Goal: Task Accomplishment & Management: Manage account settings

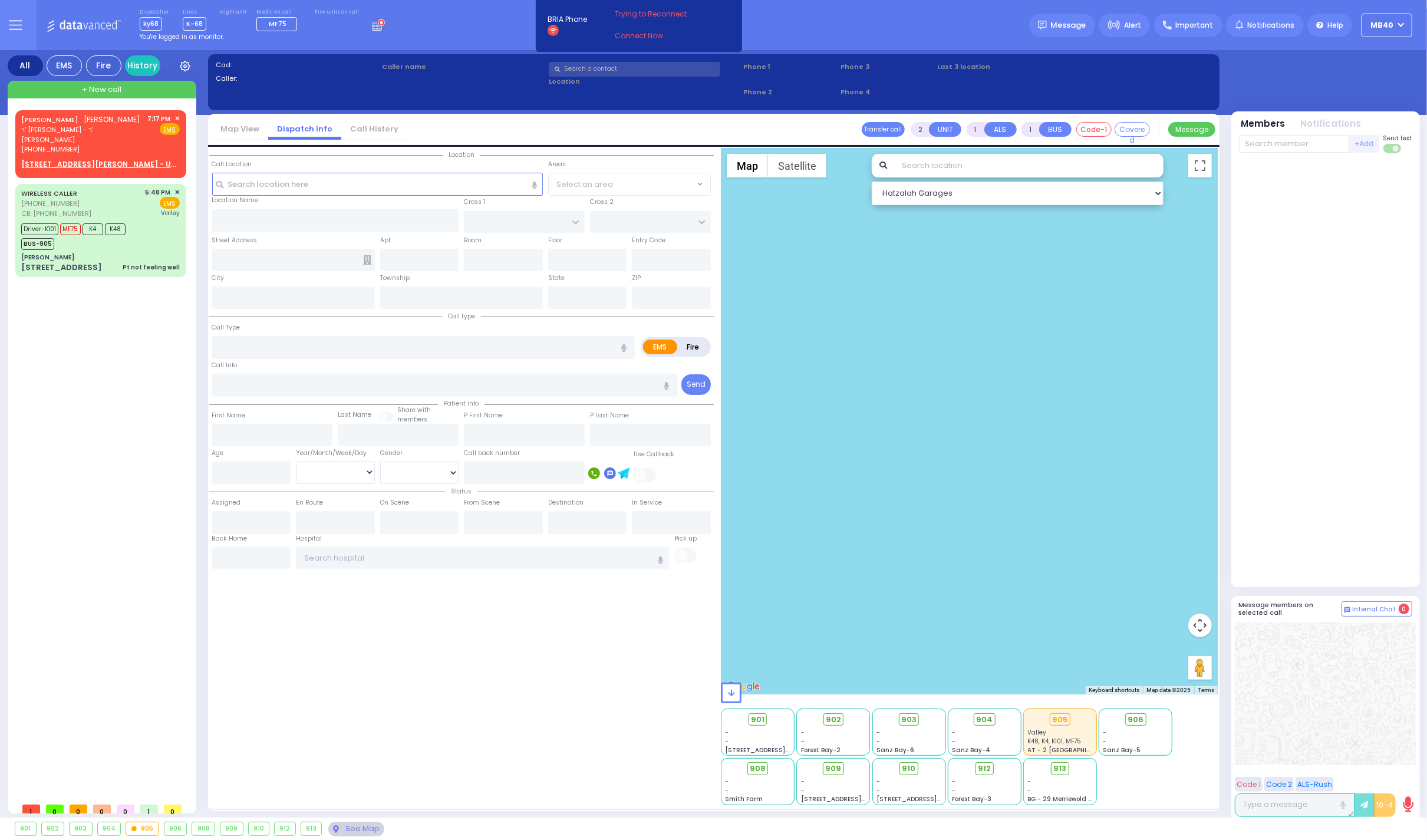
click at [372, 24] on icon at bounding box center [378, 24] width 13 height 13
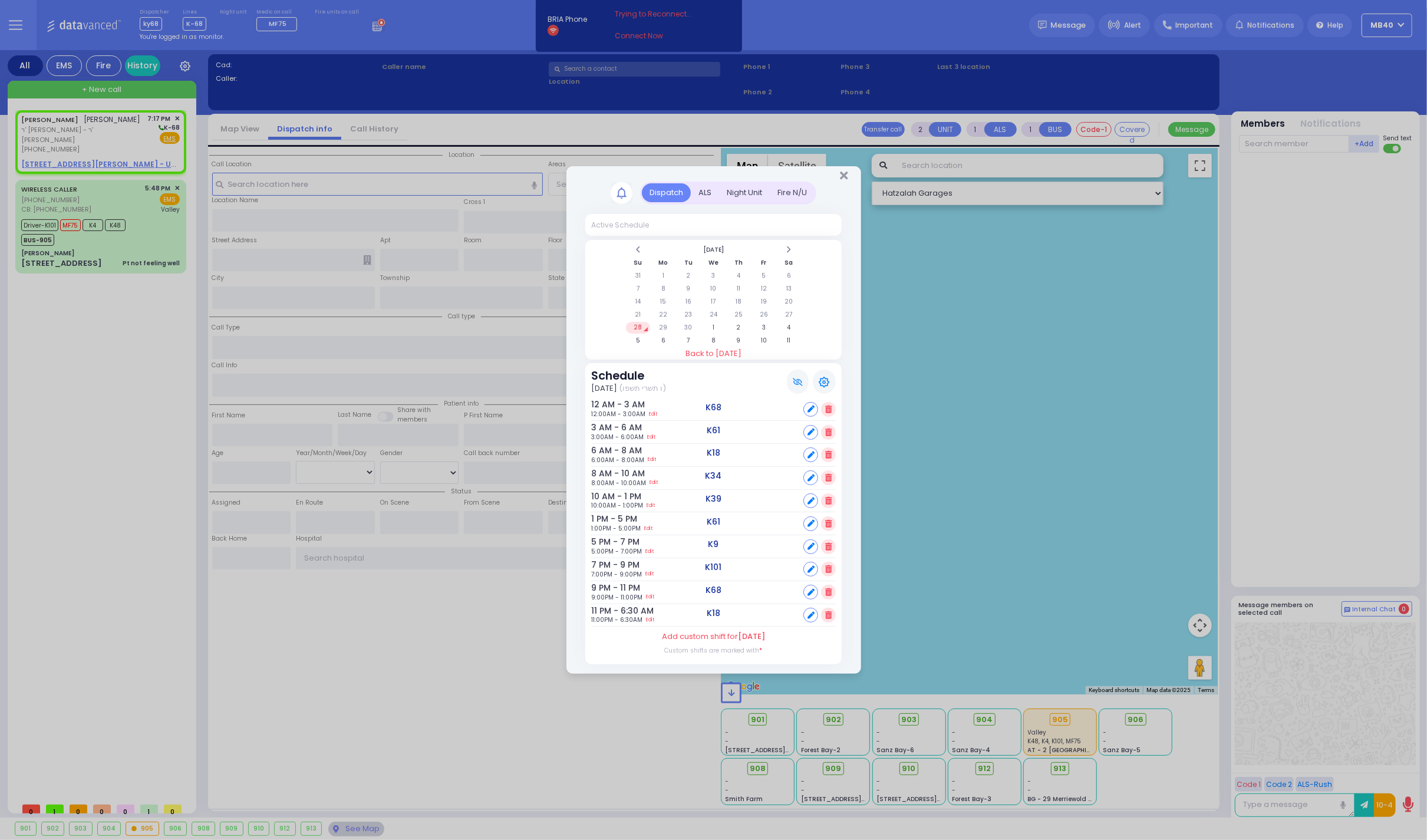
select select
radio input "true"
type input "[PERSON_NAME]"
type input "SRUGO"
select select
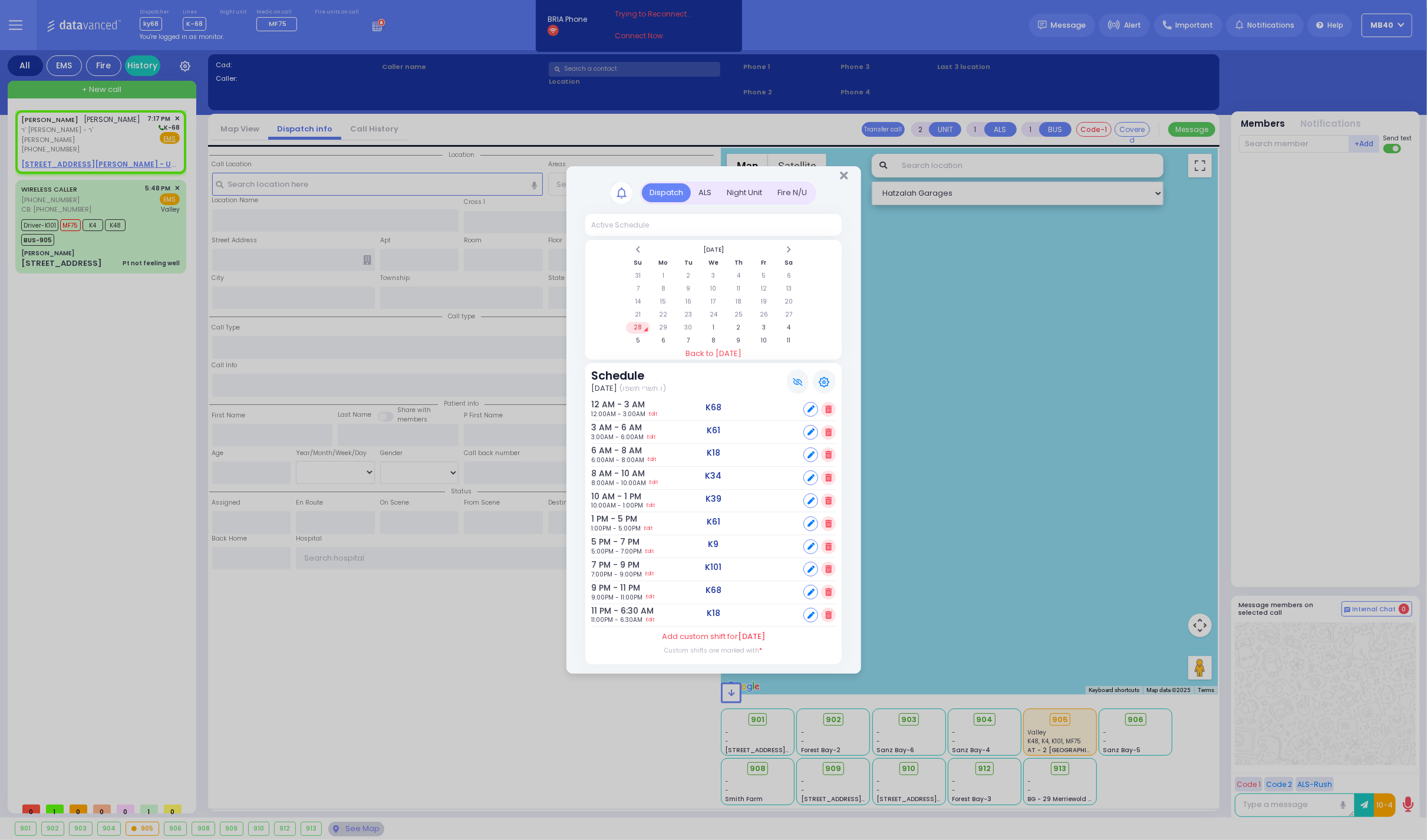
type input "19:17"
select select "Hatzalah Garages"
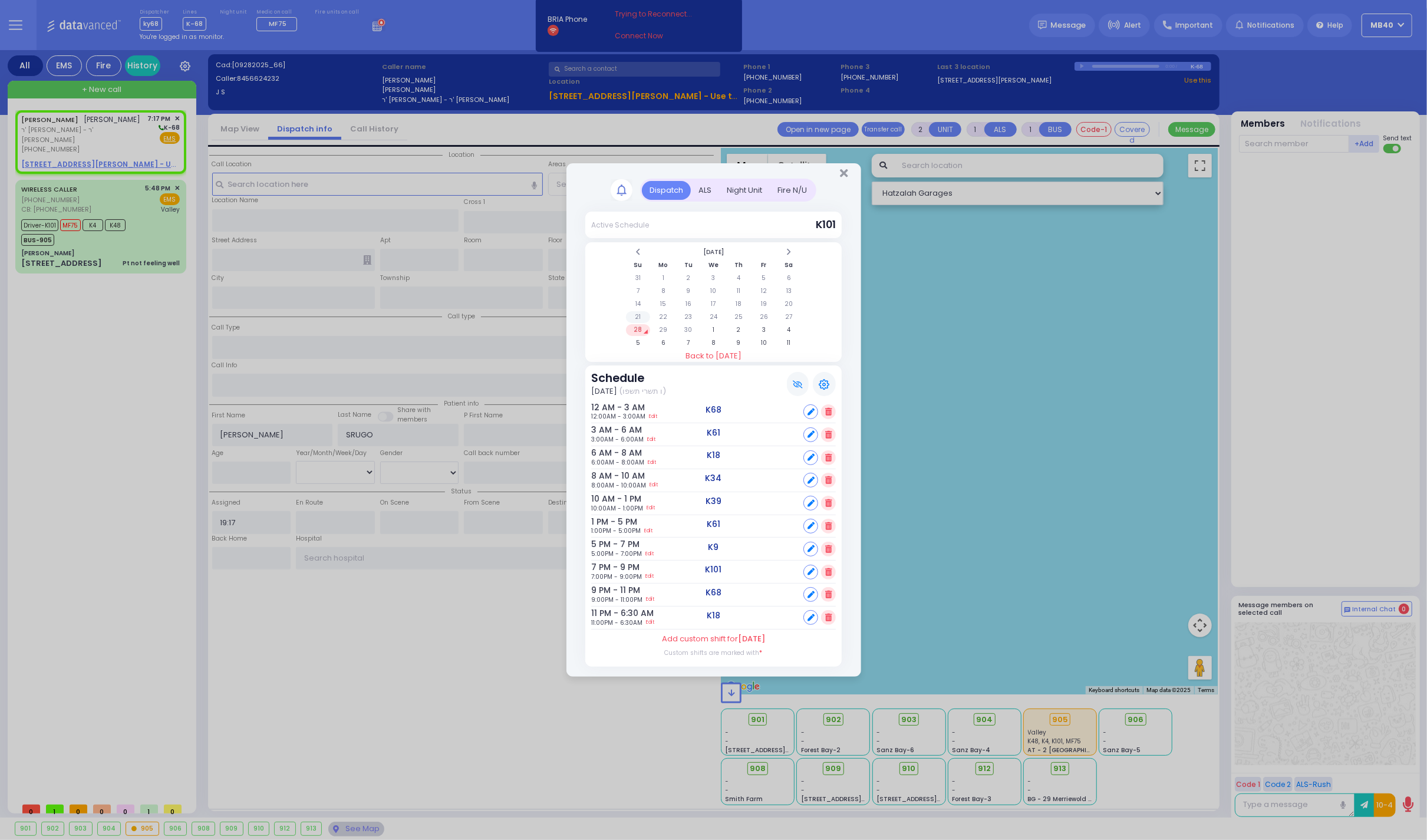
click at [640, 311] on td "21" at bounding box center [638, 317] width 24 height 12
click at [701, 178] on div "Dispatch ALS Night Unit Fire N/U" at bounding box center [728, 190] width 177 height 23
click at [701, 181] on div "ALS" at bounding box center [705, 191] width 29 height 19
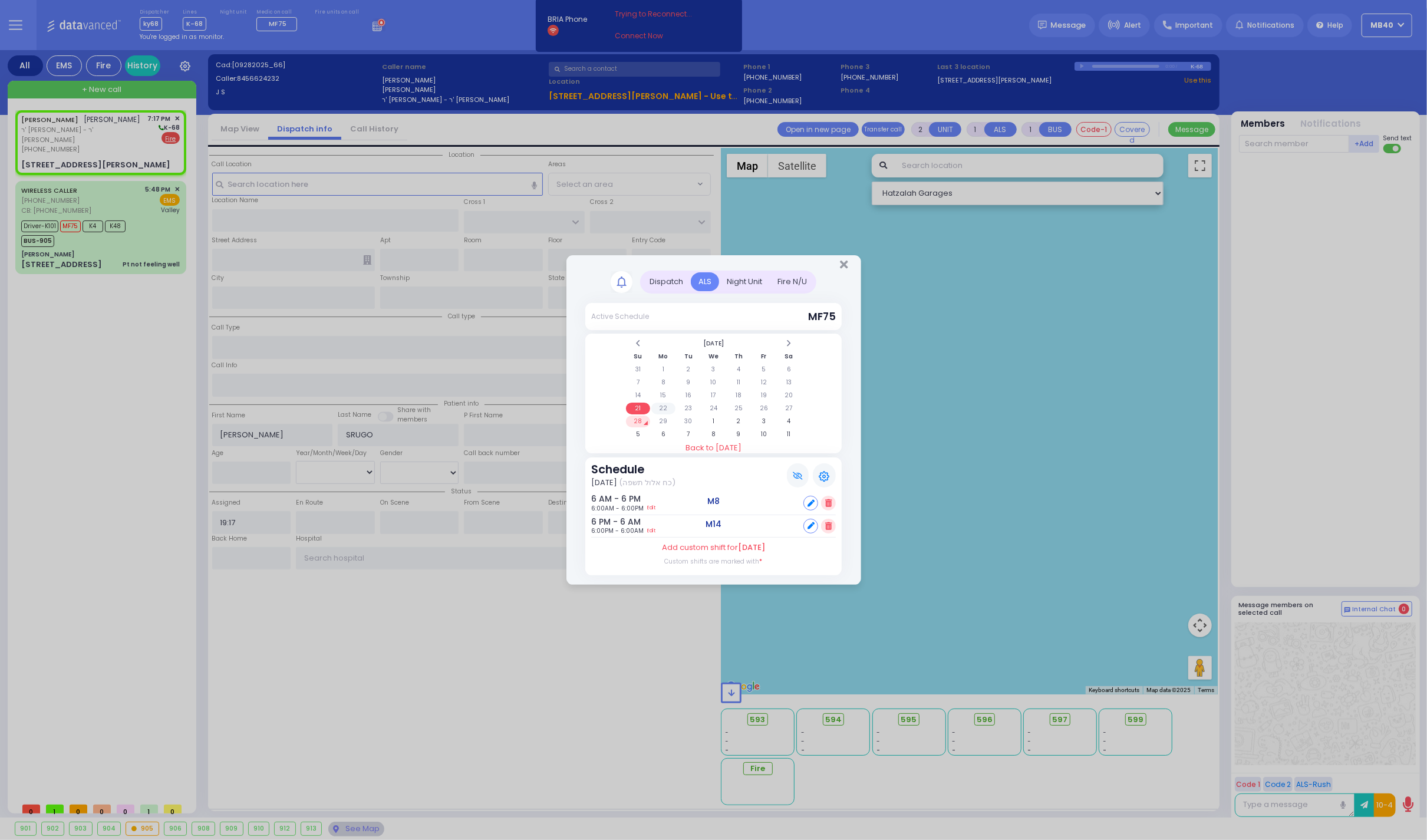
select select
radio input "false"
radio input "true"
select select
select select "Hatzalah Garages"
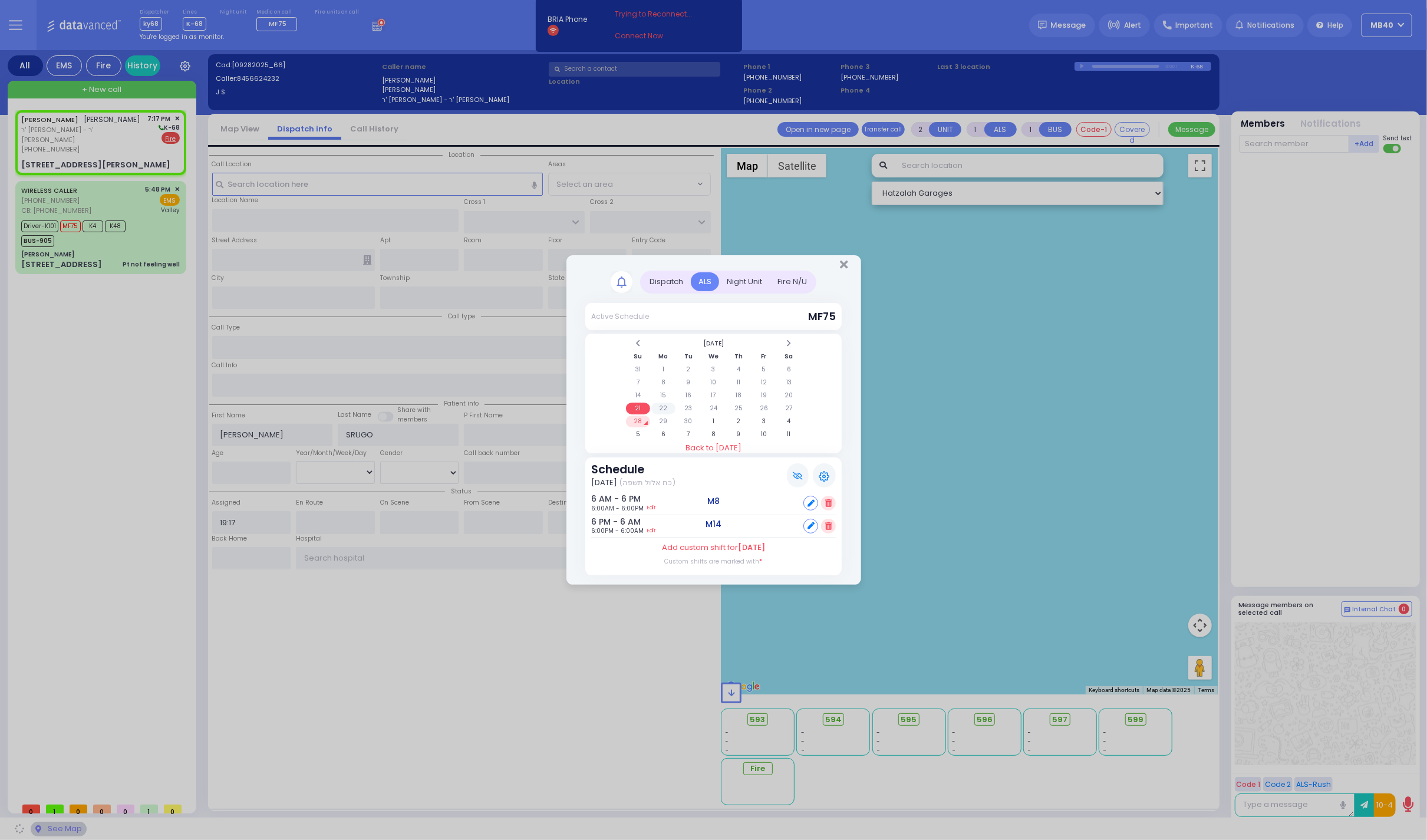
type input "[PERSON_NAME] LN"
type input "[STREET_ADDRESS][PERSON_NAME]"
type input "303"
type input "Monroe"
type input "[US_STATE]"
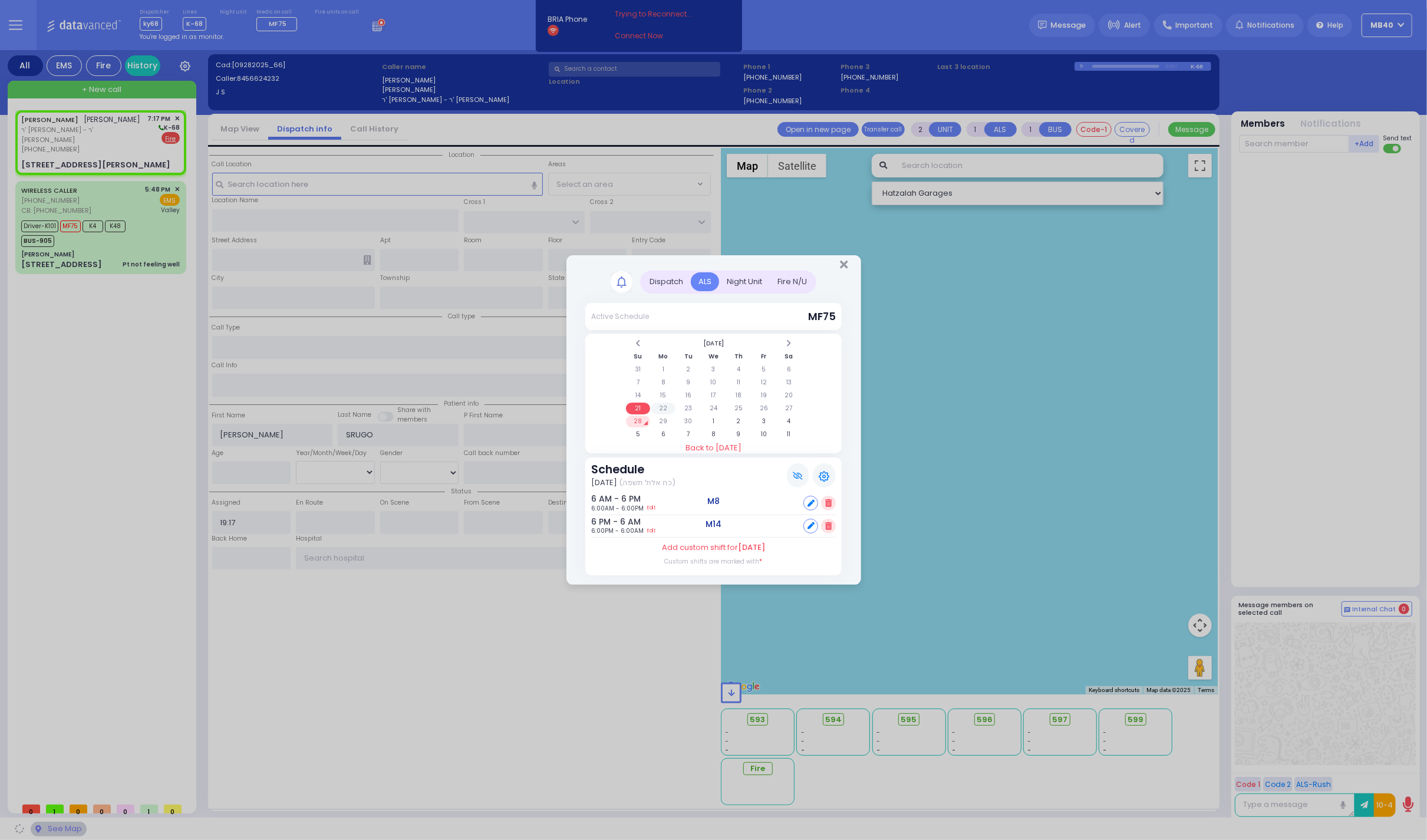
type input "10950"
click at [664, 404] on td "22" at bounding box center [663, 409] width 24 height 12
select select "SECTION 2"
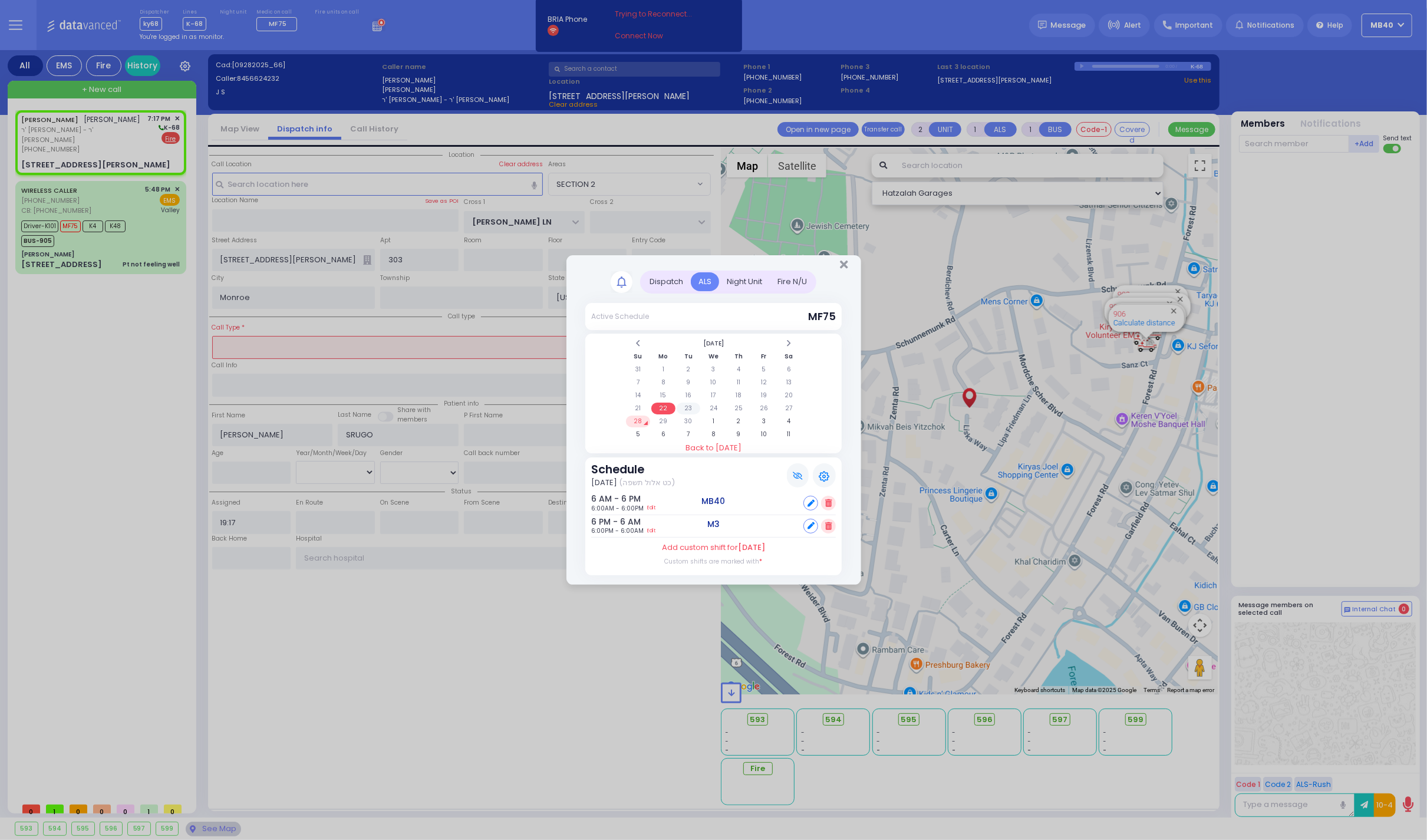
click at [685, 404] on td "23" at bounding box center [688, 409] width 24 height 12
select select
type input "fire"
radio input "true"
select select
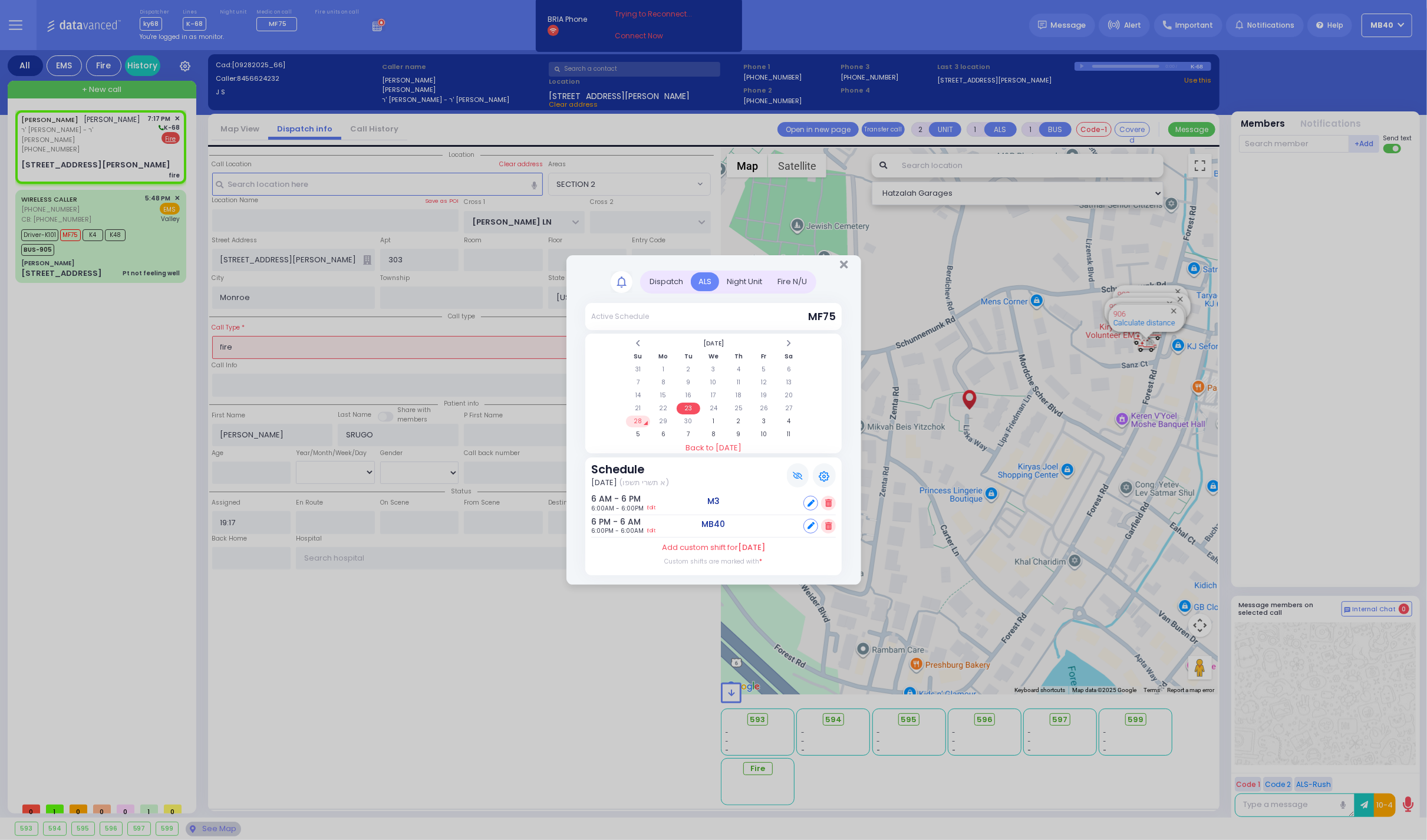
select select "Hatzalah Garages"
select select "SECTION 2"
click at [714, 403] on td "24" at bounding box center [714, 409] width 24 height 12
select select
type input "Fire Smell"
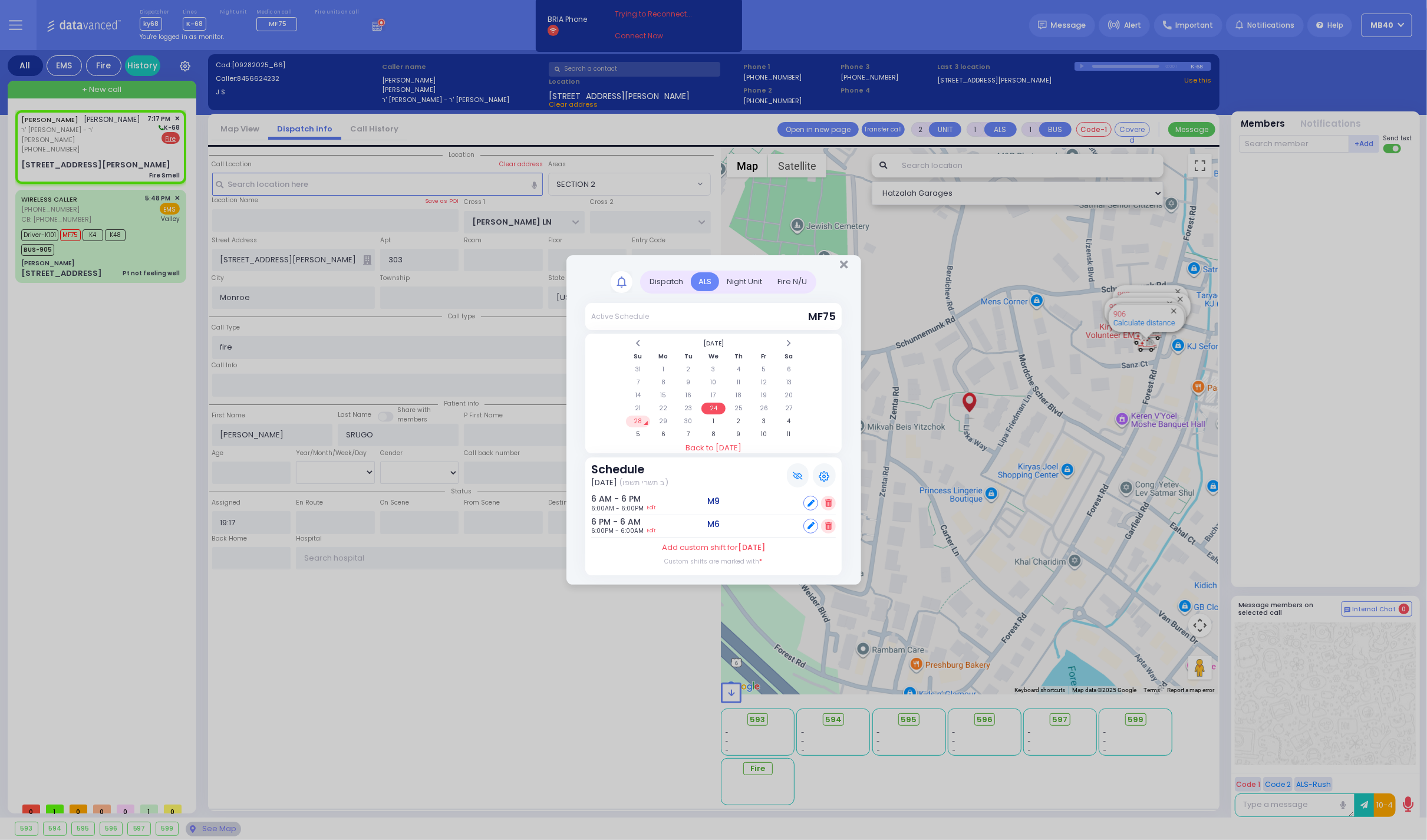
radio input "true"
select select
select select "Hatzalah Garages"
select select "SECTION 2"
select select
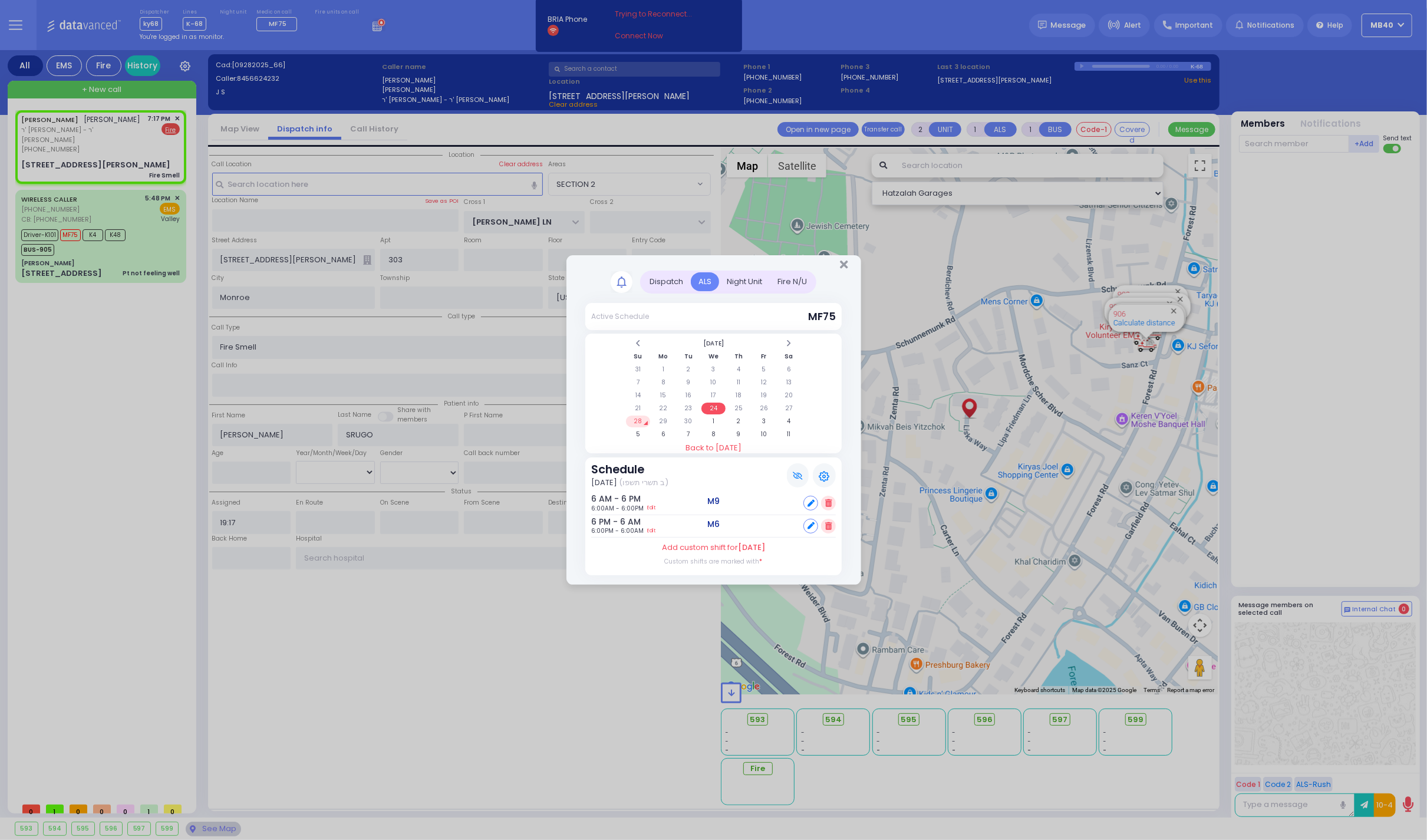
radio input "true"
select select
select select "Hatzalah Garages"
select select "SECTION 2"
click at [689, 404] on td "23" at bounding box center [688, 409] width 24 height 12
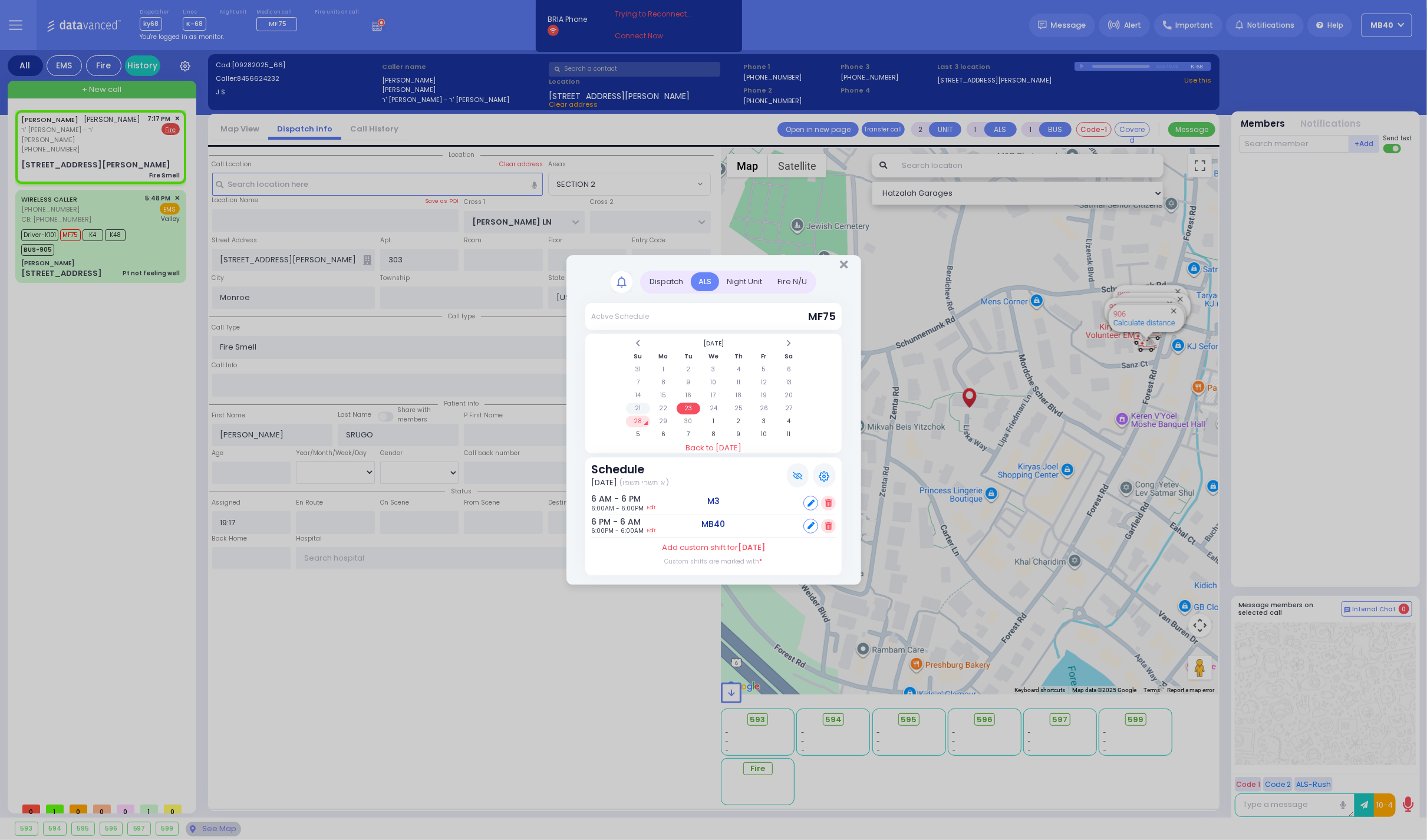
click at [640, 405] on td "21" at bounding box center [638, 409] width 24 height 12
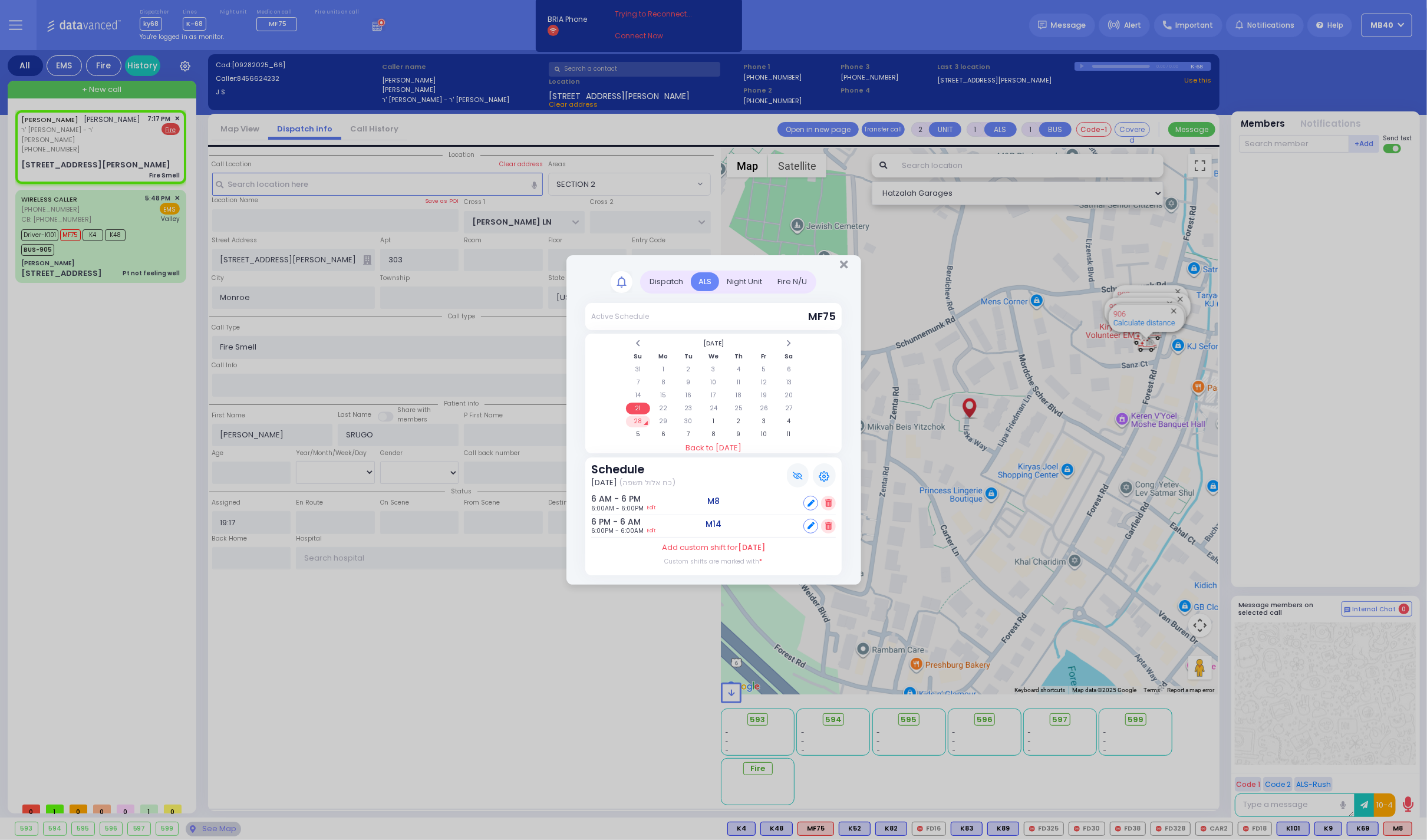
click at [640, 404] on td "21" at bounding box center [638, 409] width 24 height 12
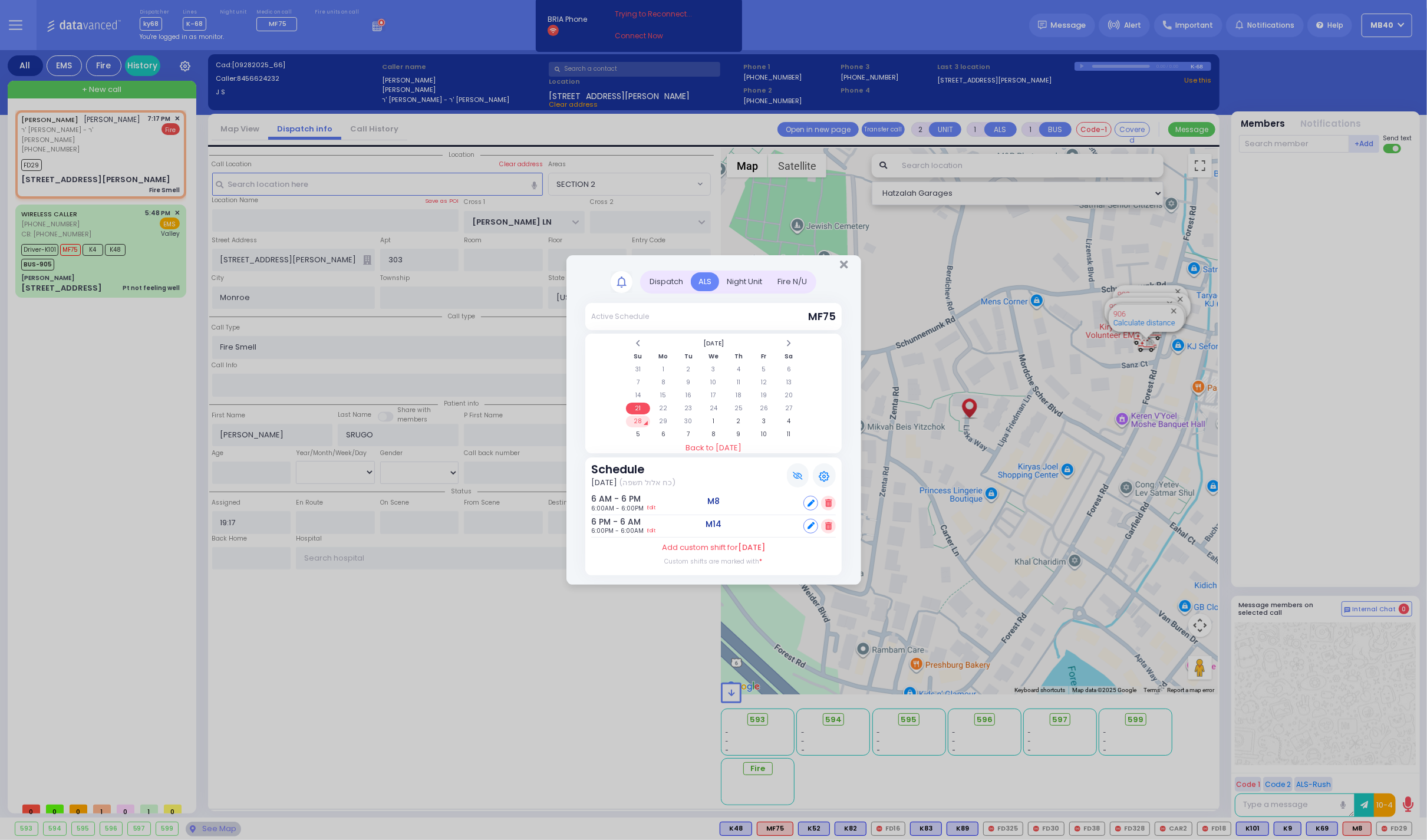
select select
radio input "true"
select select
type input "19:18"
select select "Hatzalah Garages"
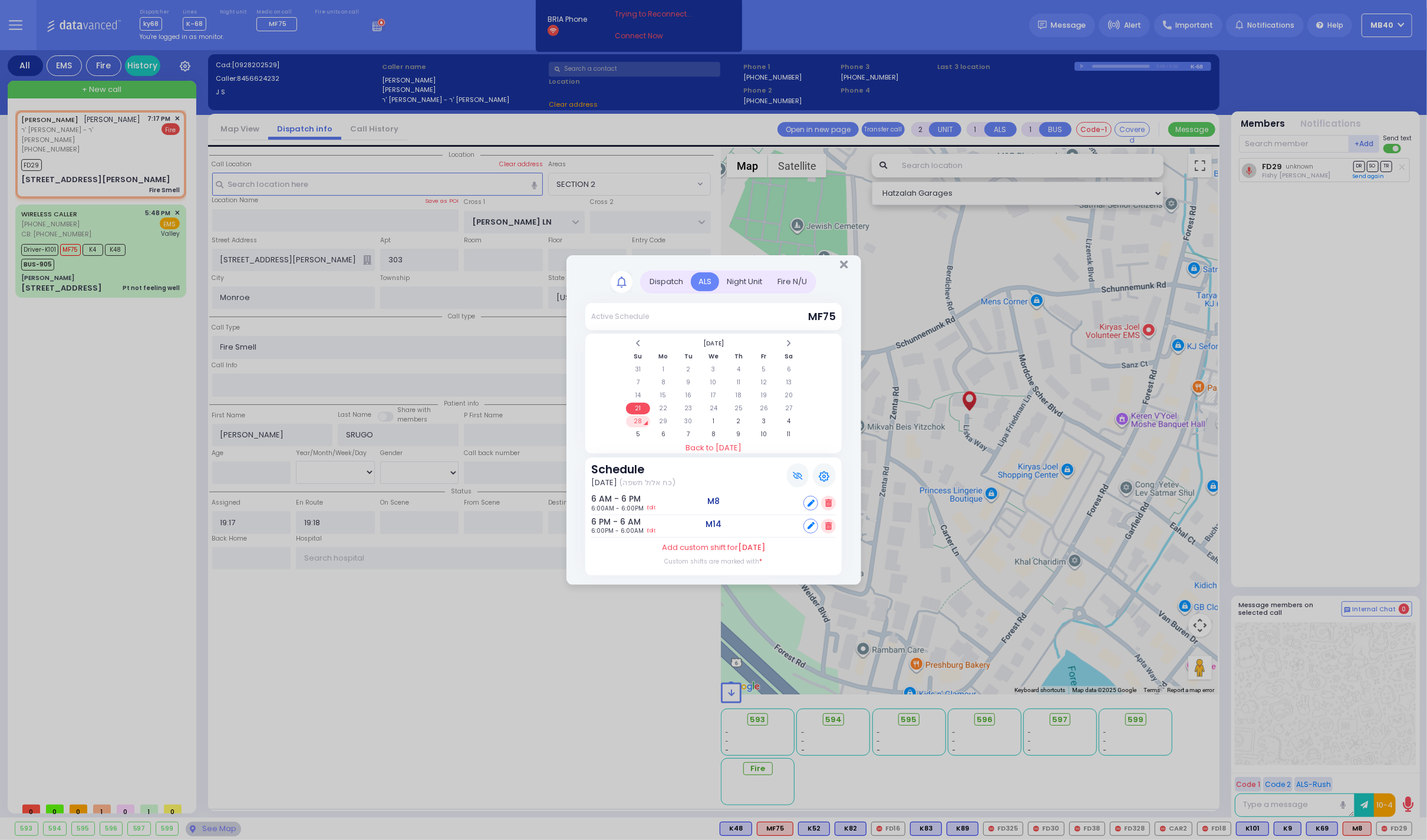
select select "SECTION 2"
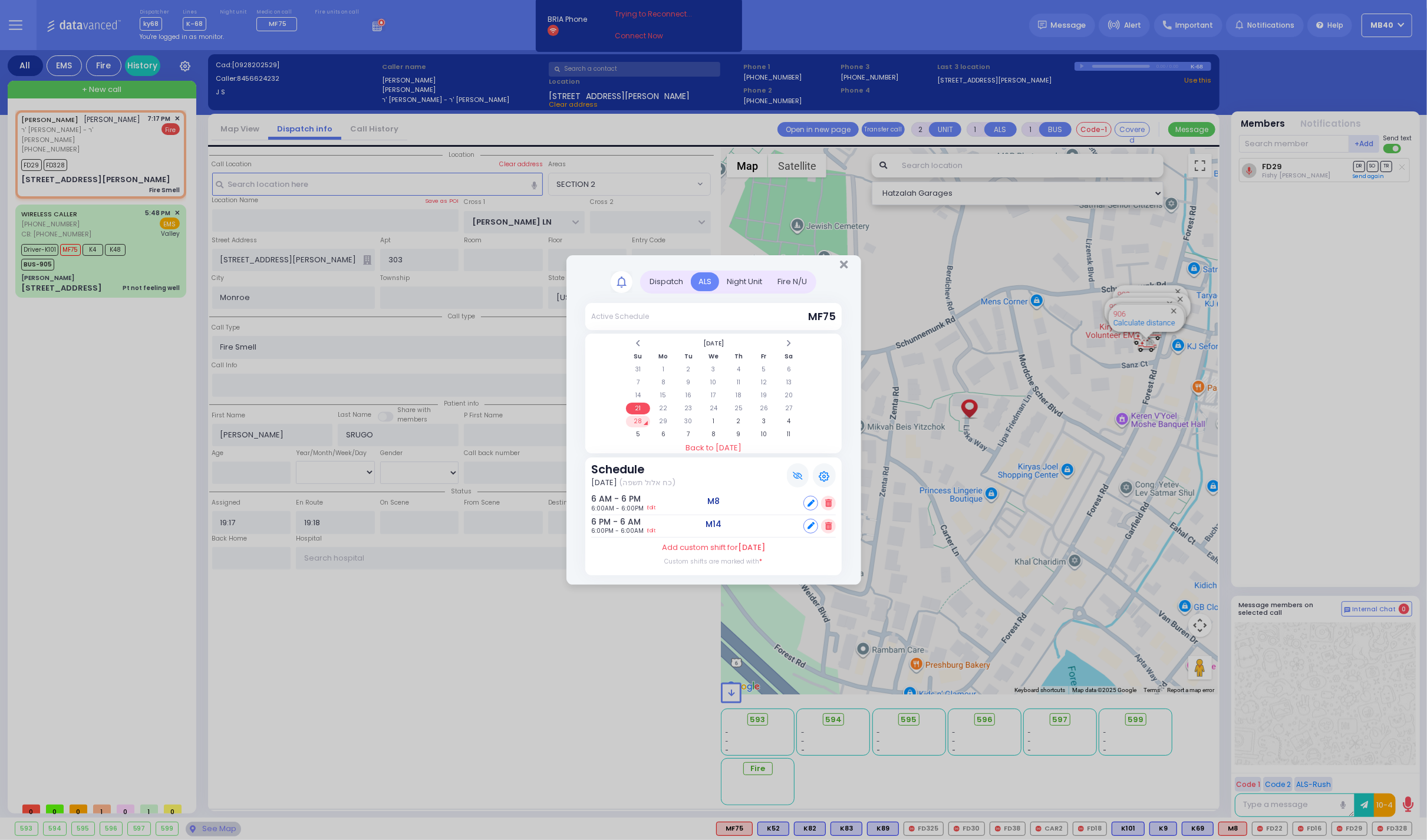
select select
radio input "true"
select select
select select "Hatzalah Garages"
select select "SECTION 2"
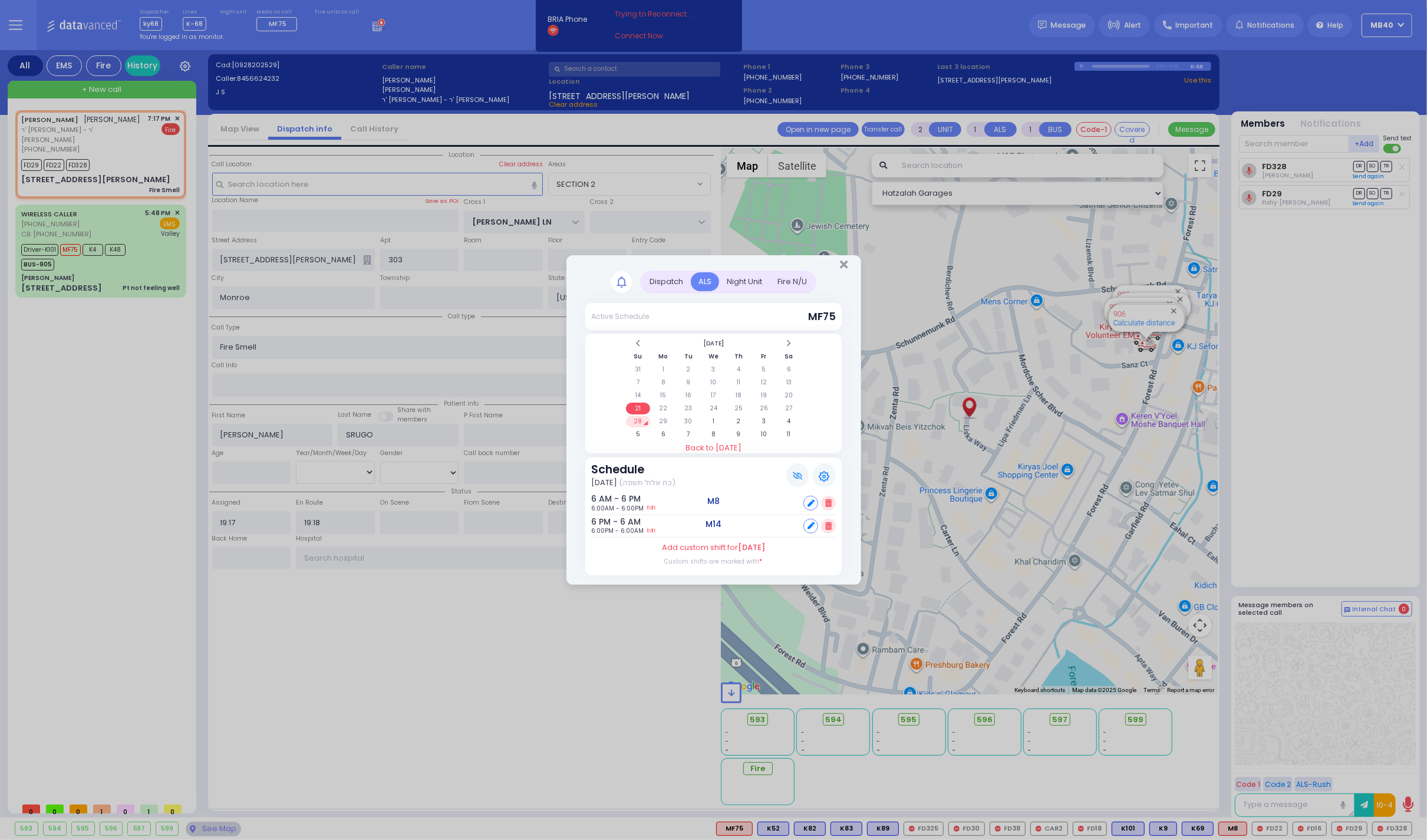
select select
radio input "true"
select select
select select "Hatzalah Garages"
select select "SECTION 2"
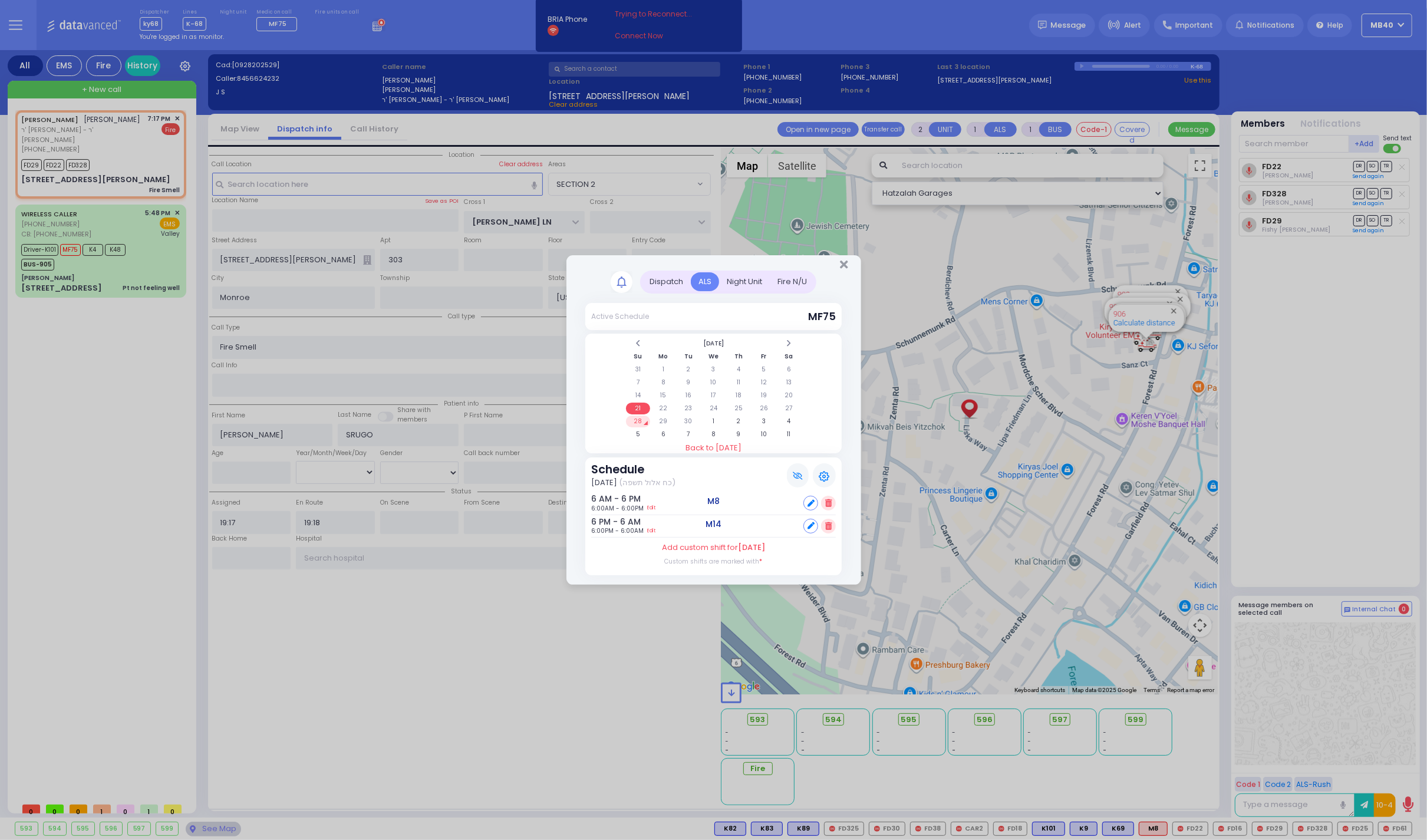
click at [640, 417] on td "28" at bounding box center [638, 422] width 24 height 12
click at [662, 417] on td "29" at bounding box center [663, 422] width 24 height 12
click at [738, 545] on span "[DATE]" at bounding box center [751, 547] width 27 height 11
select select "2"
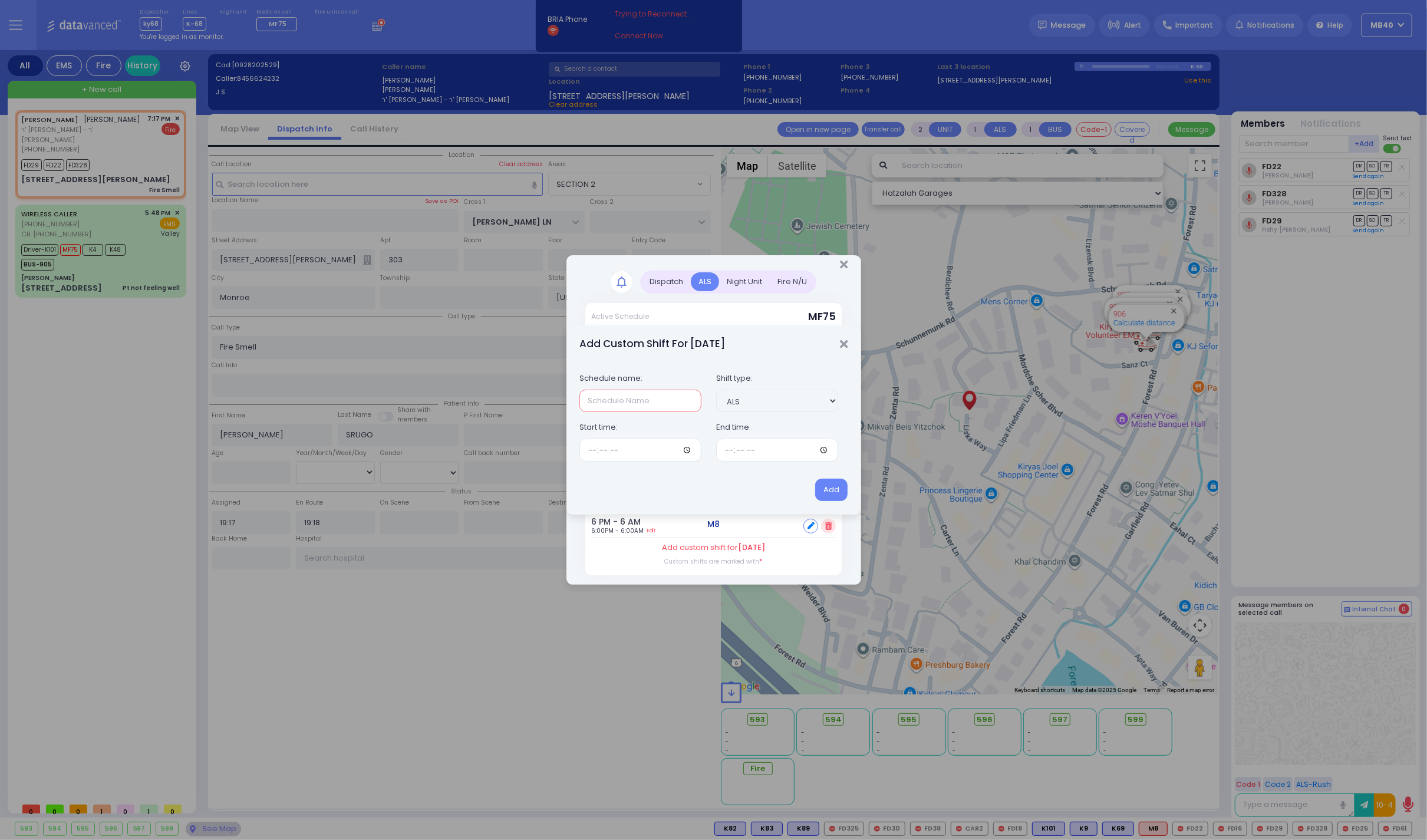
click at [642, 398] on input "text" at bounding box center [640, 401] width 122 height 23
select select
radio input "true"
select select
select select "Hatzalah Garages"
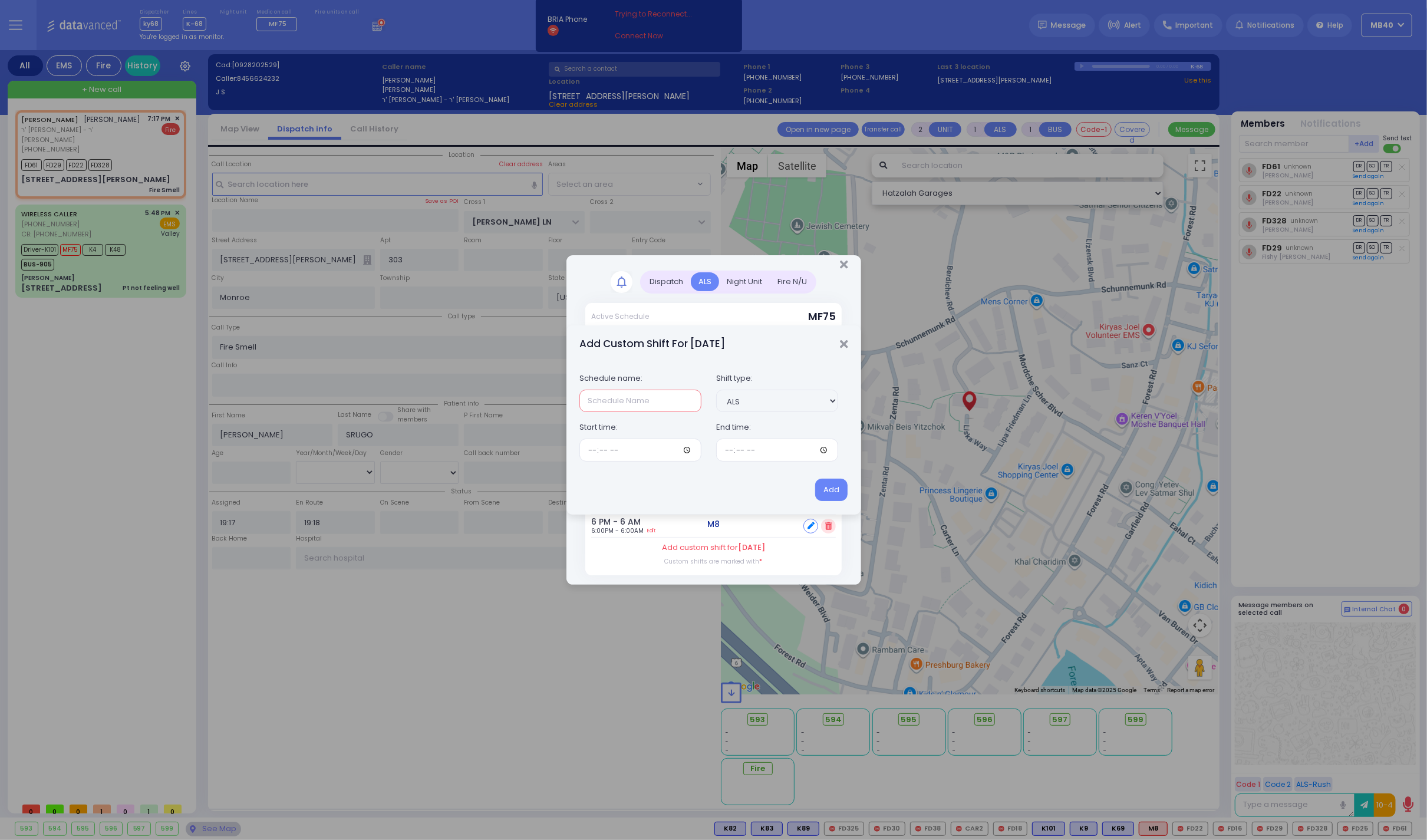
select select "SECTION 2"
type input "Second Half"
click at [592, 449] on input "time" at bounding box center [640, 449] width 122 height 23
type input "00:00"
type input "06:00"
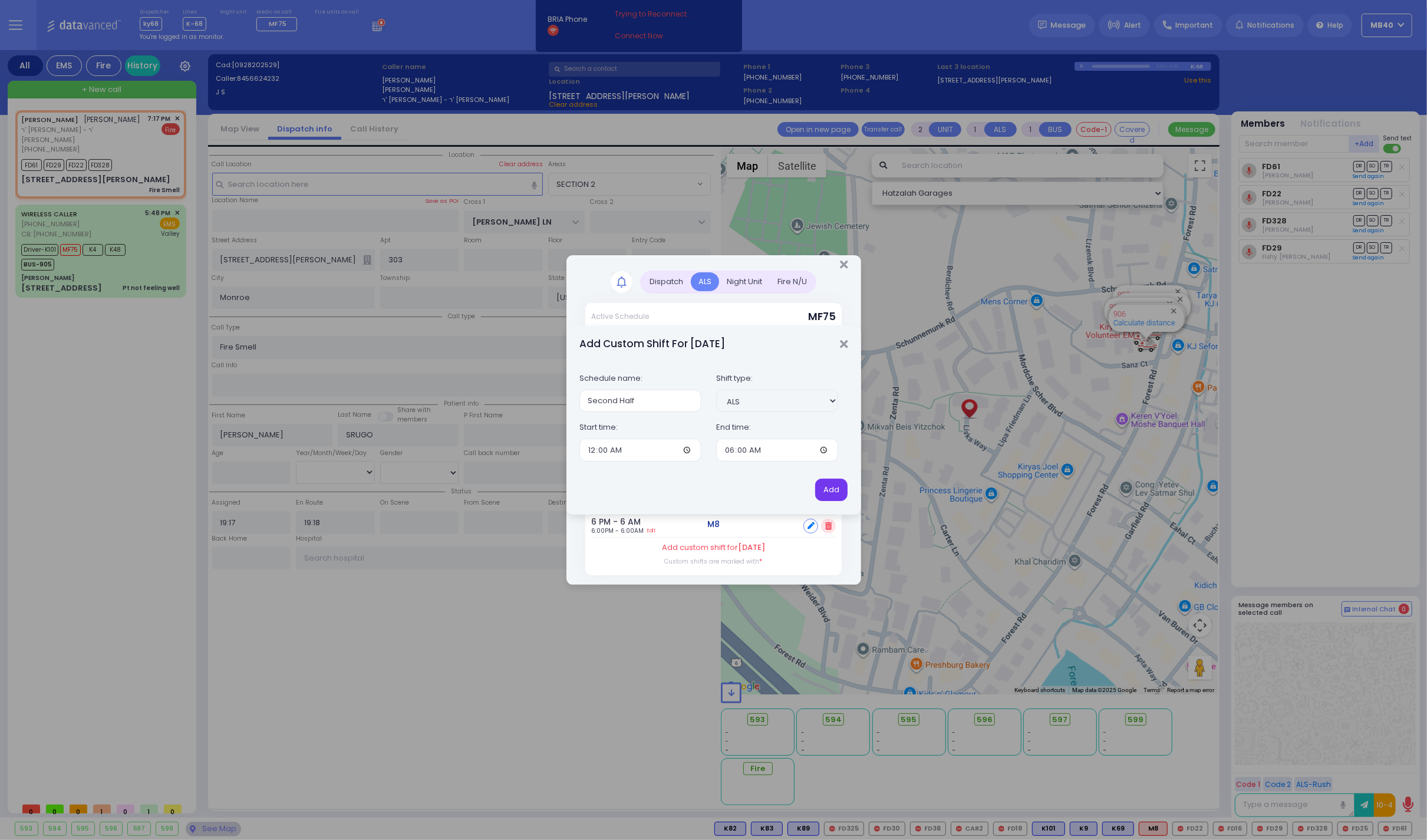
click at [831, 491] on button "Add" at bounding box center [830, 490] width 32 height 23
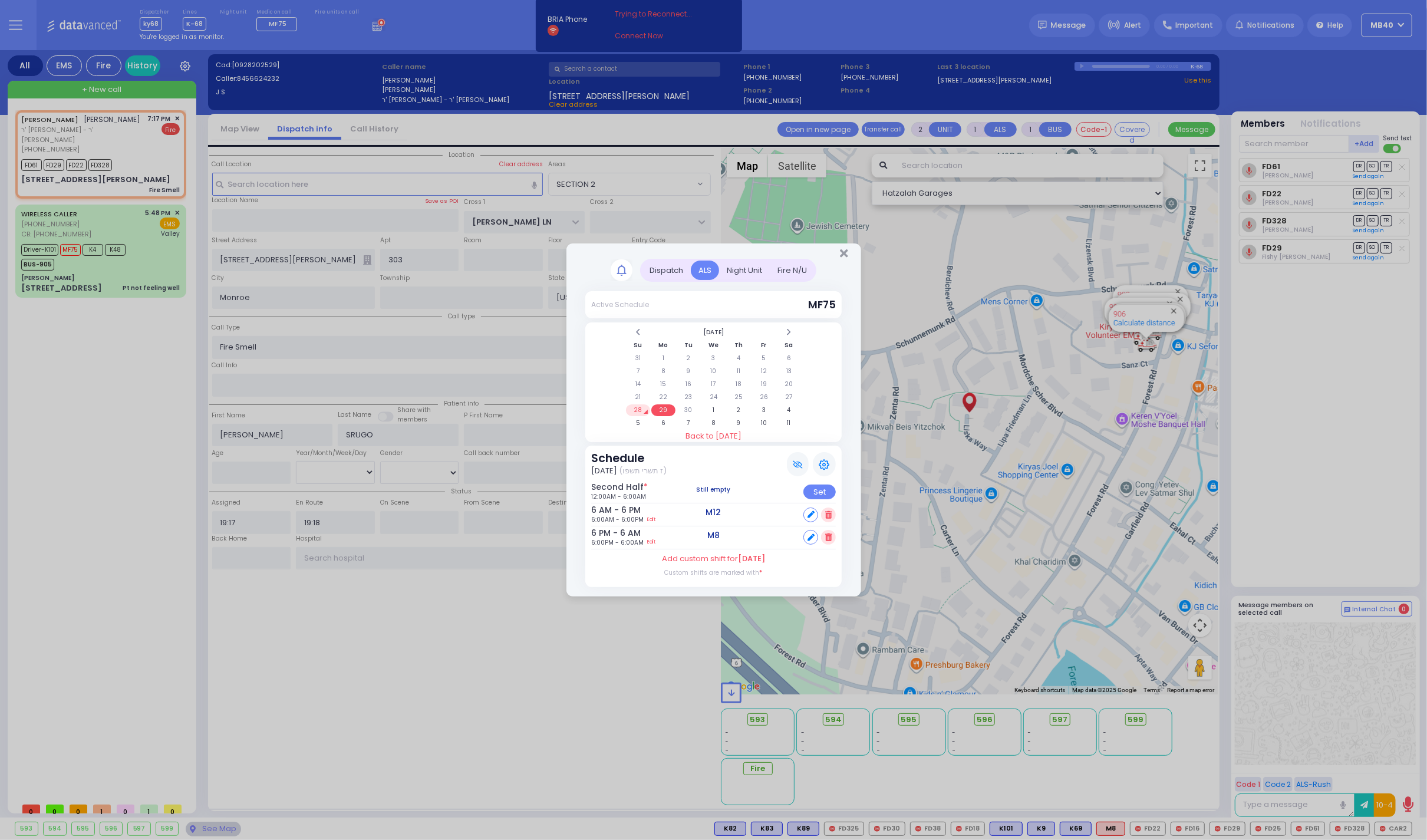
click at [655, 539] on link "Edit" at bounding box center [651, 543] width 9 height 9
type input "18:00"
type input "06:00"
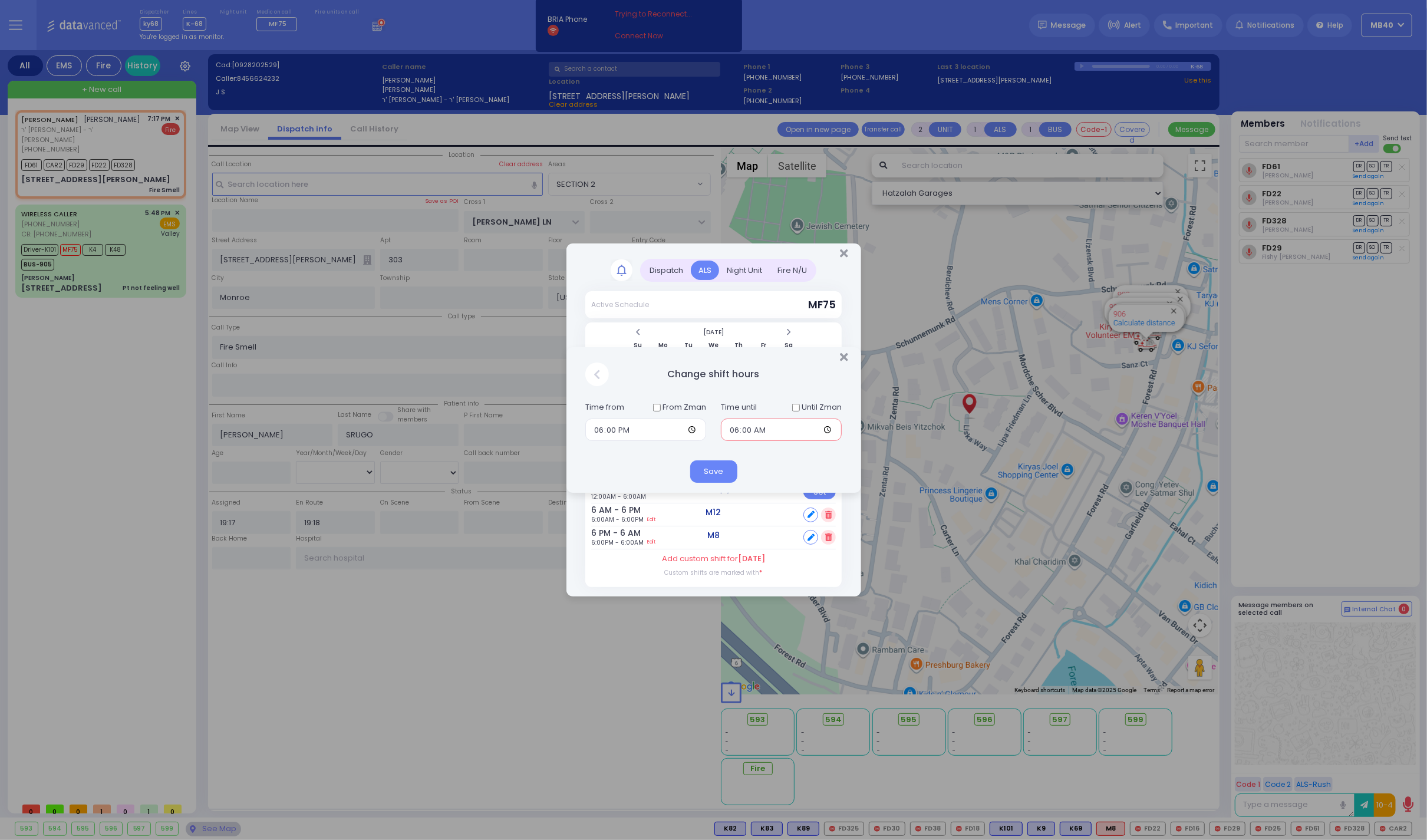
select select
radio input "true"
select select
select select "Hatzalah Garages"
click at [736, 430] on input "06:00" at bounding box center [782, 430] width 121 height 23
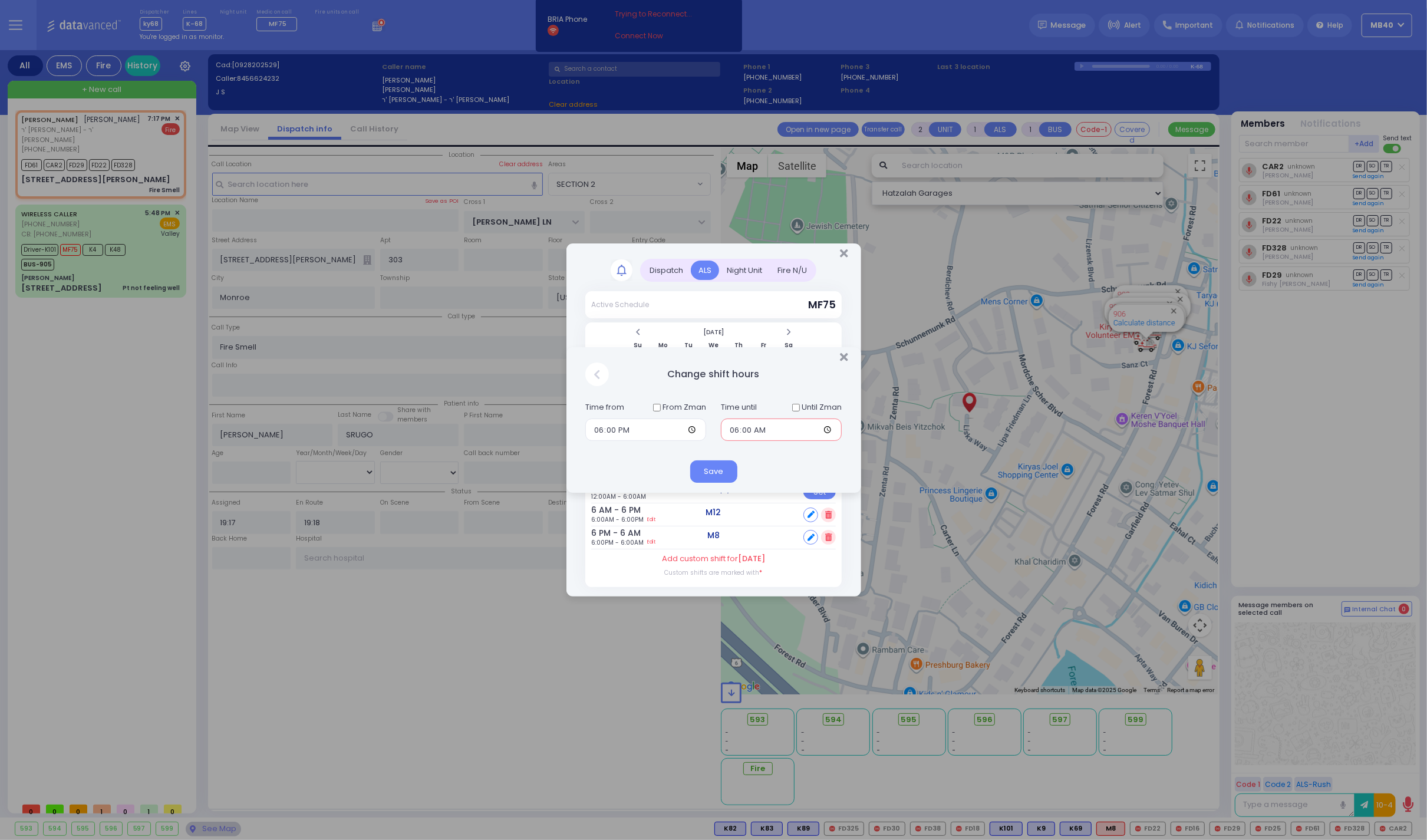
select select "SECTION 2"
type input "00:00"
click at [720, 470] on button "Save" at bounding box center [714, 472] width 47 height 23
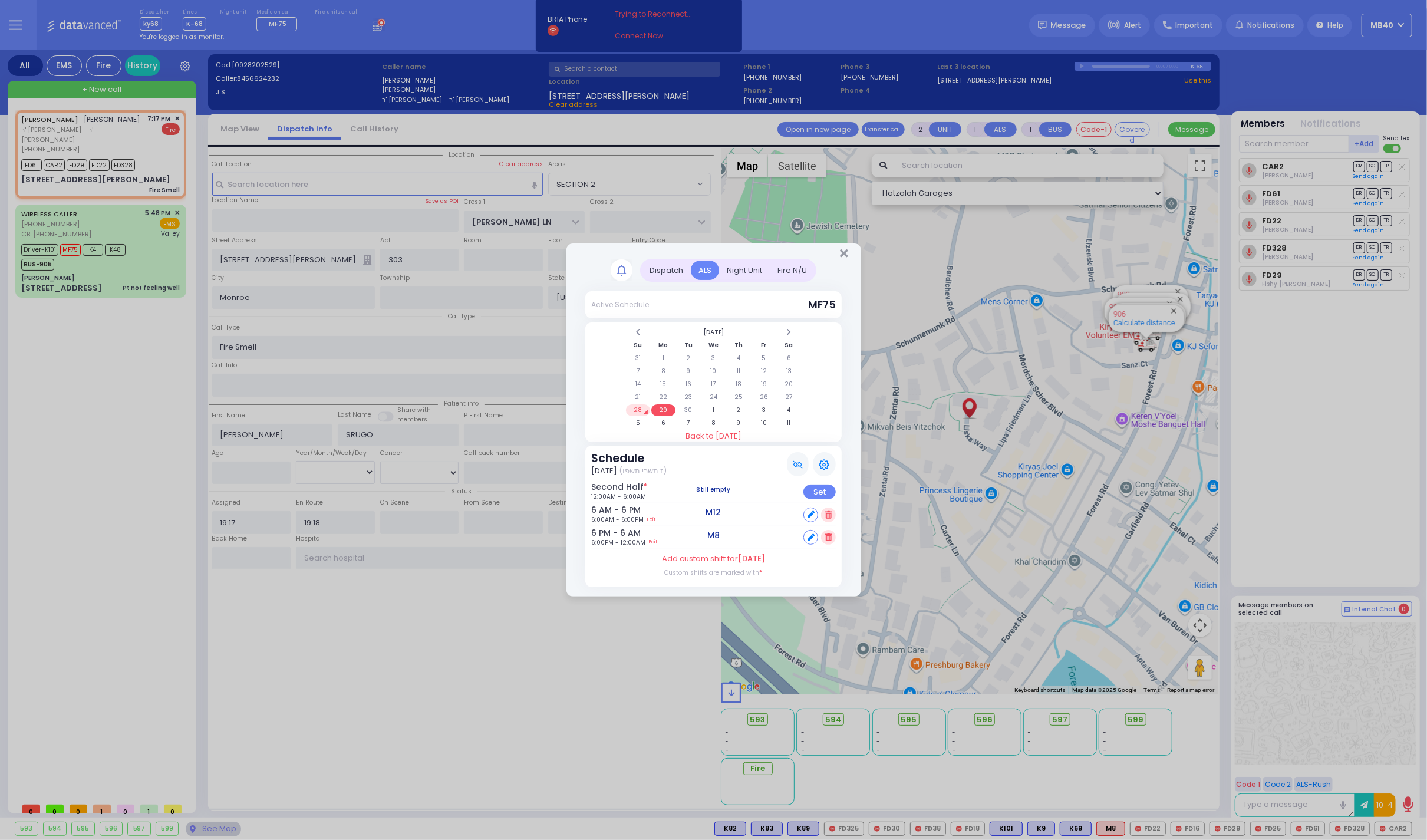
click at [816, 488] on div "Set" at bounding box center [819, 492] width 32 height 15
select select
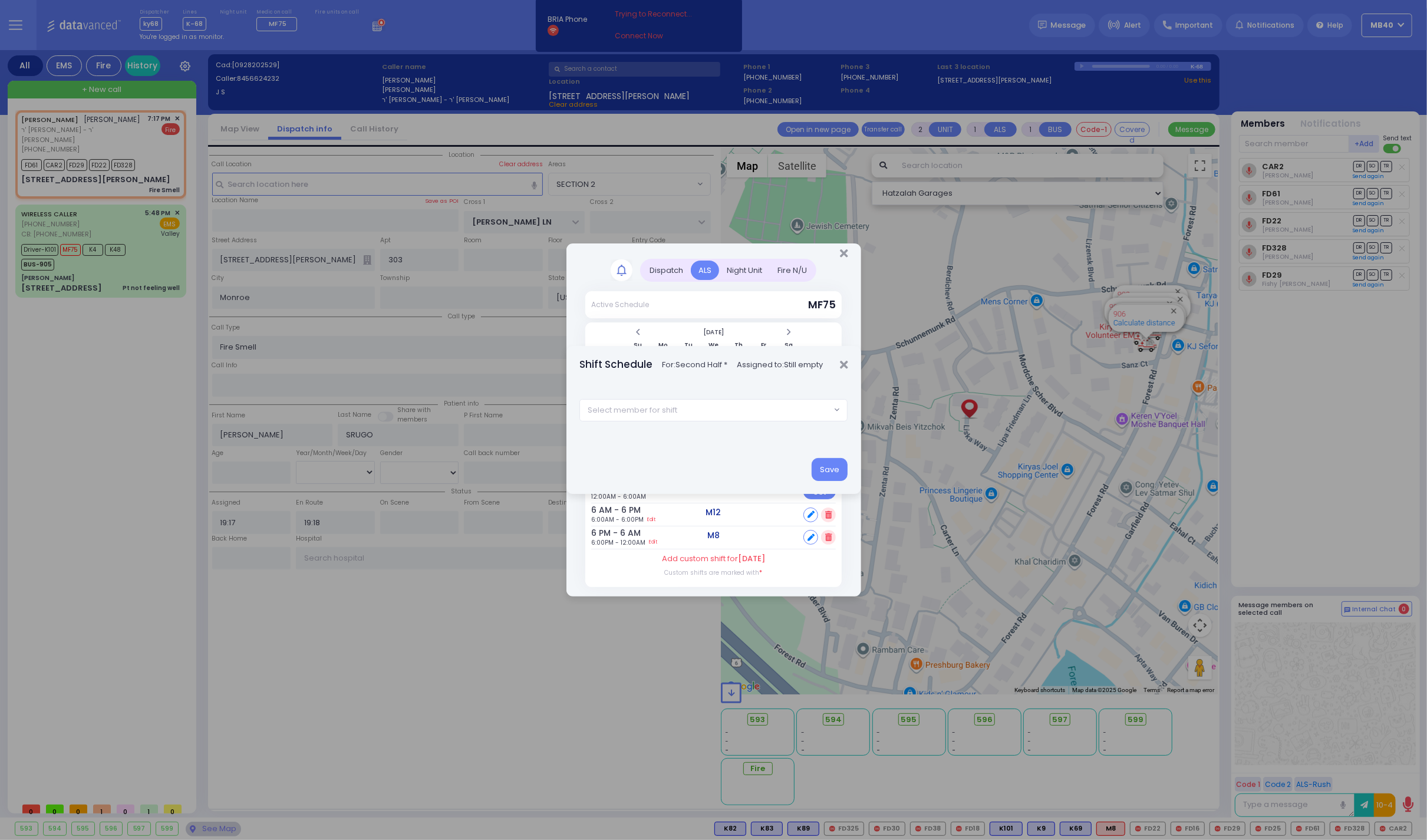
click at [729, 408] on span "Select member for shift" at bounding box center [705, 410] width 250 height 22
type input "m6"
select select "86026ef4-d6af-4608-b2af-d1b3b0119fc7"
click at [826, 474] on button "Save" at bounding box center [830, 469] width 36 height 23
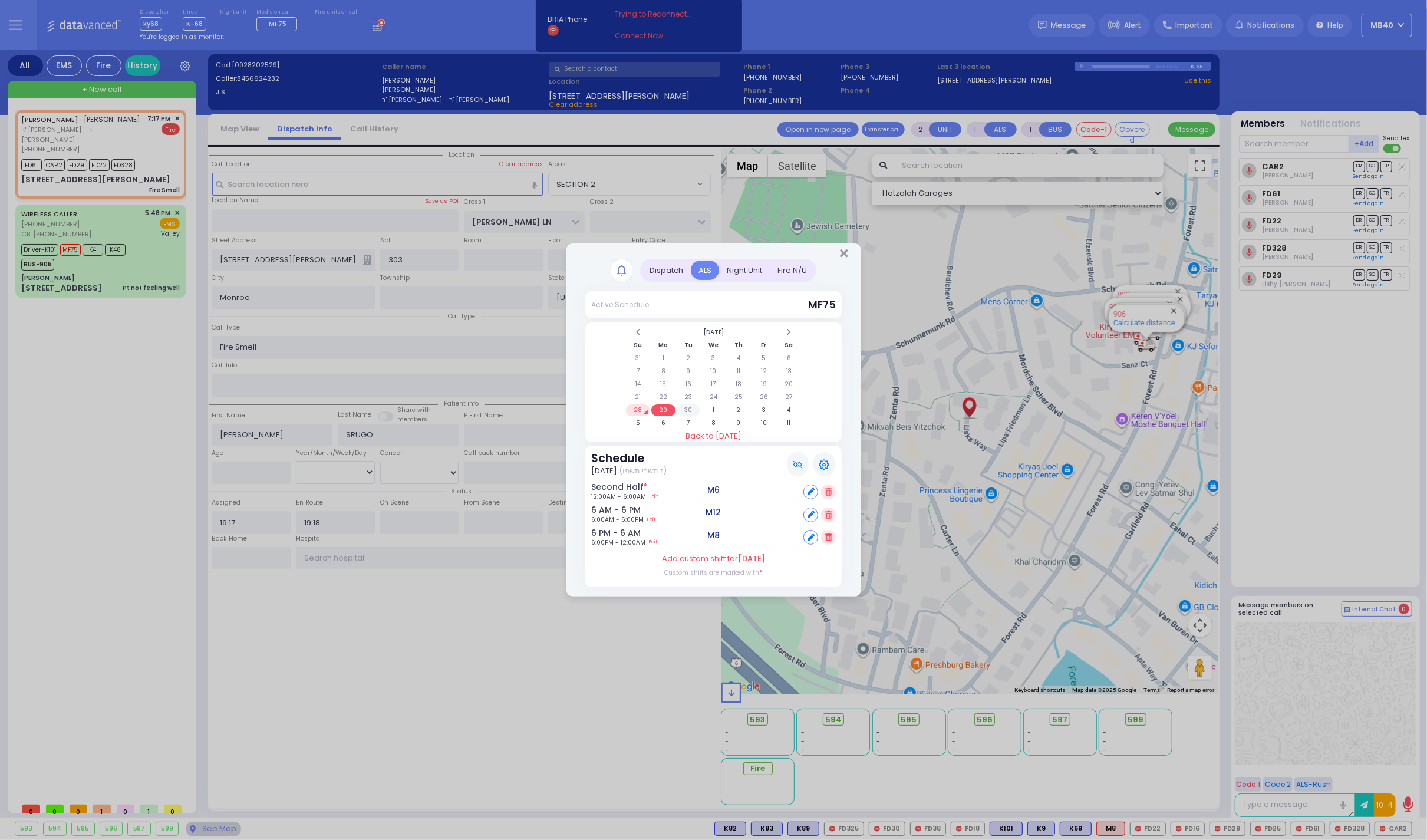
click at [684, 405] on td "30" at bounding box center [688, 410] width 24 height 12
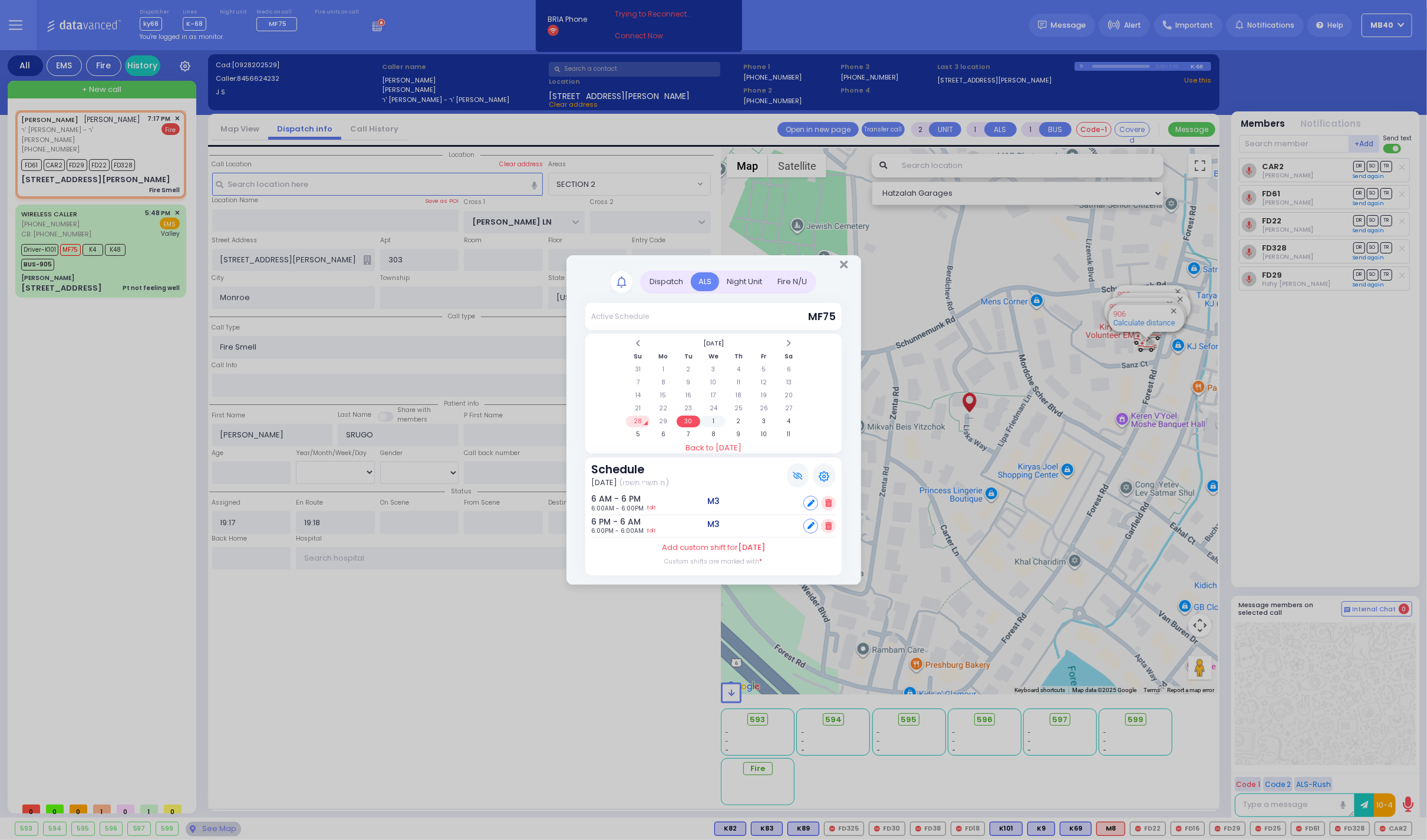
click at [714, 417] on td "1" at bounding box center [714, 422] width 24 height 12
click at [655, 504] on link "Edit" at bounding box center [651, 508] width 9 height 9
type input "06:00"
type input "18:00"
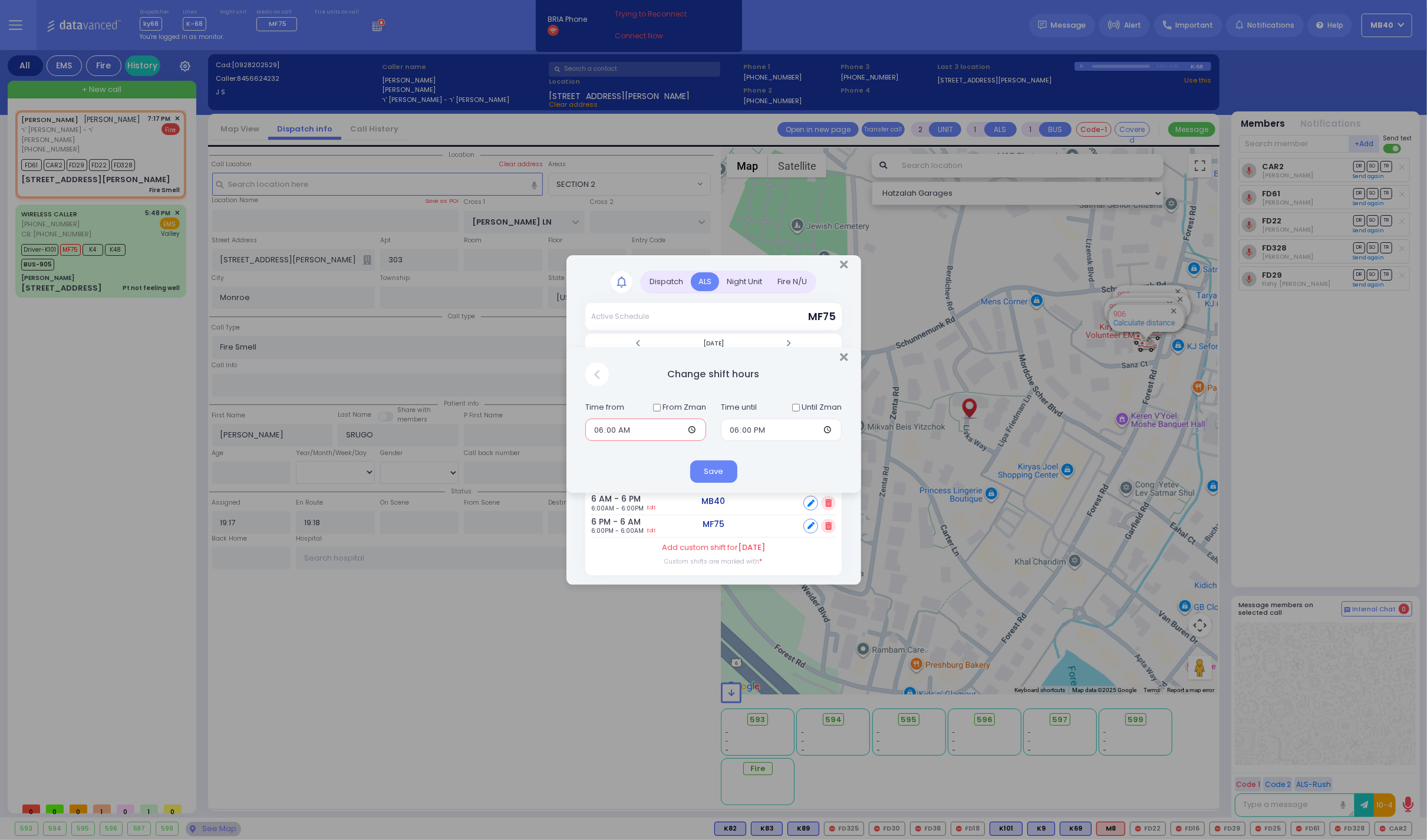
click at [599, 433] on input "06:00" at bounding box center [646, 430] width 121 height 23
click at [715, 464] on button "Save" at bounding box center [714, 472] width 47 height 23
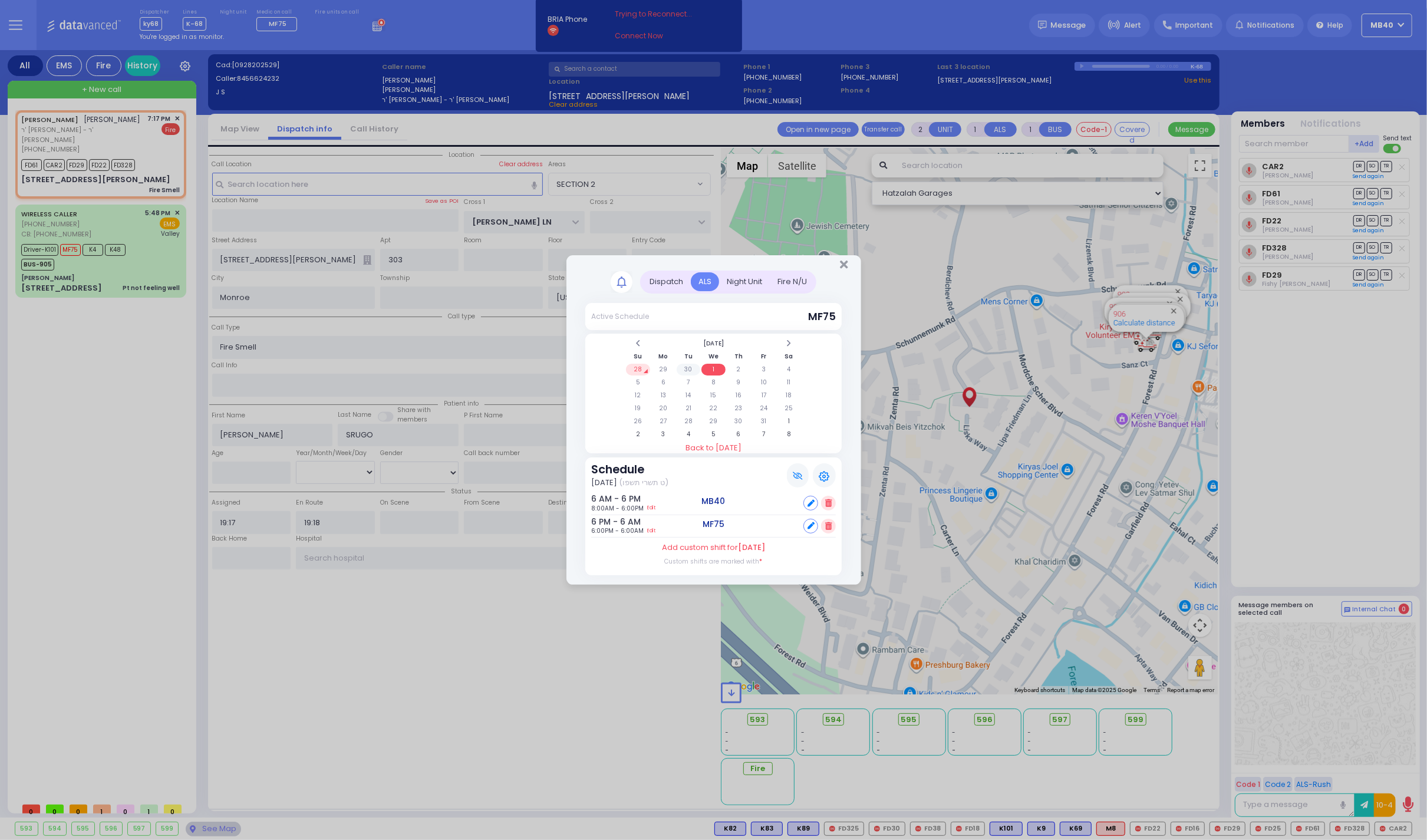
click at [689, 366] on td "30" at bounding box center [688, 370] width 24 height 12
click at [655, 527] on link "Edit" at bounding box center [651, 531] width 9 height 9
type input "18:00"
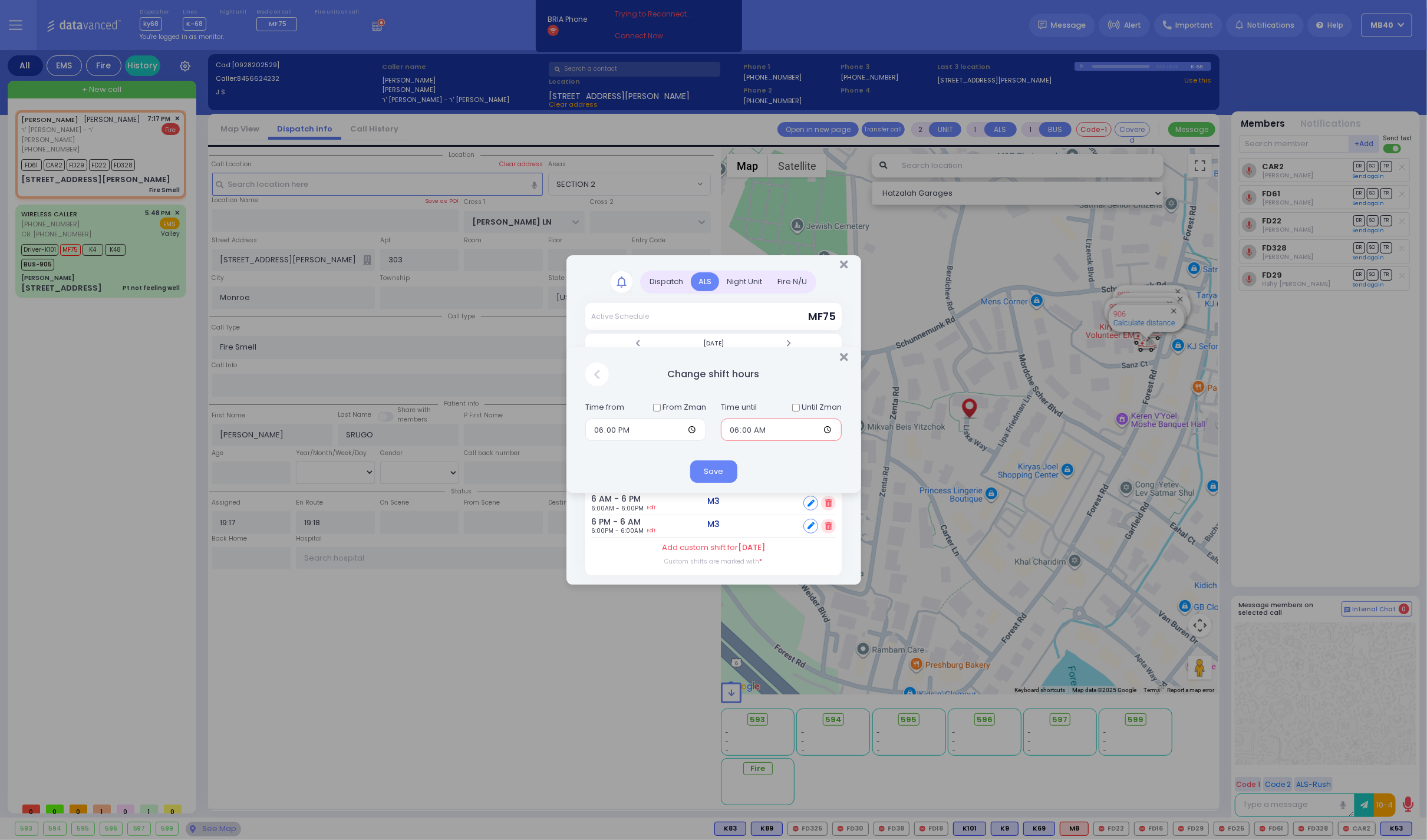
click at [732, 431] on input "06:00" at bounding box center [782, 430] width 121 height 23
type input "08:00"
click at [707, 468] on button "Save" at bounding box center [714, 472] width 47 height 23
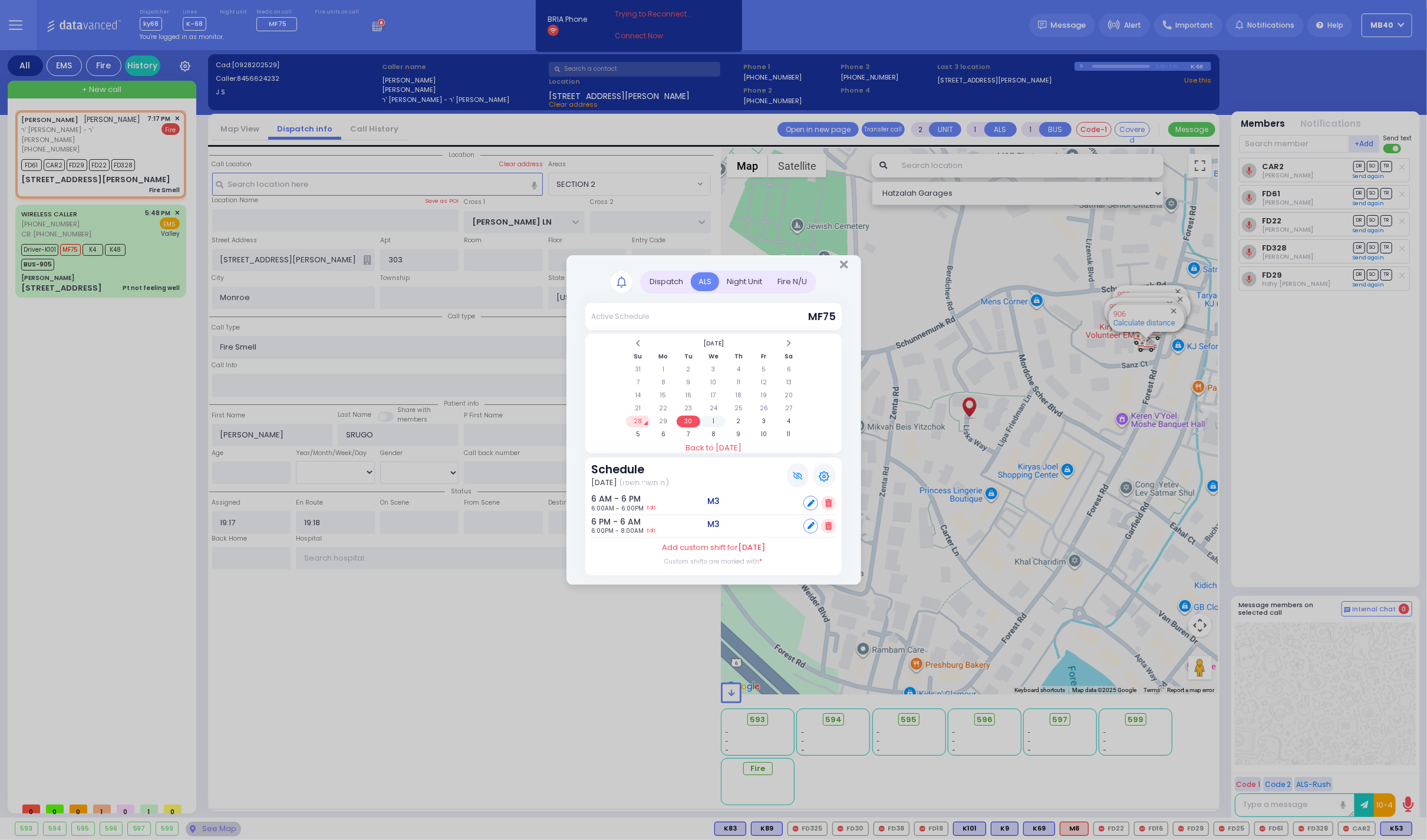
click at [710, 417] on td "1" at bounding box center [714, 422] width 24 height 12
click at [722, 545] on label "Add custom shift for [DATE]" at bounding box center [713, 548] width 103 height 12
select select "2"
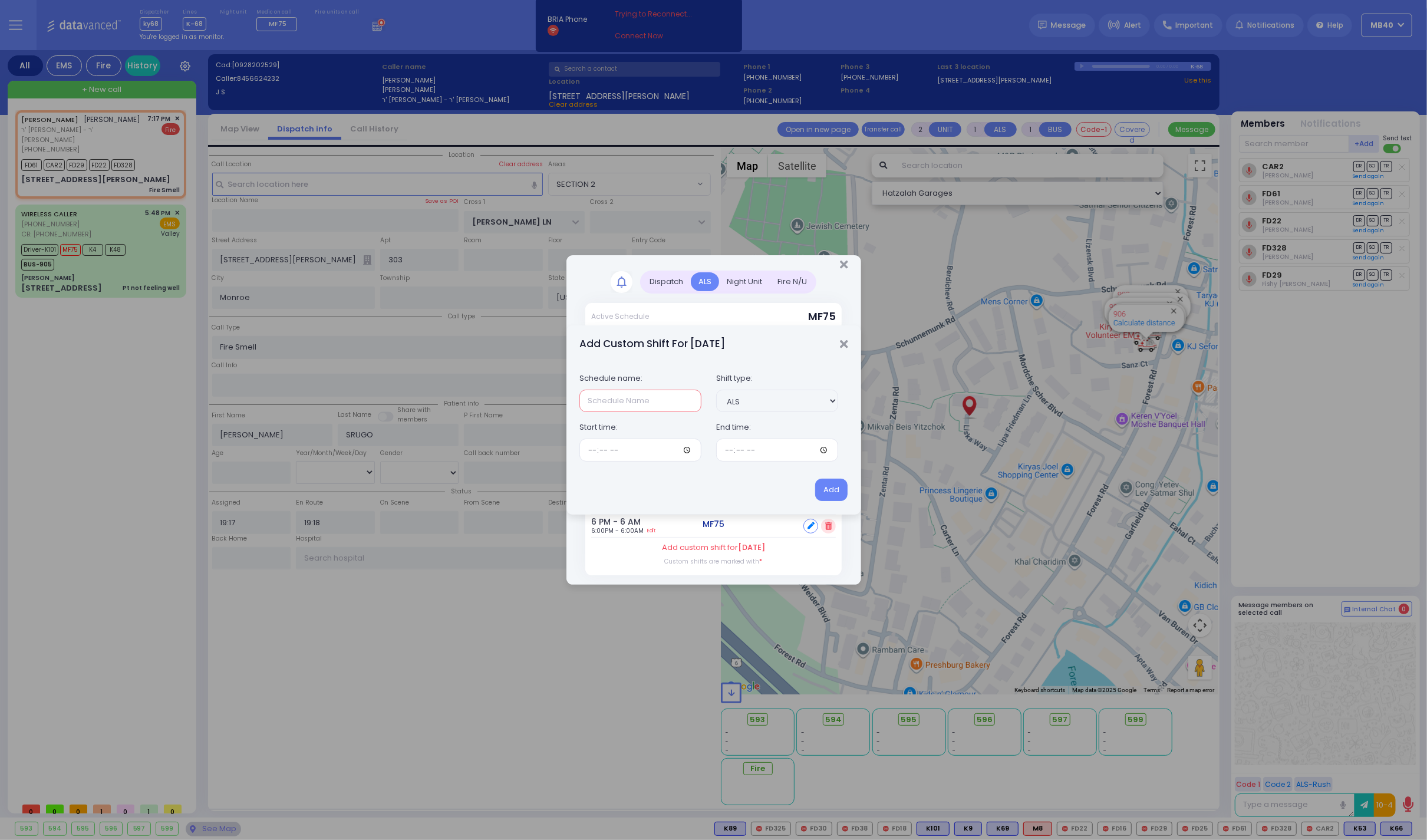
click at [625, 402] on input "text" at bounding box center [640, 401] width 122 height 23
type input "Second Medic"
click at [591, 450] on input "time" at bounding box center [640, 449] width 122 height 23
click at [607, 451] on input "time" at bounding box center [640, 449] width 122 height 23
click at [732, 451] on input "time" at bounding box center [777, 449] width 122 height 23
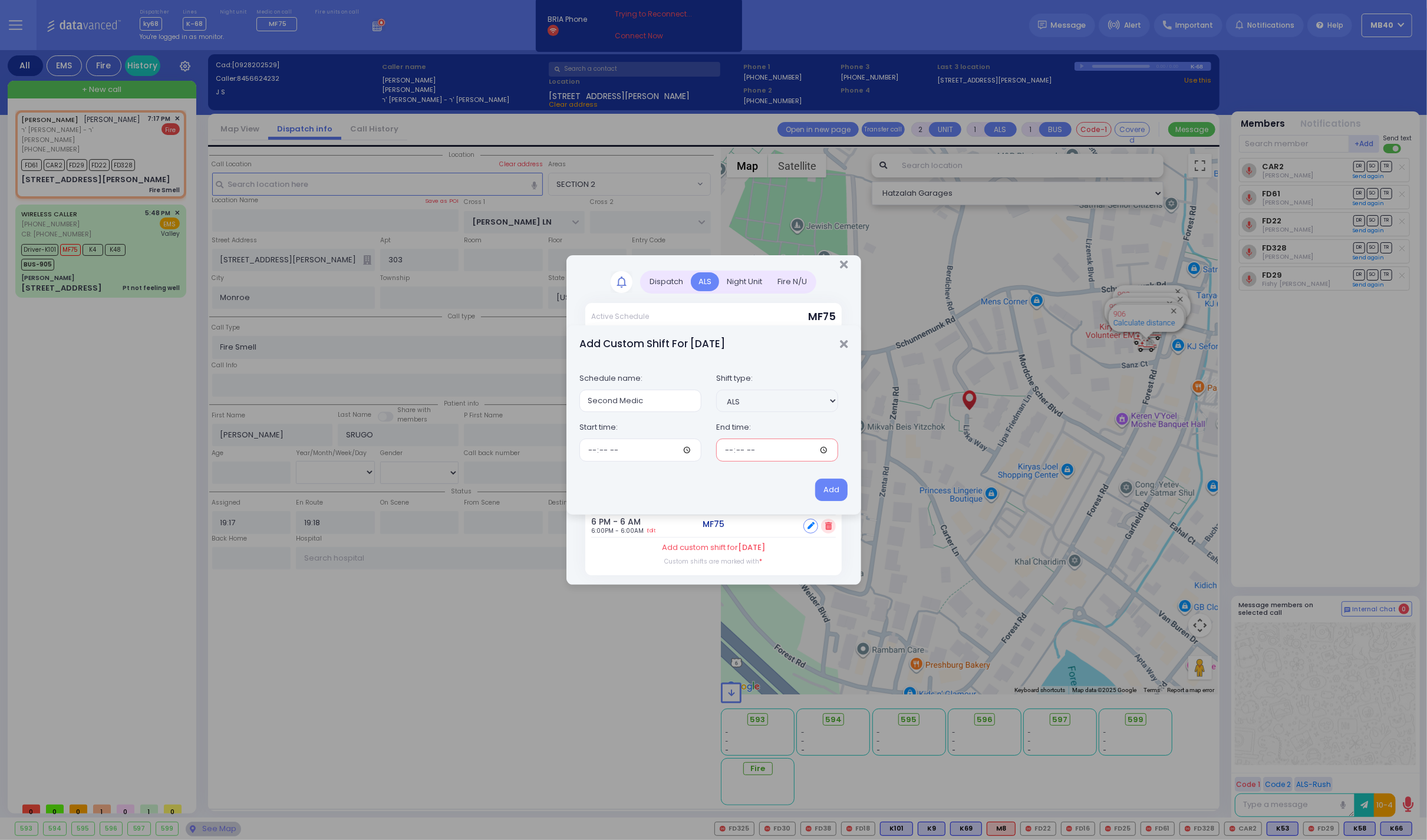
click at [746, 450] on input "time" at bounding box center [777, 449] width 122 height 23
click at [752, 451] on input "time" at bounding box center [777, 449] width 122 height 23
type input "01:00"
click at [830, 488] on button "Add" at bounding box center [830, 490] width 32 height 23
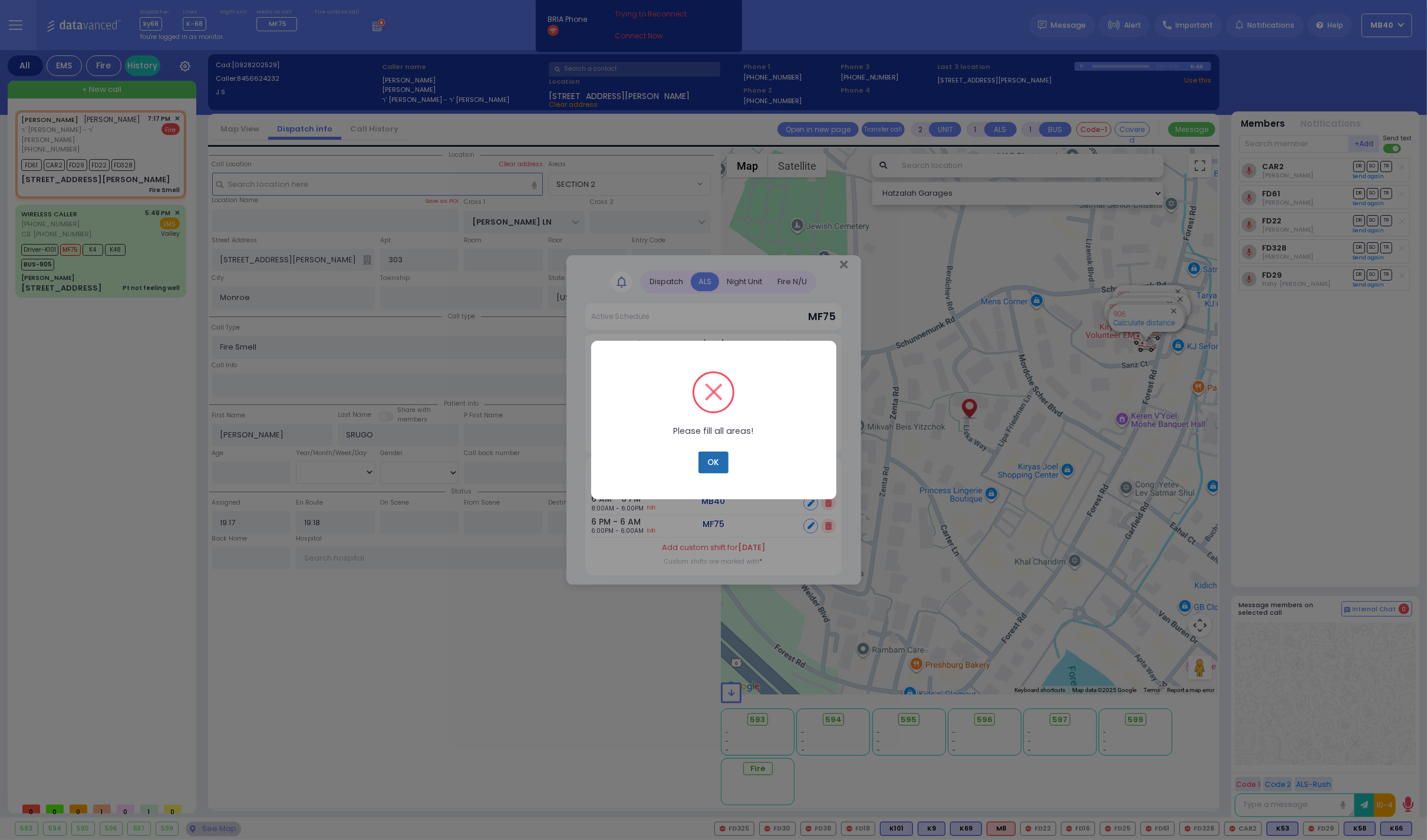
click at [718, 466] on button "OK" at bounding box center [714, 462] width 29 height 23
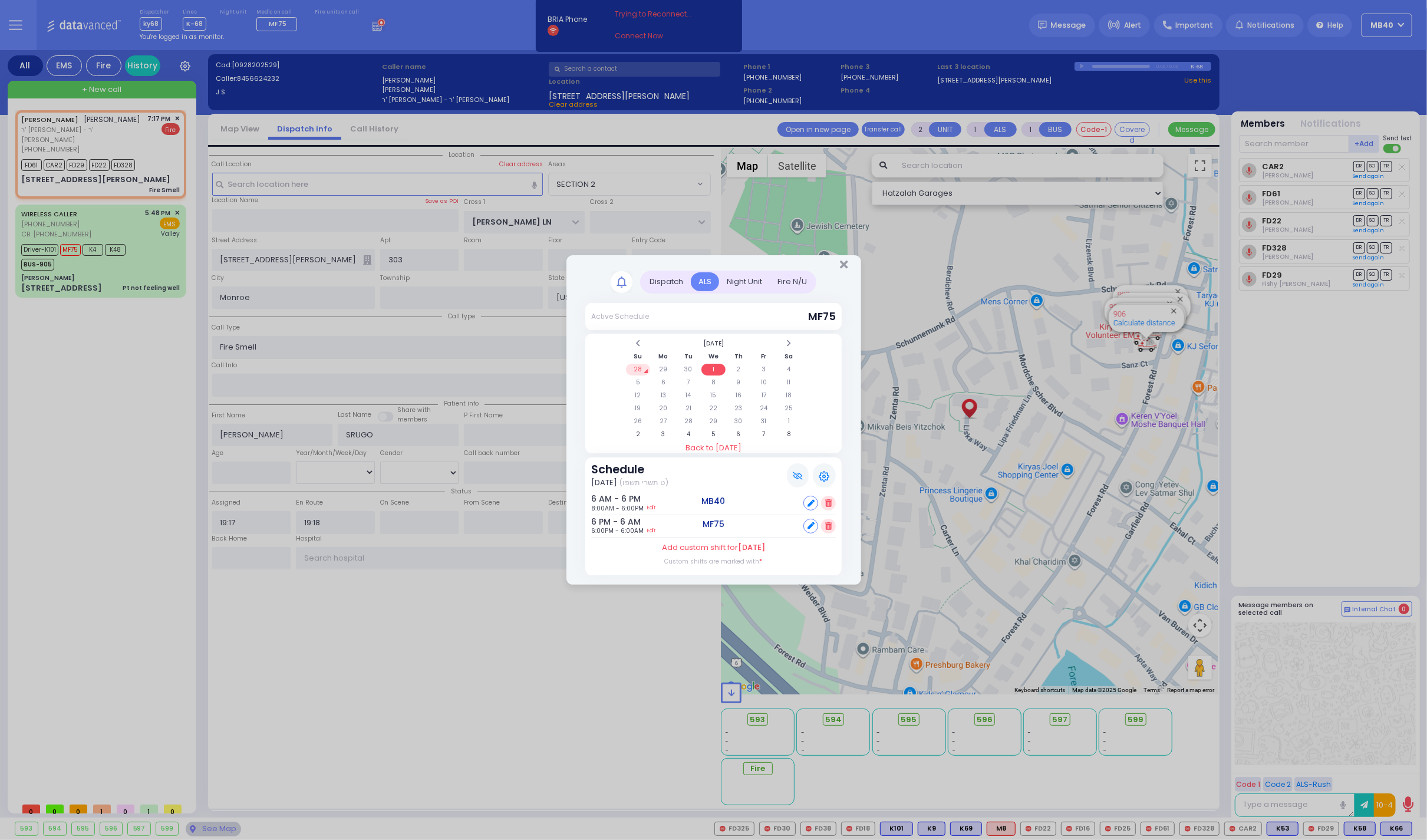
click at [726, 544] on label "Add custom shift for [DATE]" at bounding box center [713, 548] width 103 height 12
select select "2"
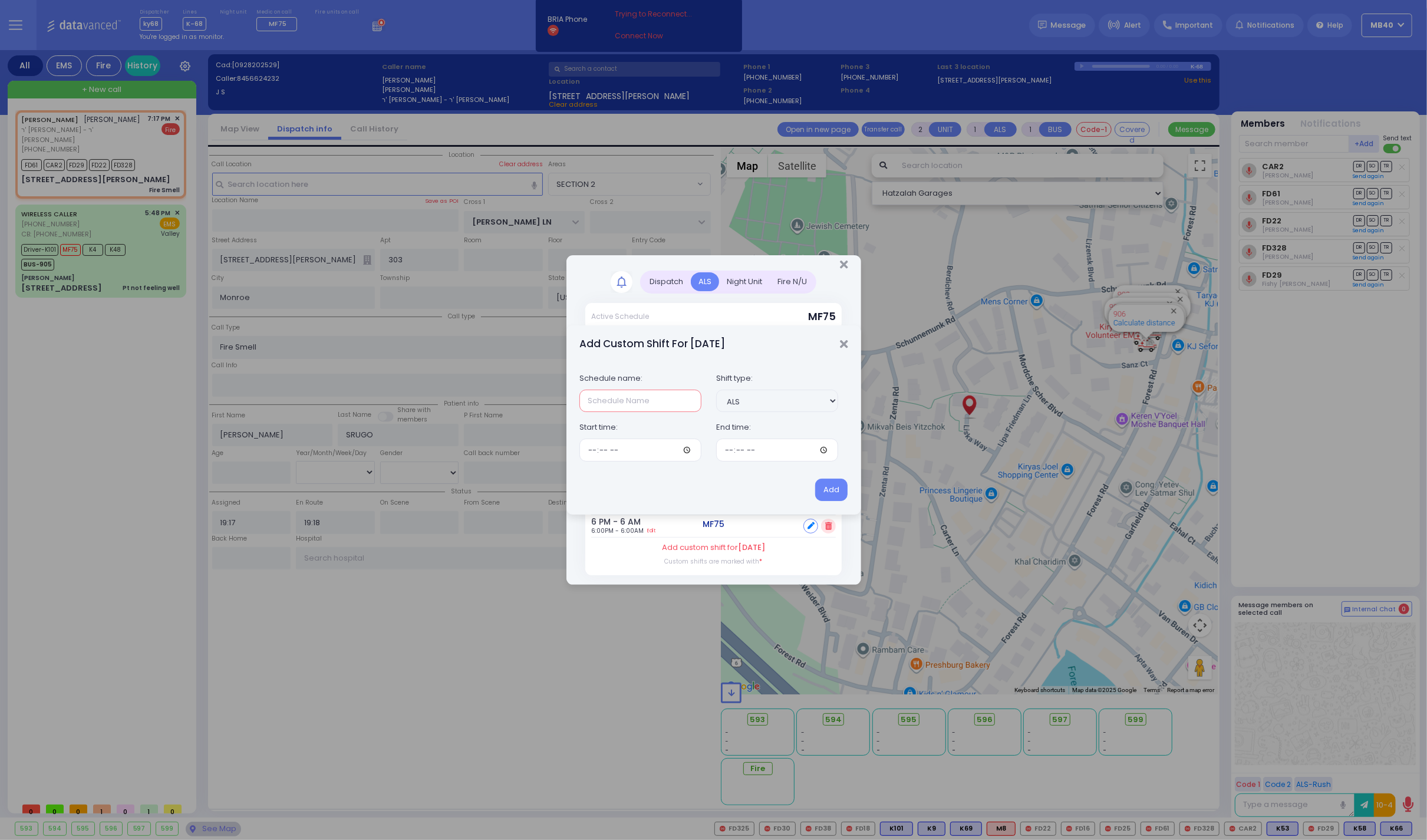
click at [643, 399] on input "text" at bounding box center [640, 401] width 122 height 23
type input "Second Medic"
click at [727, 451] on input "time" at bounding box center [777, 449] width 122 height 23
click at [739, 449] on input "time" at bounding box center [777, 449] width 122 height 23
click at [757, 449] on input "time" at bounding box center [777, 449] width 122 height 23
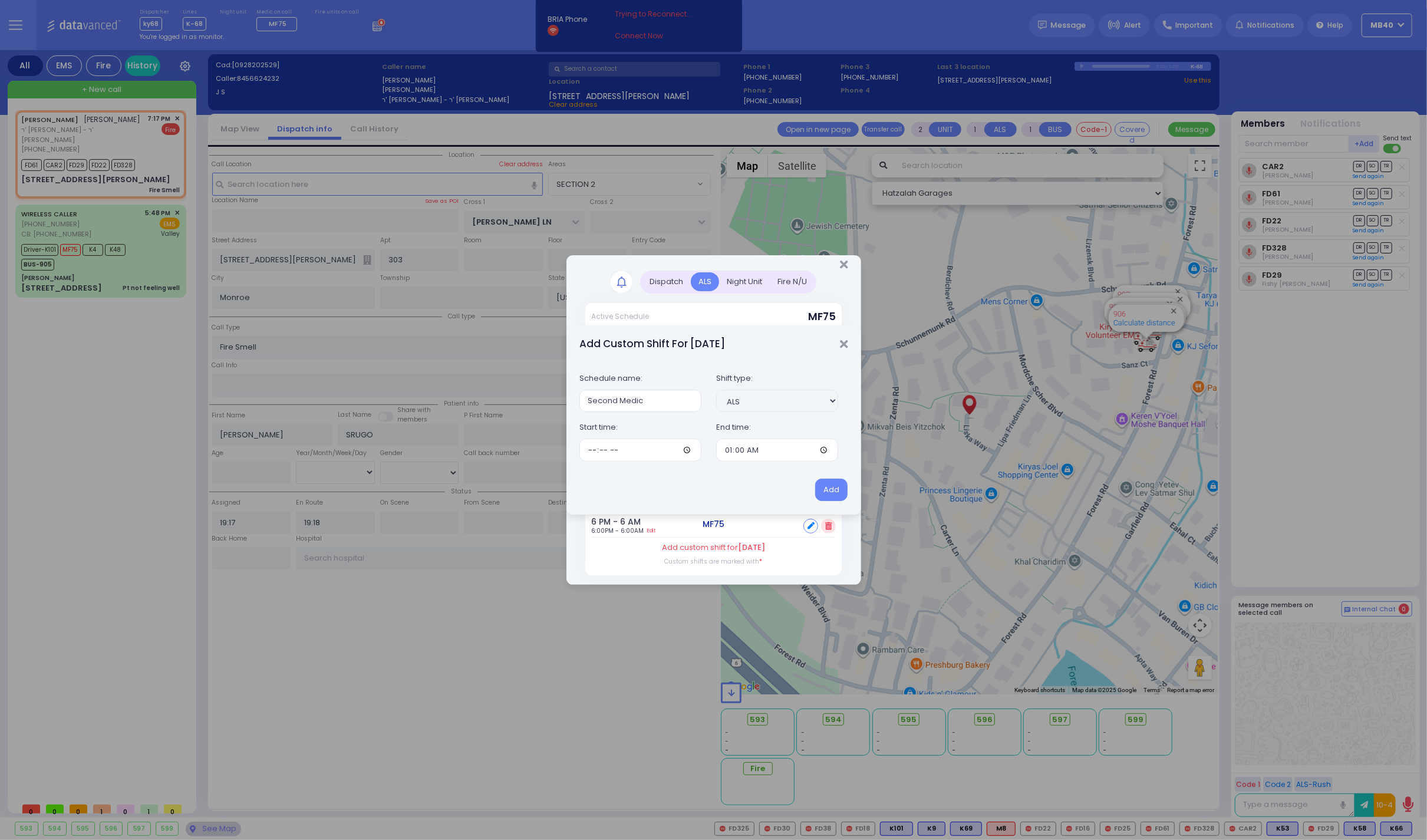
type input "01:00"
click at [747, 470] on div "Add" at bounding box center [714, 489] width 294 height 49
click at [832, 487] on button "Add" at bounding box center [830, 490] width 32 height 23
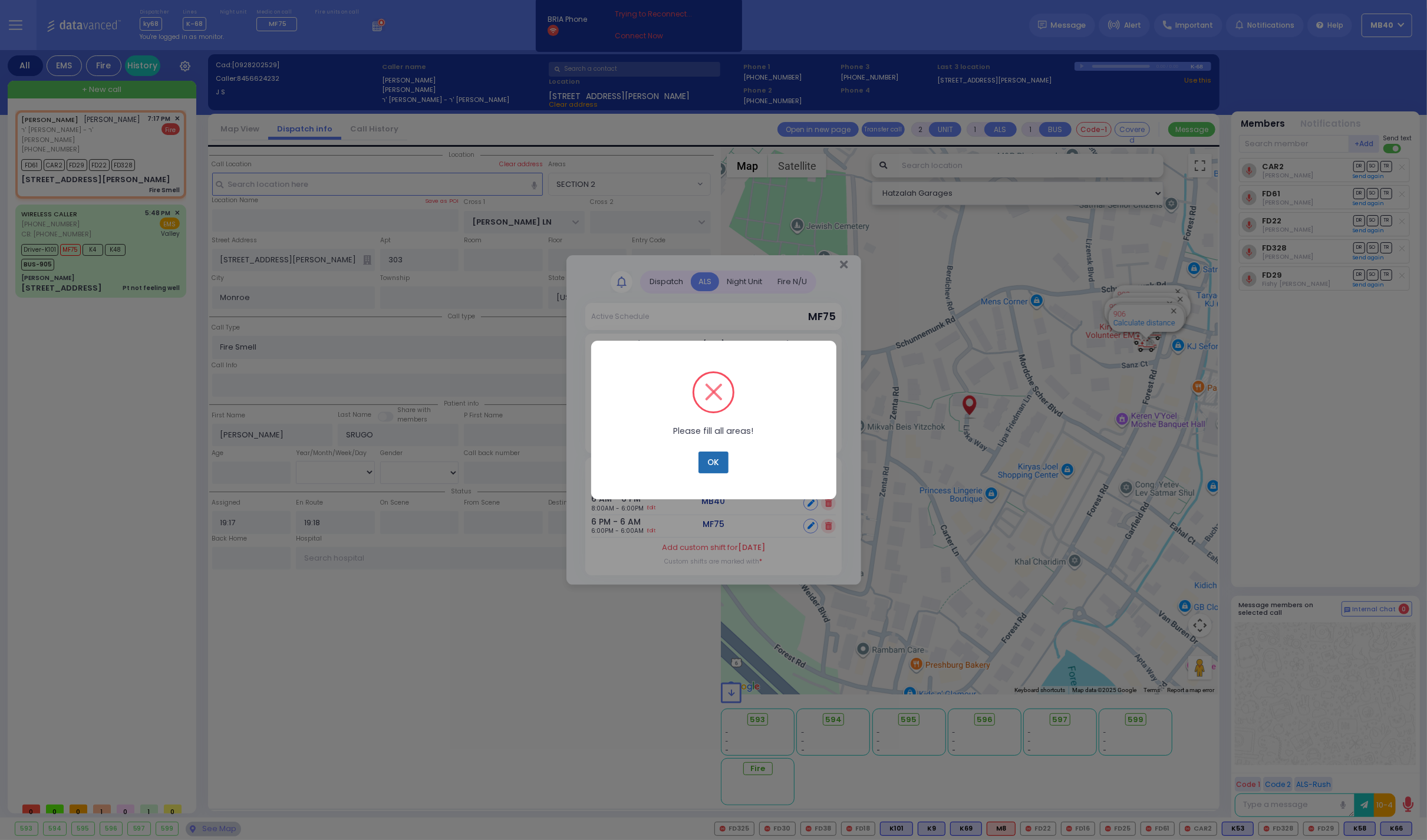
click at [714, 466] on button "OK" at bounding box center [714, 462] width 29 height 23
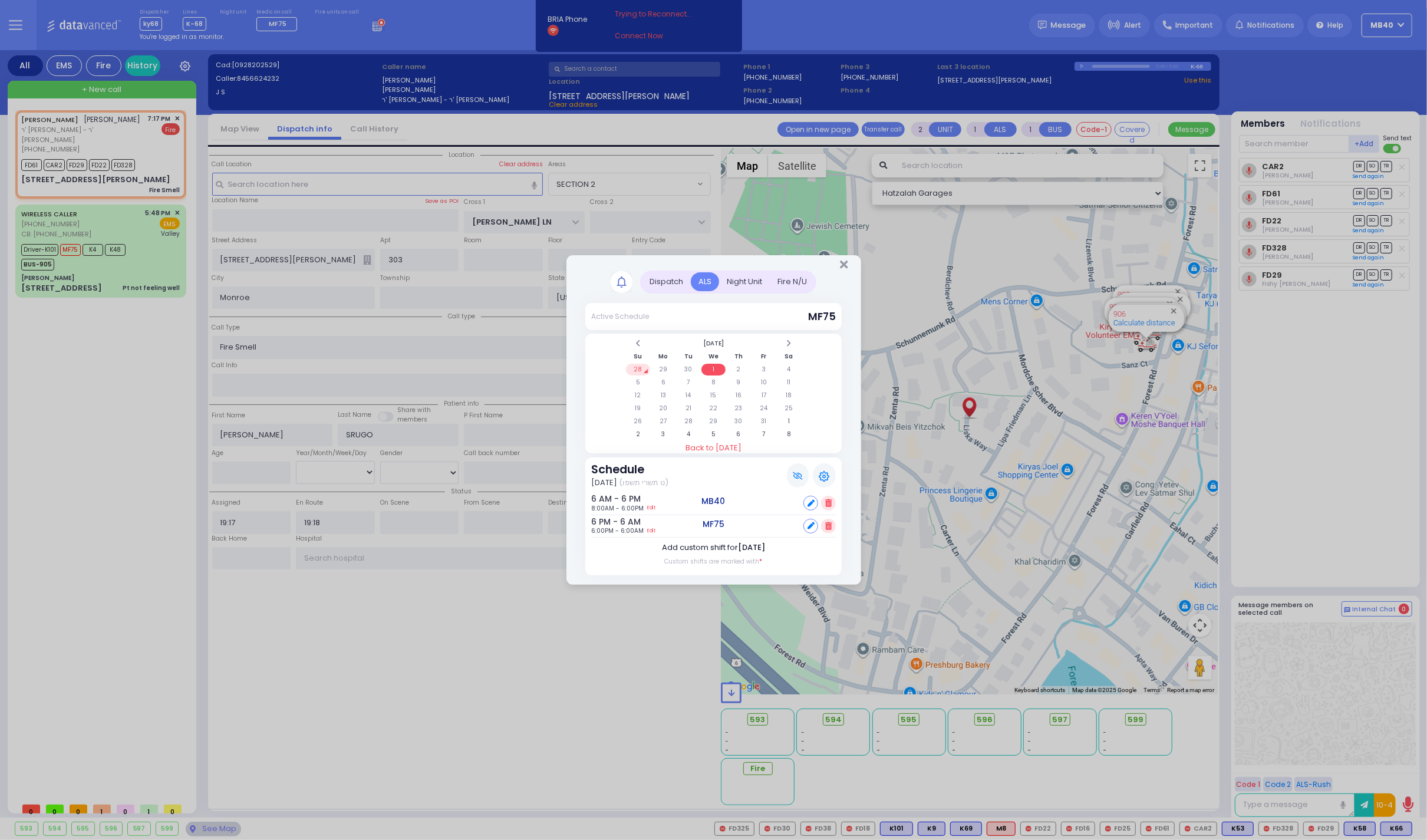
click at [725, 545] on label "Add custom shift for [DATE]" at bounding box center [713, 548] width 103 height 12
select select "2"
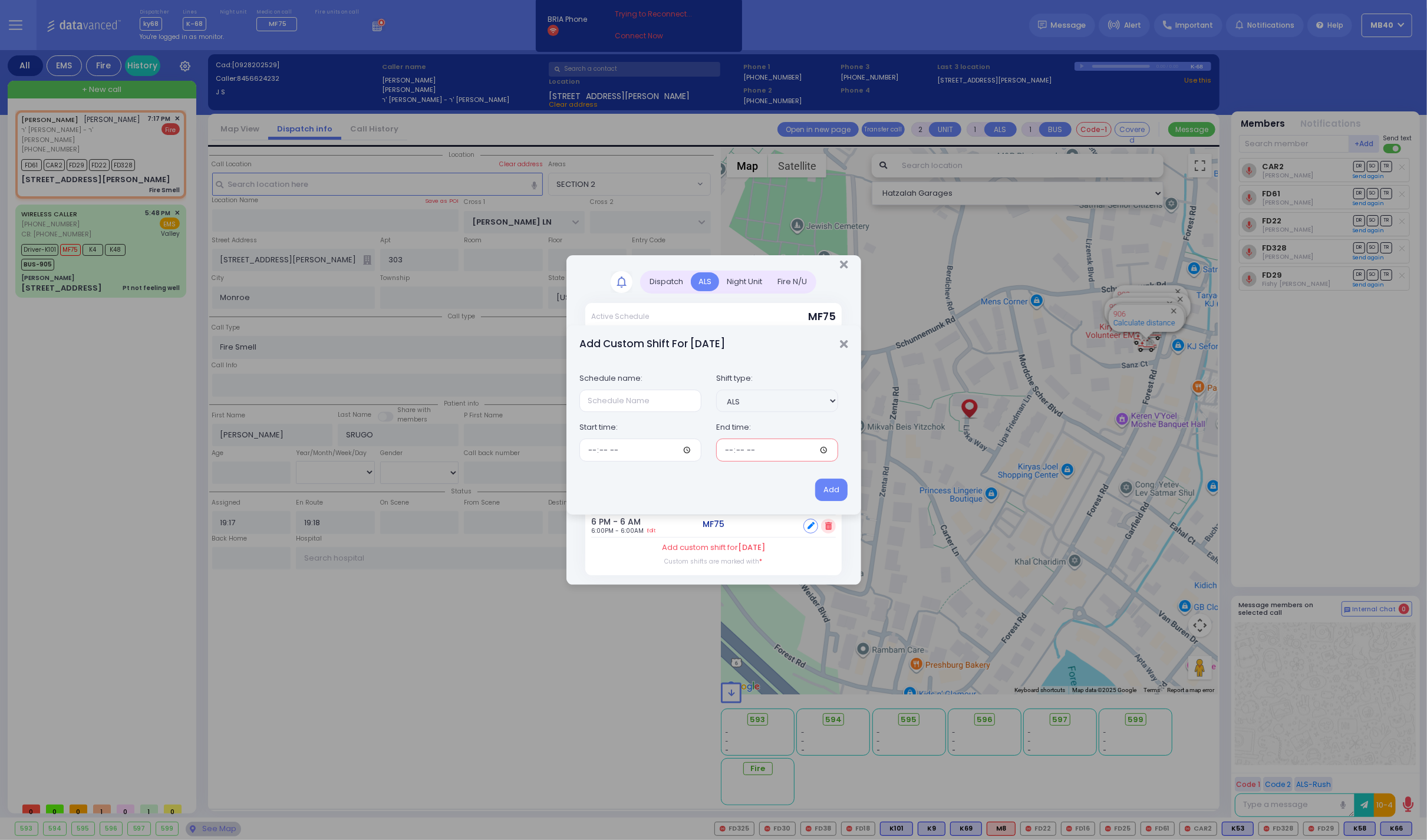
click at [716, 450] on input "time" at bounding box center [777, 449] width 122 height 23
click at [617, 449] on input "time" at bounding box center [640, 449] width 122 height 23
type input "19:00"
click at [729, 451] on input "time" at bounding box center [777, 449] width 122 height 23
click at [746, 450] on input "time" at bounding box center [777, 449] width 122 height 23
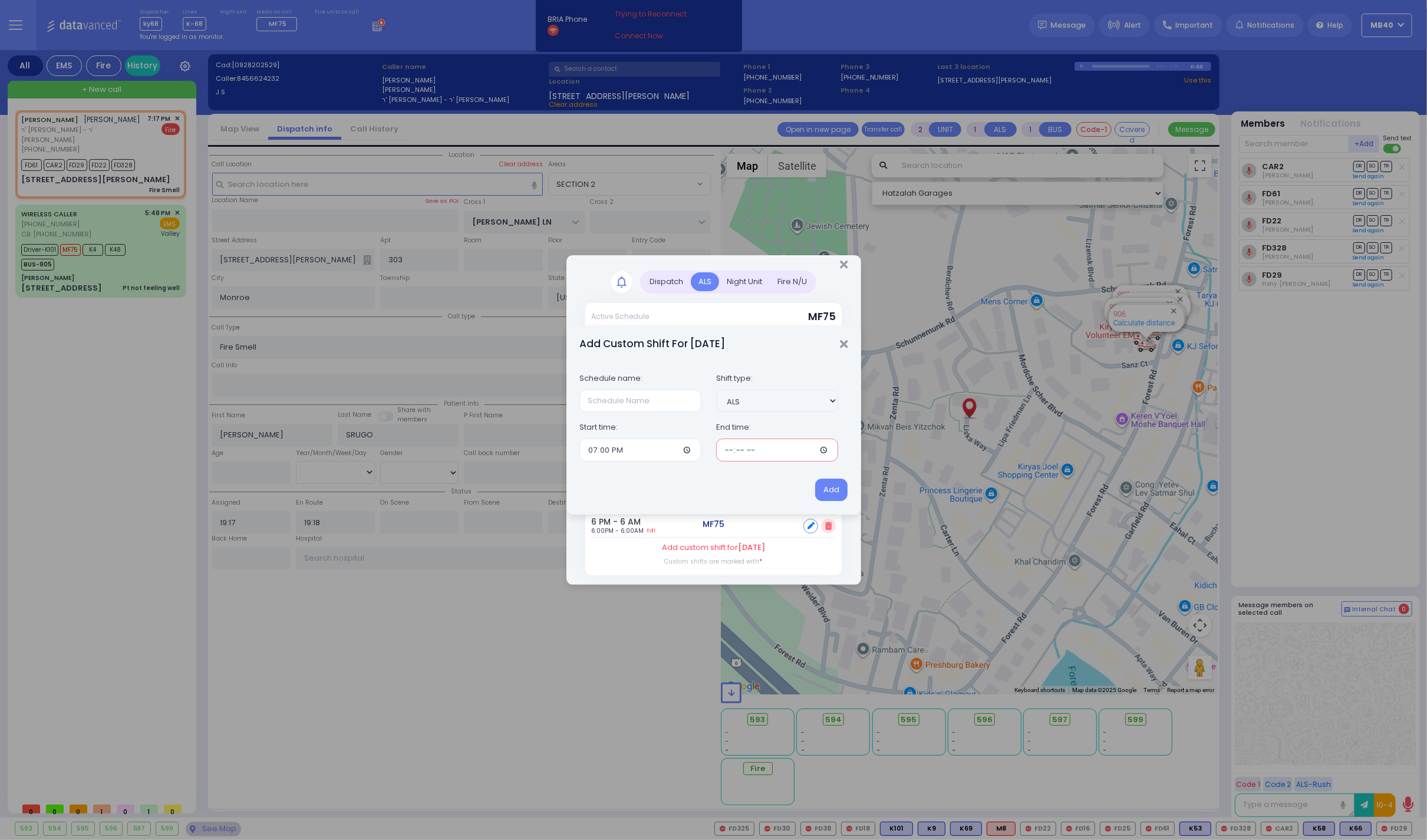
click at [755, 451] on input "time" at bounding box center [777, 449] width 122 height 23
type input "01:00"
click at [835, 487] on button "Add" at bounding box center [830, 490] width 32 height 23
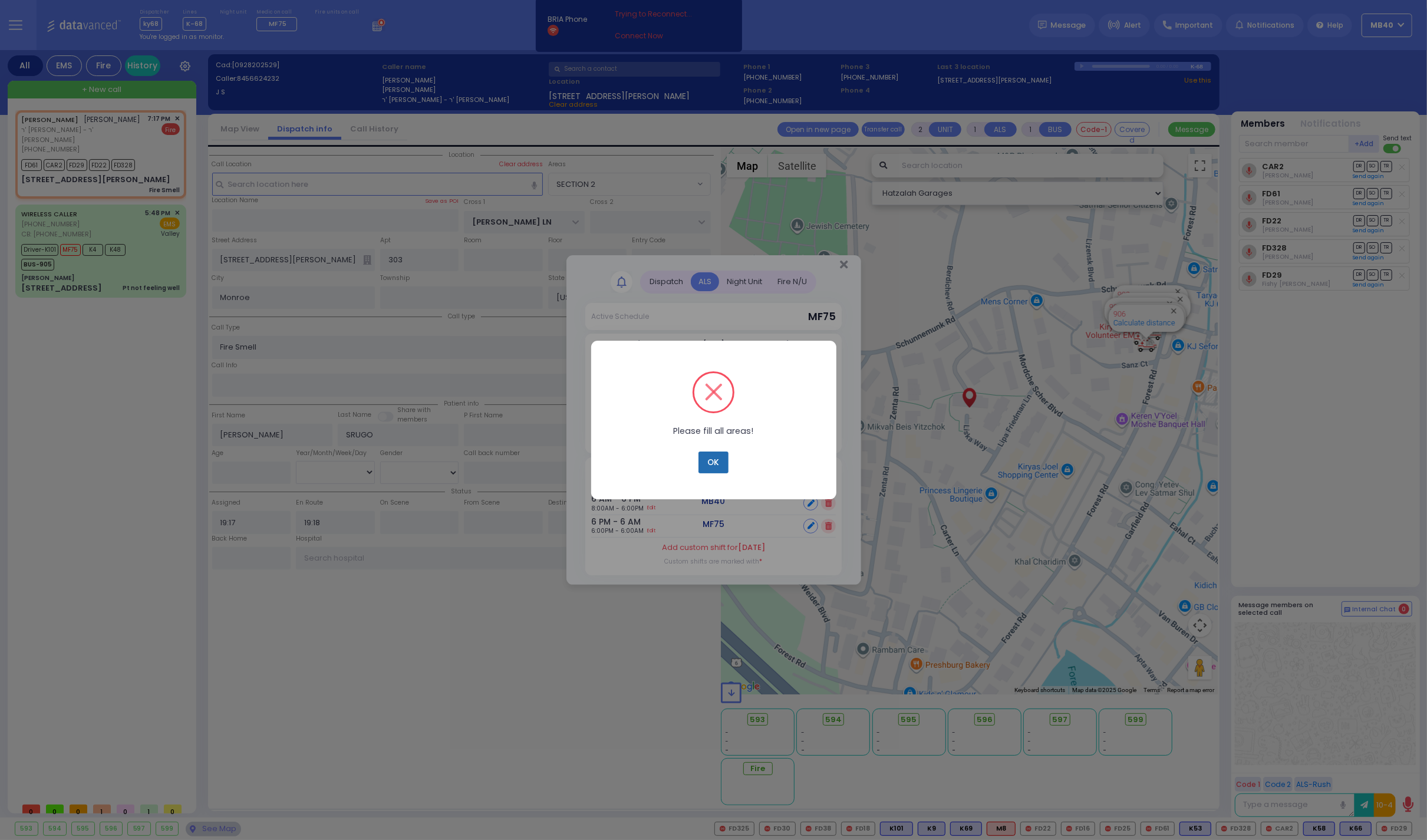
click at [715, 461] on button "OK" at bounding box center [714, 462] width 29 height 23
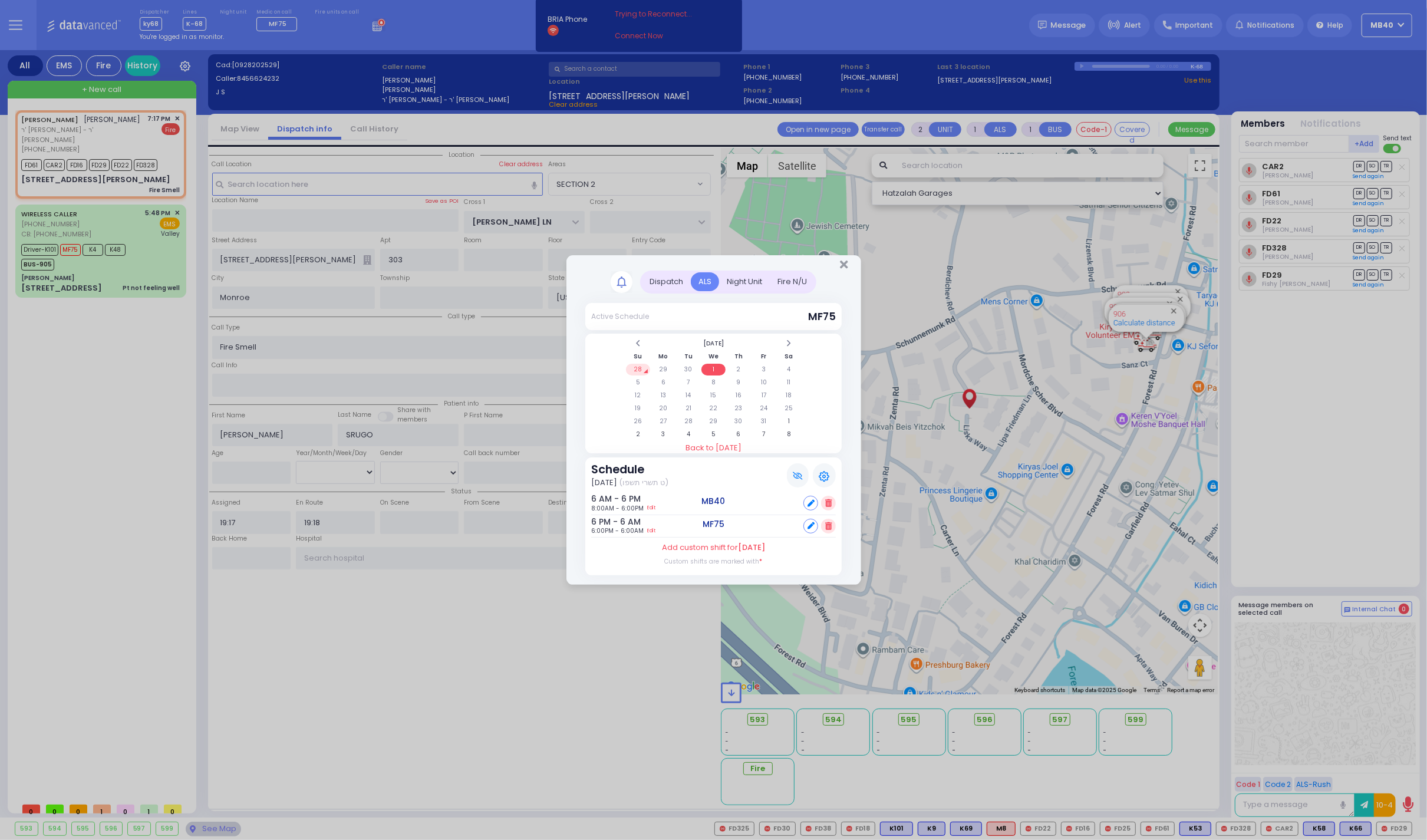
select select
radio input "true"
select select
select select "Hatzalah Garages"
select select "SECTION 2"
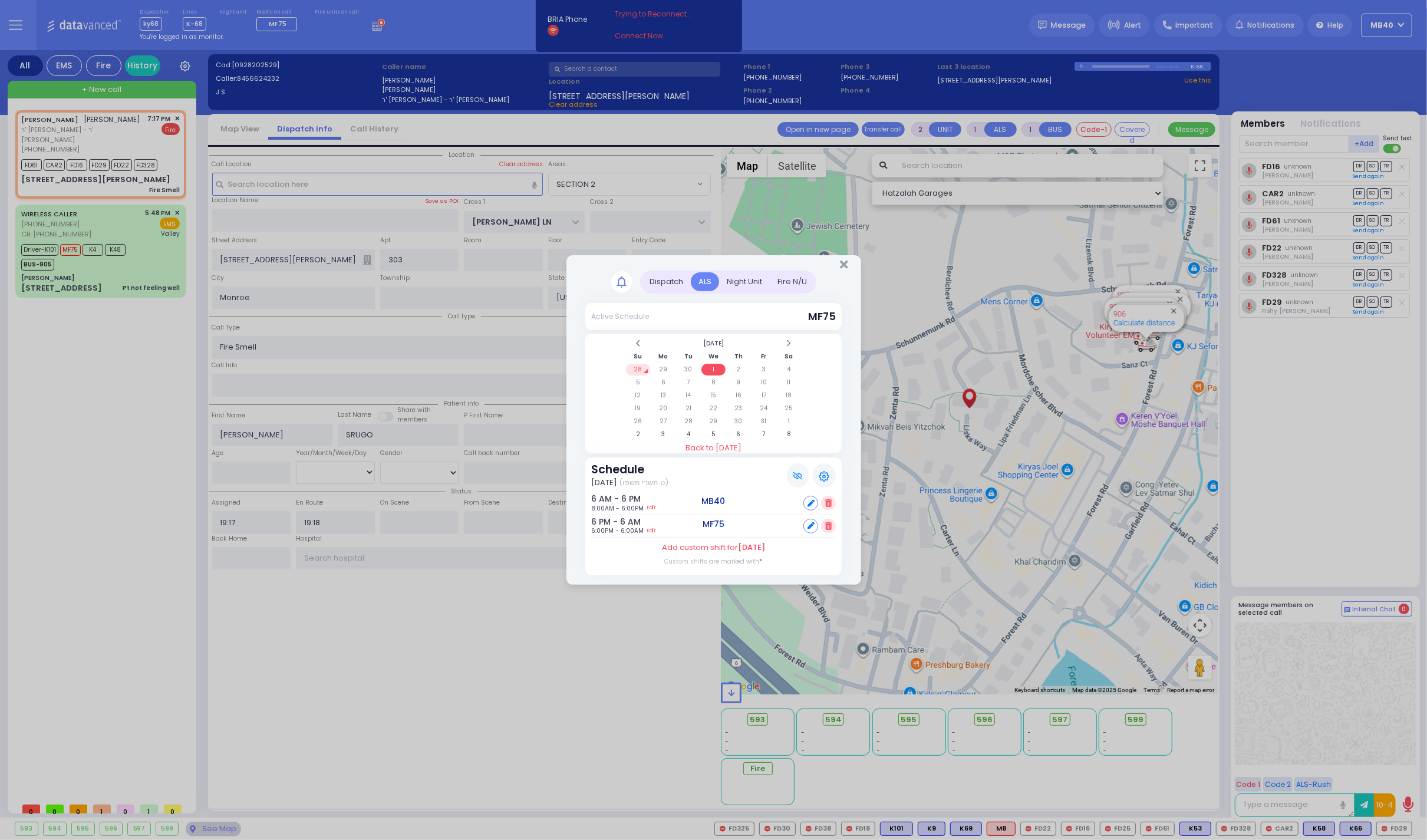
click at [721, 547] on label "Add custom shift for [DATE]" at bounding box center [713, 548] width 103 height 12
select select "2"
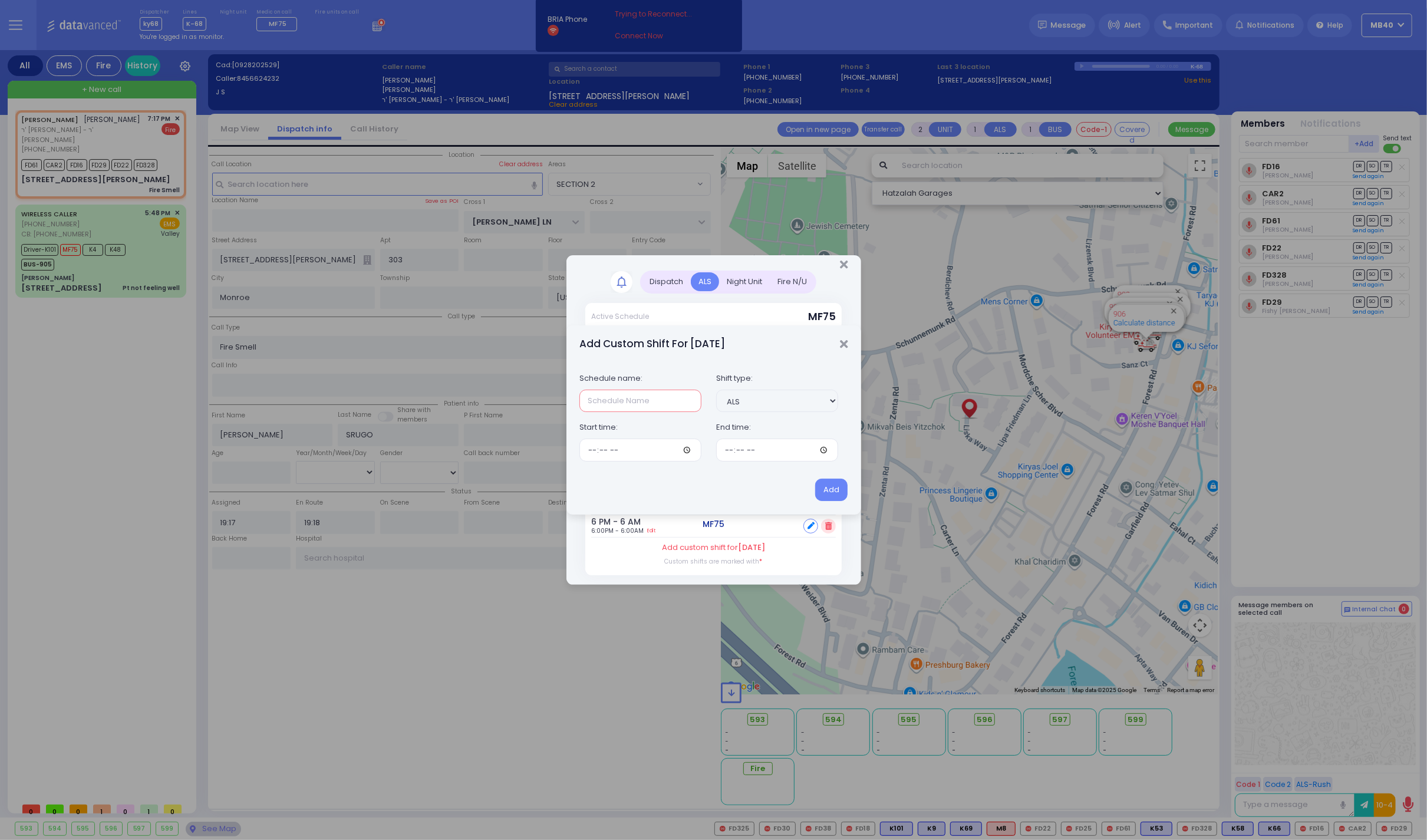
click at [597, 404] on input "text" at bounding box center [640, 401] width 122 height 23
type input "Second Medic"
click at [590, 451] on input "time" at bounding box center [640, 449] width 122 height 23
click at [607, 450] on input "time" at bounding box center [640, 449] width 122 height 23
click at [618, 450] on input "time" at bounding box center [640, 449] width 122 height 23
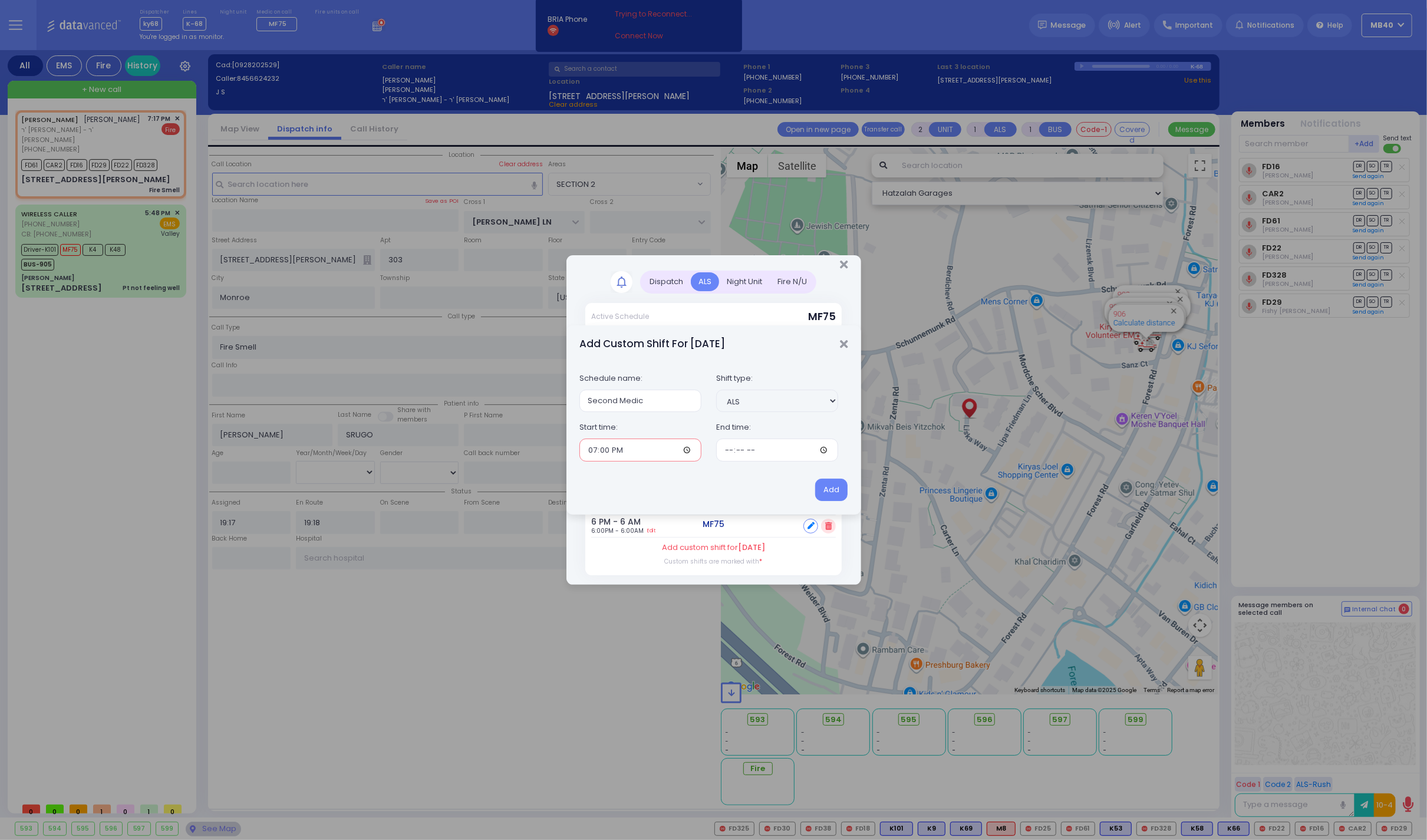
type input "19:00"
click at [726, 449] on input "time" at bounding box center [777, 449] width 122 height 23
click at [741, 451] on input "time" at bounding box center [777, 449] width 122 height 23
click at [759, 450] on input "time" at bounding box center [777, 449] width 122 height 23
type input "01:00"
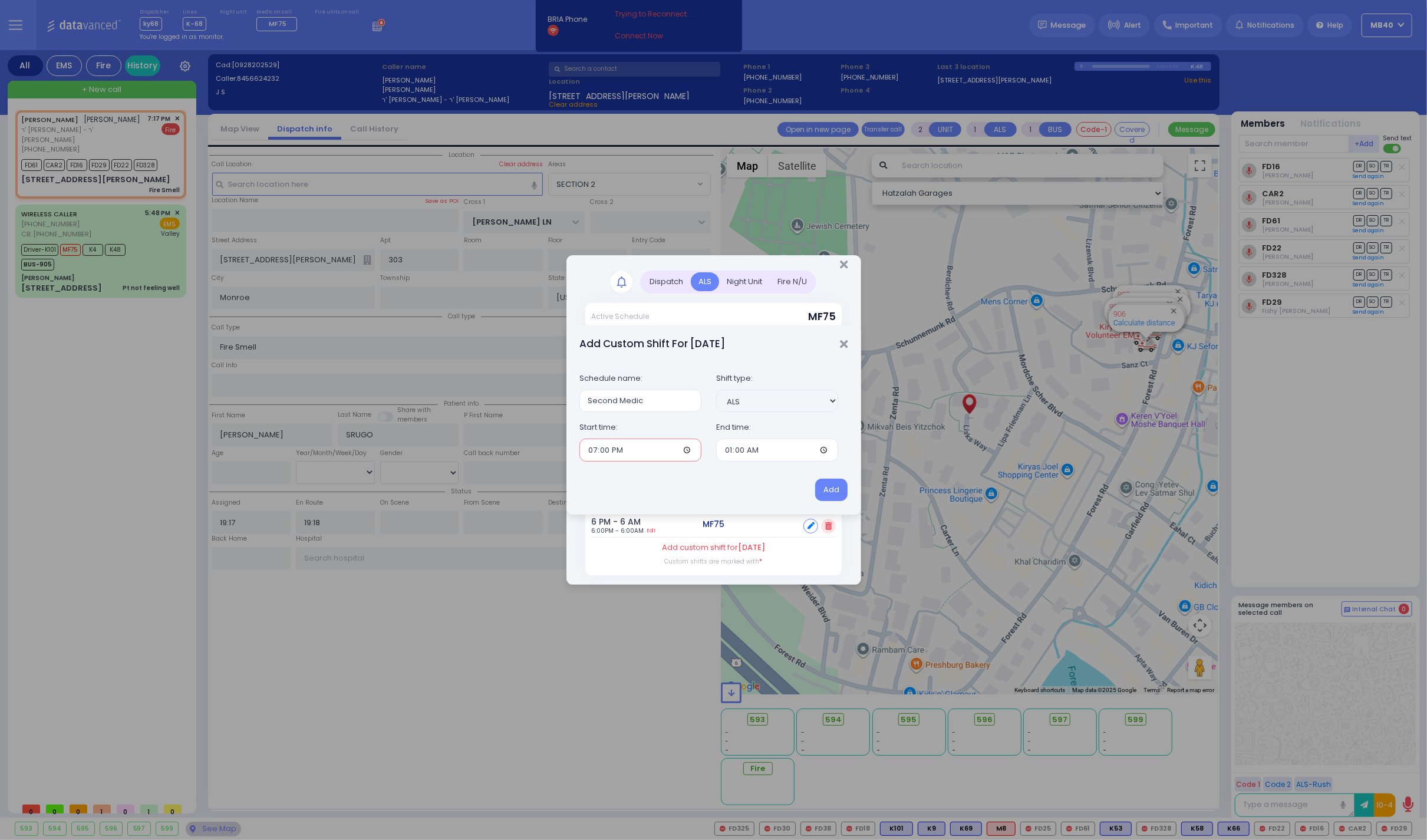
click at [679, 450] on input "19:00" at bounding box center [640, 449] width 122 height 23
click at [660, 404] on input "Second Medic" at bounding box center [640, 401] width 122 height 23
click at [676, 425] on div "Start time: 19:00" at bounding box center [641, 439] width 137 height 45
click at [828, 487] on button "Add" at bounding box center [830, 490] width 32 height 23
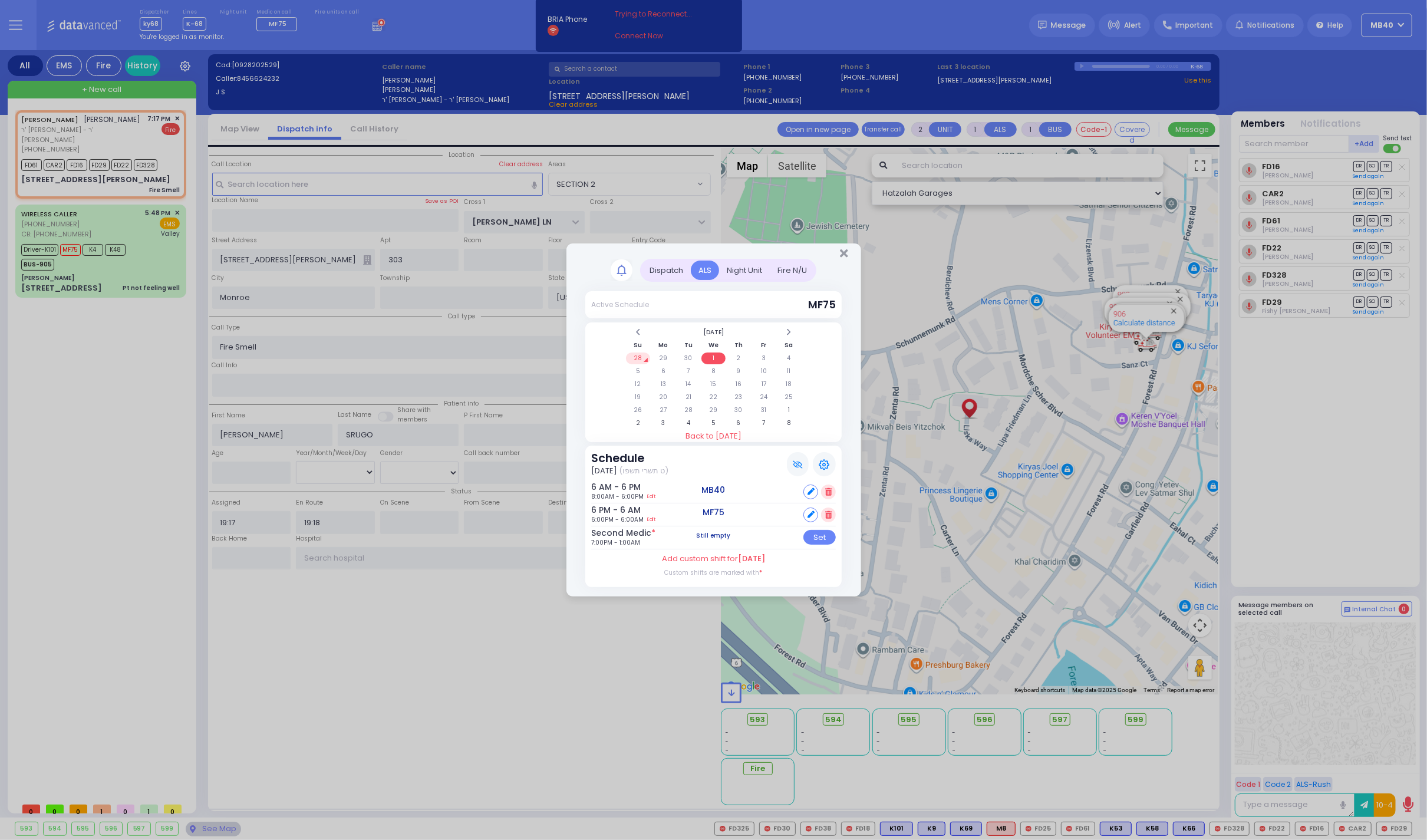
click at [821, 536] on div "Set" at bounding box center [819, 537] width 32 height 15
select select
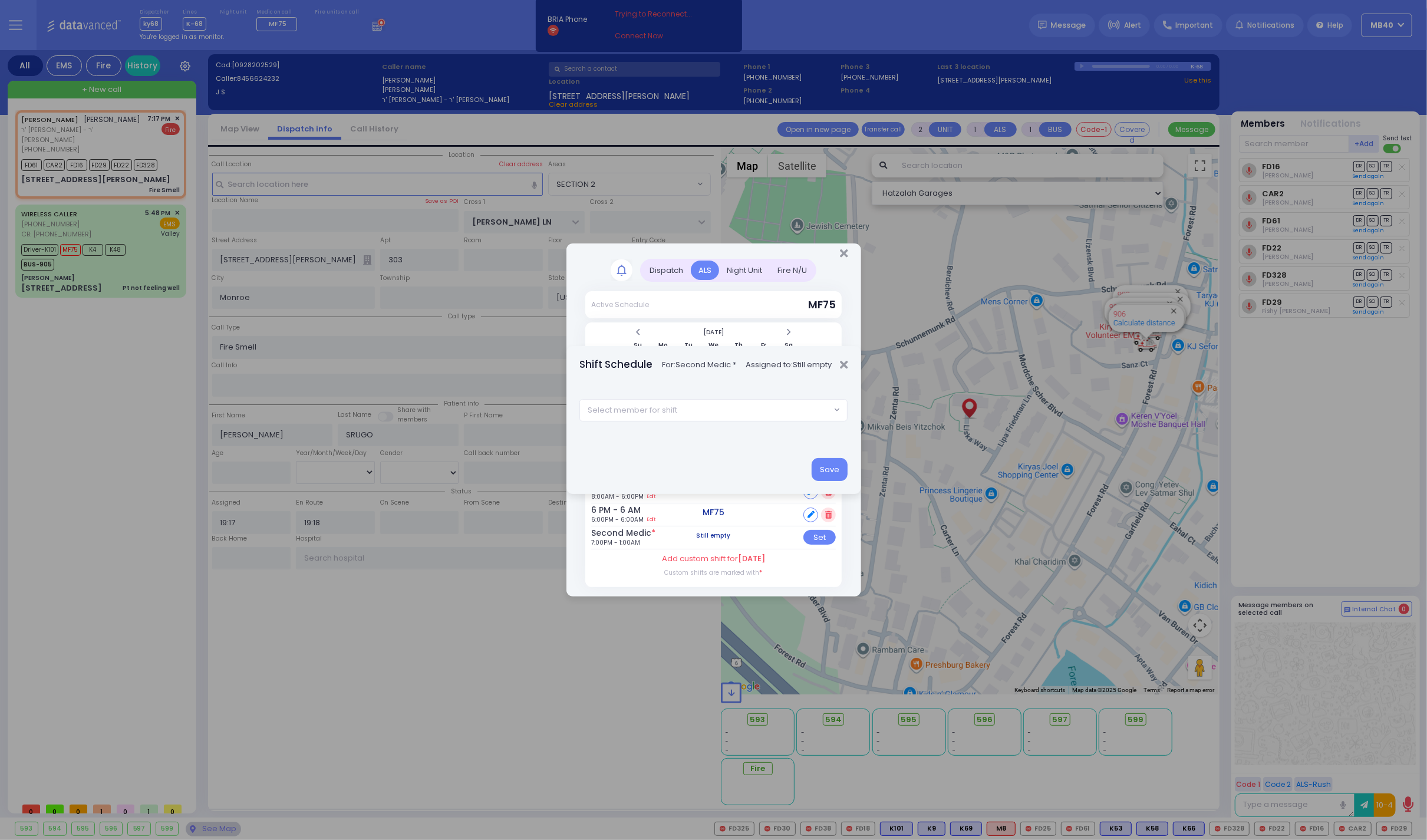
click at [710, 410] on span "Select member for shift" at bounding box center [705, 410] width 250 height 22
type input "M16"
select select "65bff84b-bf24-701e-3f87-7f235c6a12a1"
click at [825, 467] on button "Save" at bounding box center [830, 469] width 36 height 23
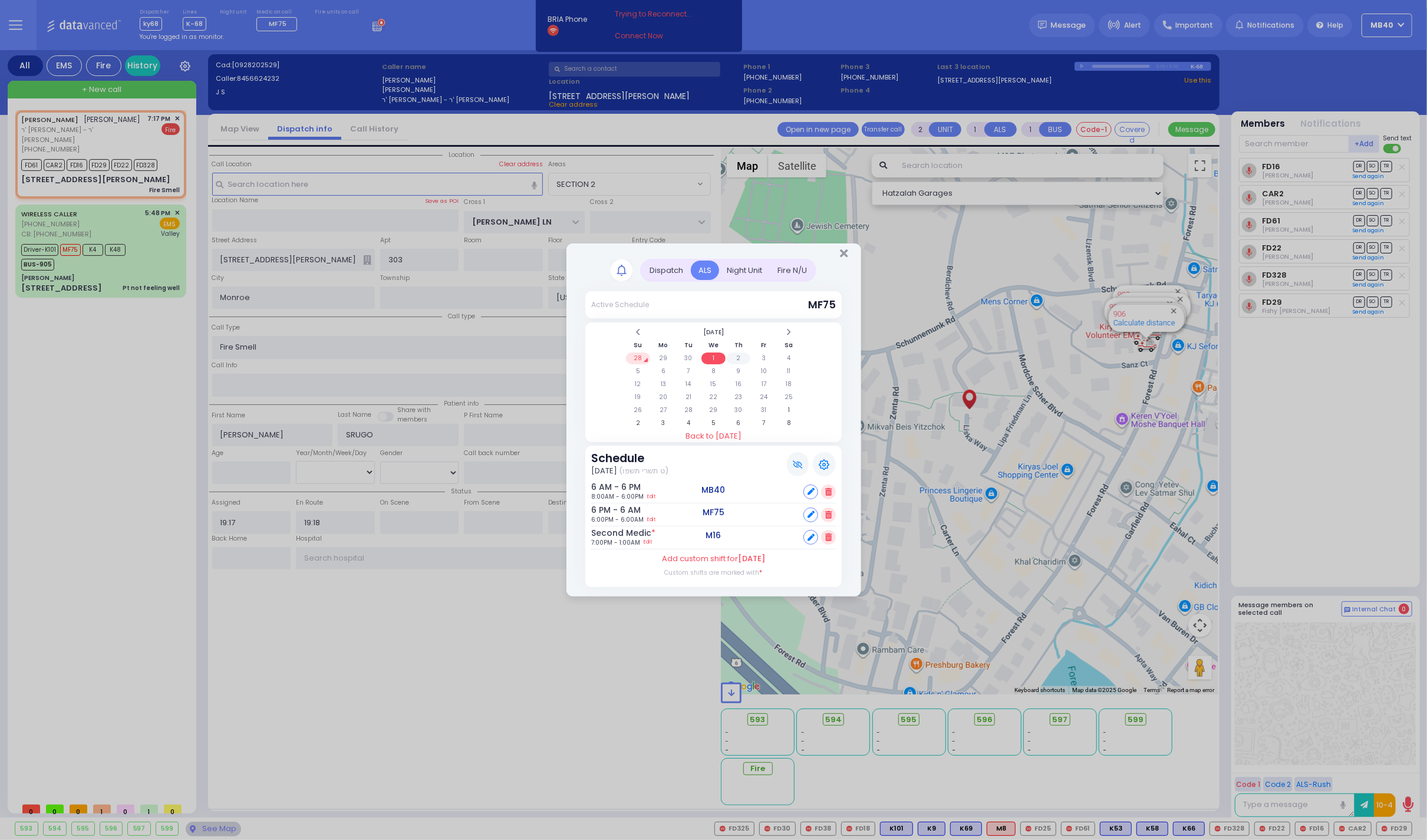
click at [736, 352] on td "2" at bounding box center [739, 359] width 24 height 12
click at [788, 356] on td "4" at bounding box center [789, 359] width 24 height 12
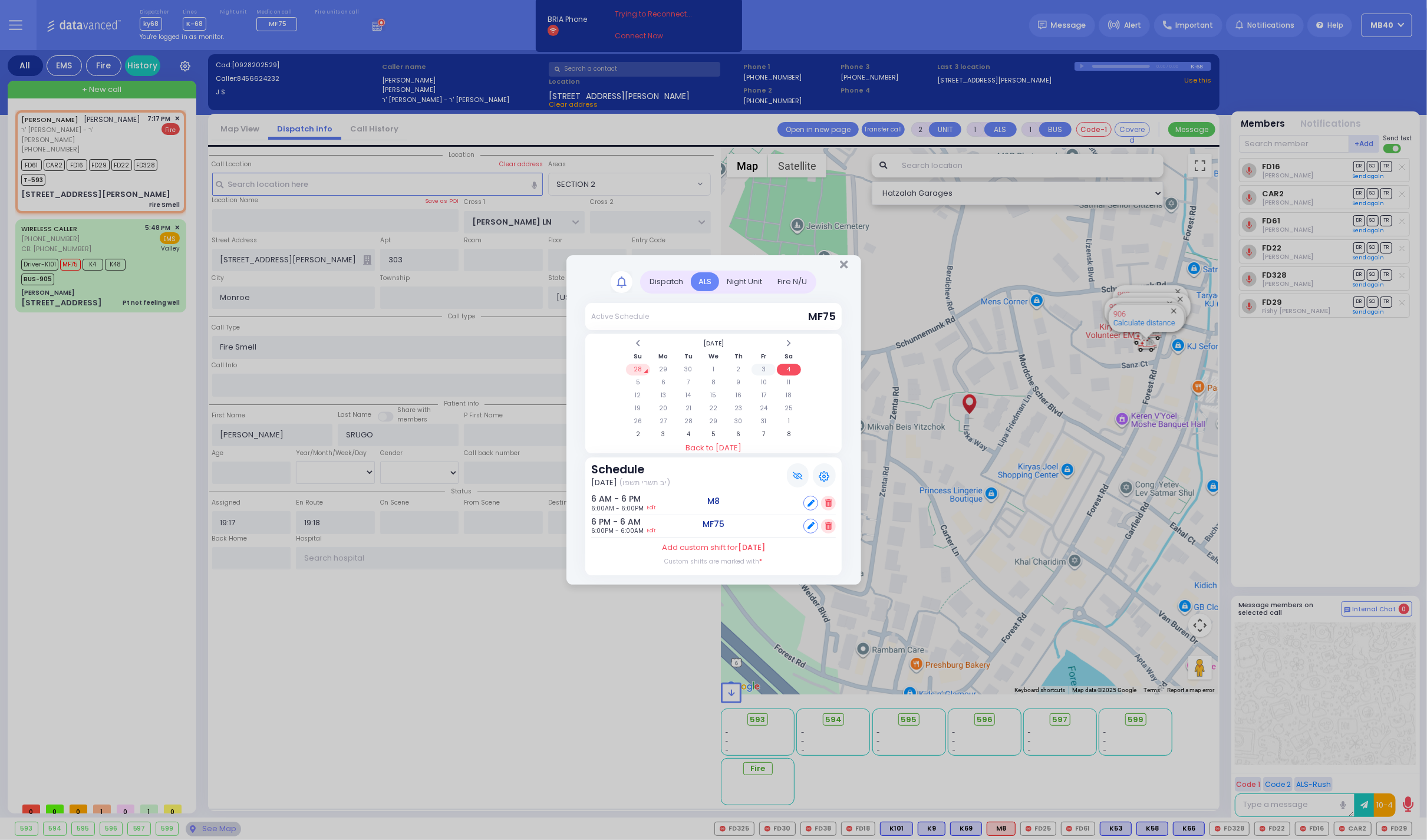
select select
radio input "true"
select select
select select "Hatzalah Garages"
select select "SECTION 2"
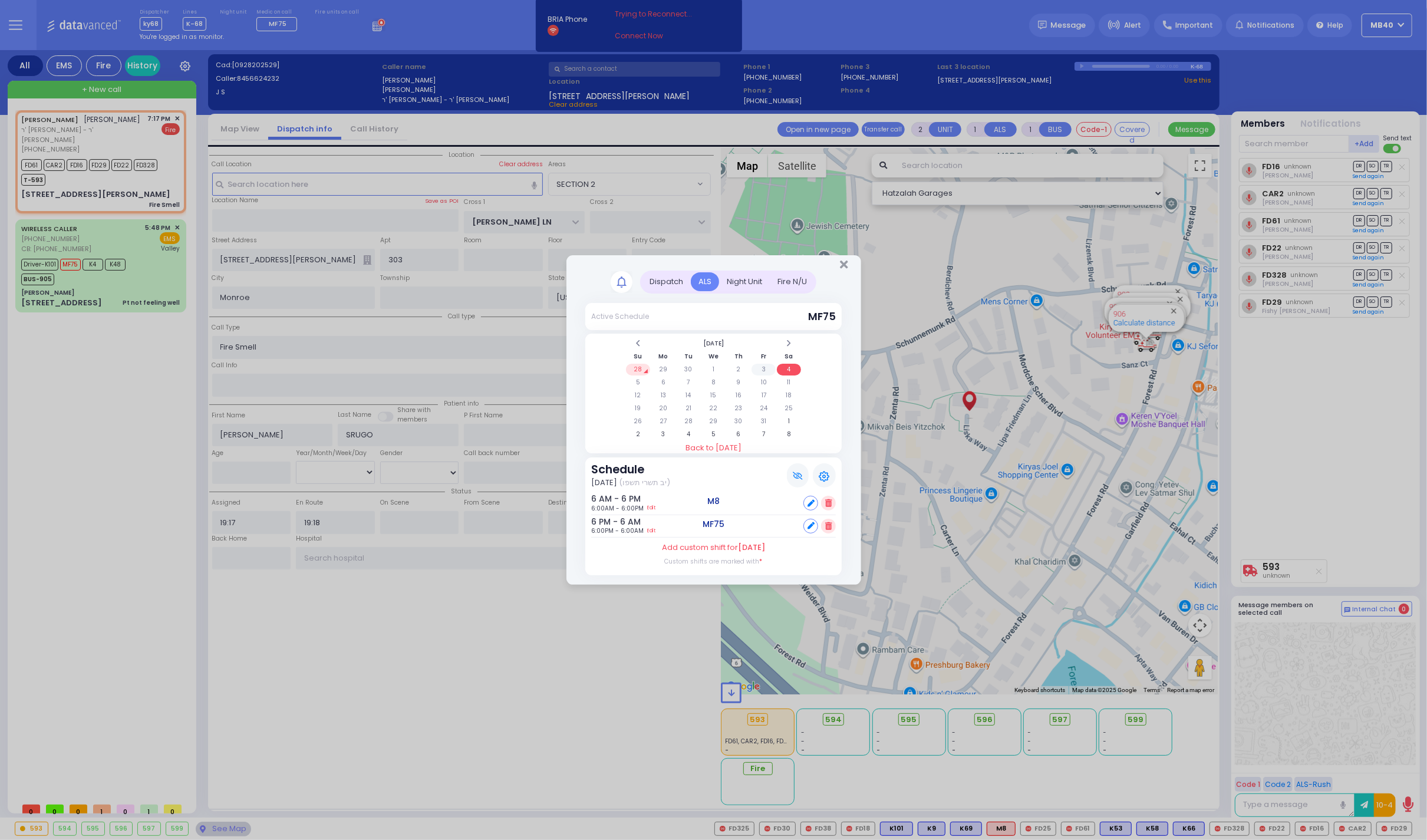
click at [763, 366] on td "3" at bounding box center [764, 370] width 24 height 12
click at [816, 522] on div at bounding box center [810, 526] width 15 height 15
select select
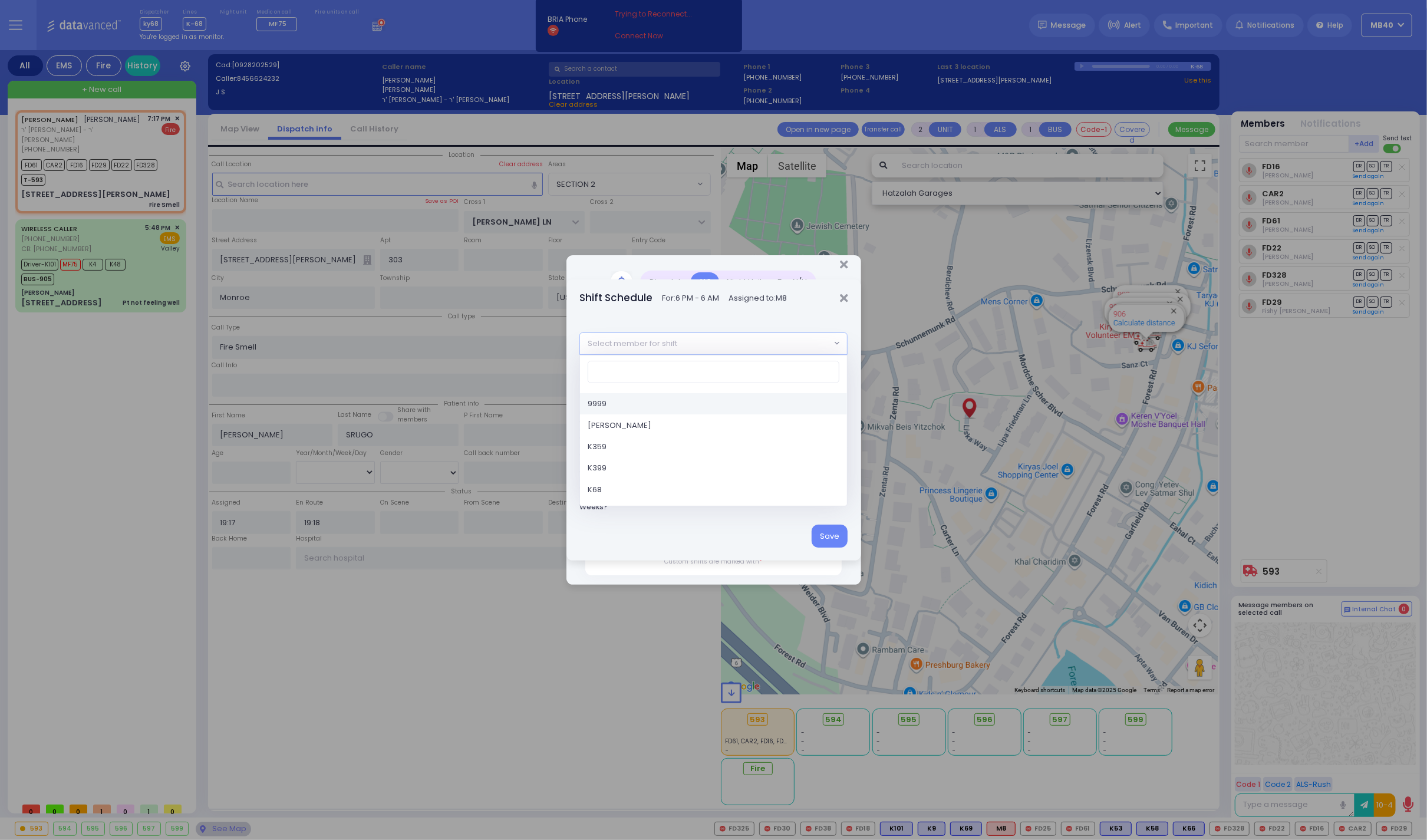
click at [721, 347] on span "Select member for shift" at bounding box center [705, 344] width 250 height 22
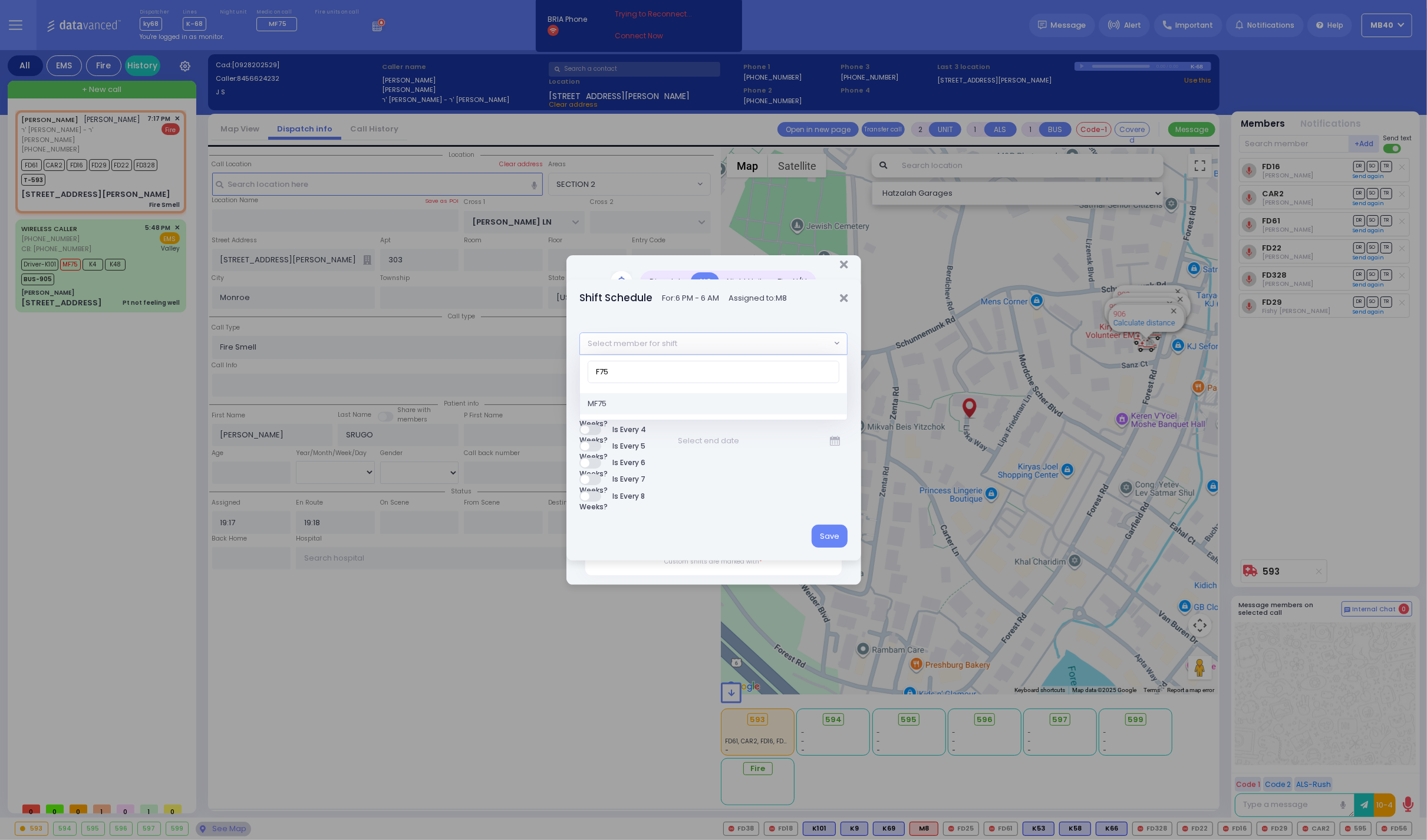
type input "F75"
select select "e03f60ac-6dc1-4fbf-9ea1-f27f6f00afaf"
click at [833, 535] on button "Save" at bounding box center [830, 536] width 36 height 23
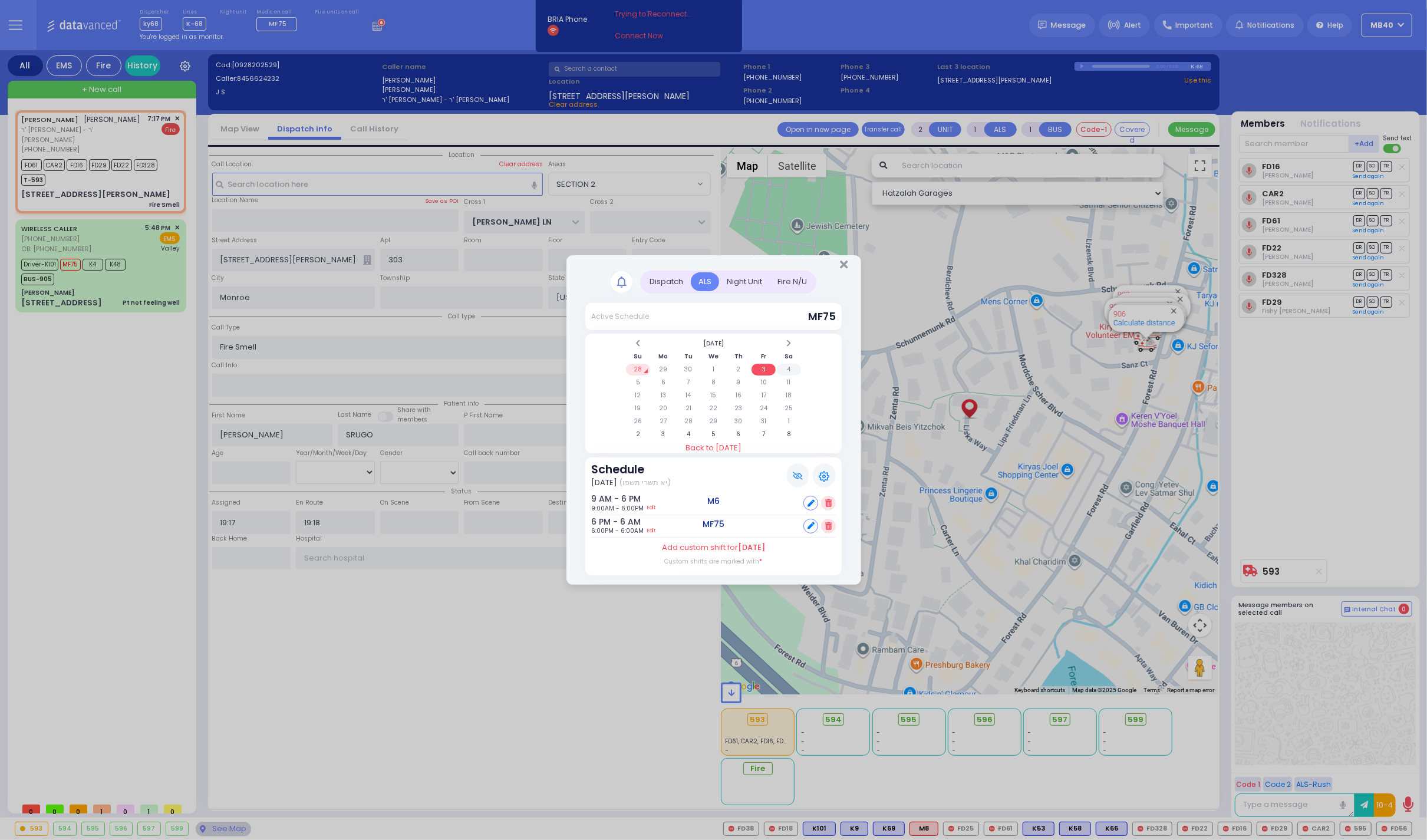
click at [788, 364] on td "4" at bounding box center [789, 370] width 24 height 12
click at [808, 500] on icon at bounding box center [811, 503] width 7 height 7
select select
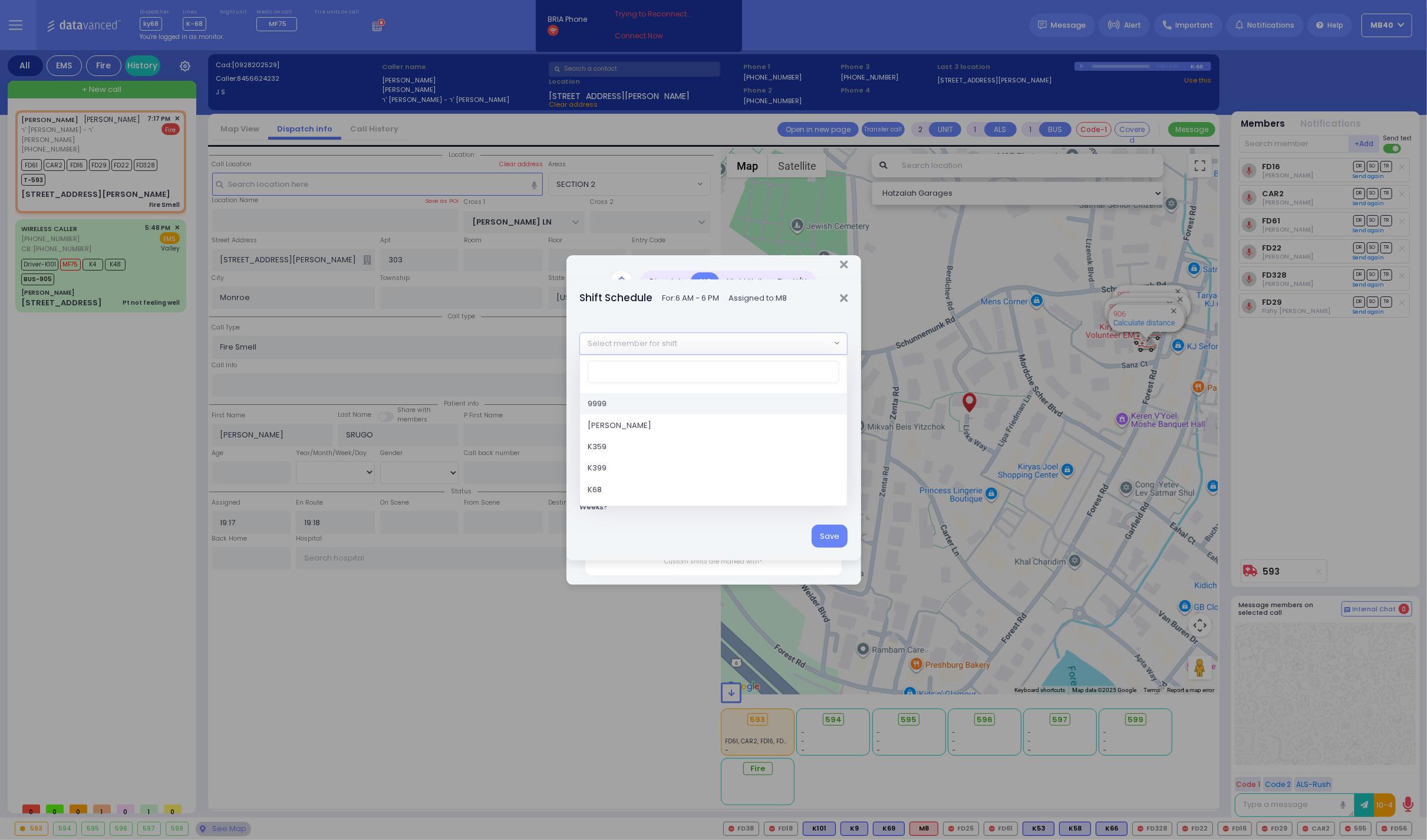
click at [715, 345] on span "Select member for shift" at bounding box center [705, 344] width 250 height 22
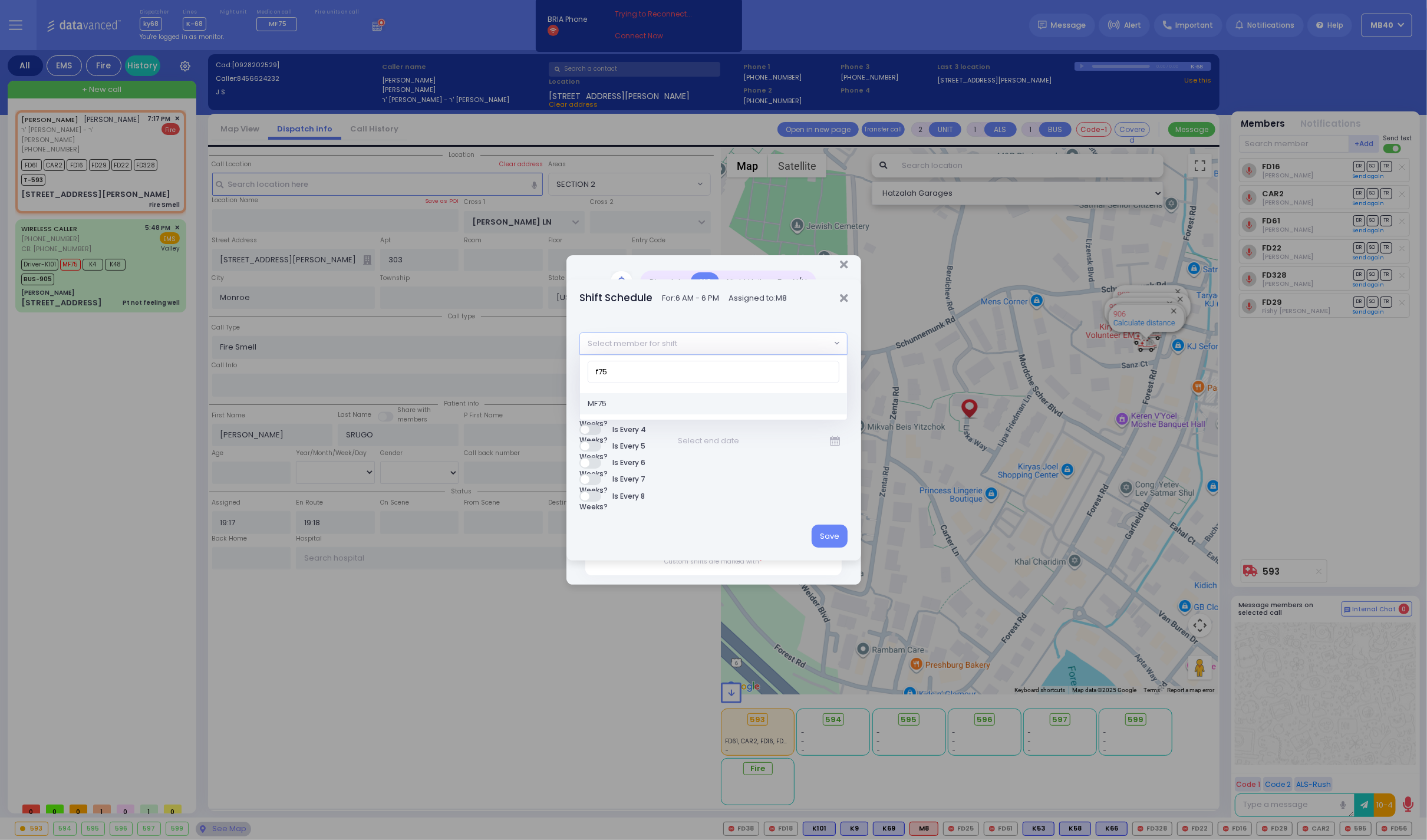
type input "f75"
select select "e03f60ac-6dc1-4fbf-9ea1-f27f6f00afaf"
click at [830, 533] on button "Save" at bounding box center [830, 536] width 36 height 23
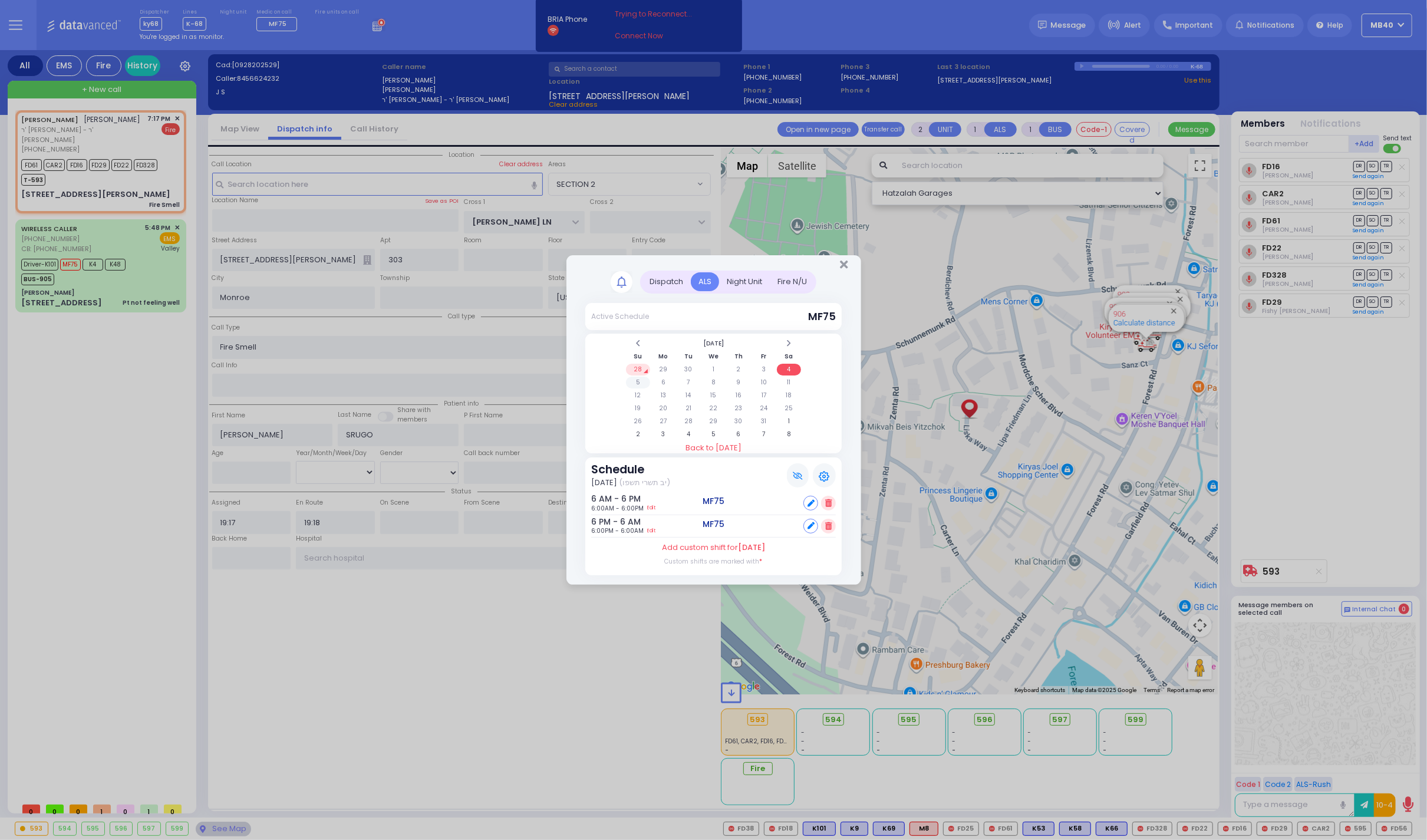
click at [640, 378] on td "5" at bounding box center [638, 383] width 24 height 12
click at [828, 526] on icon at bounding box center [828, 526] width 6 height 8
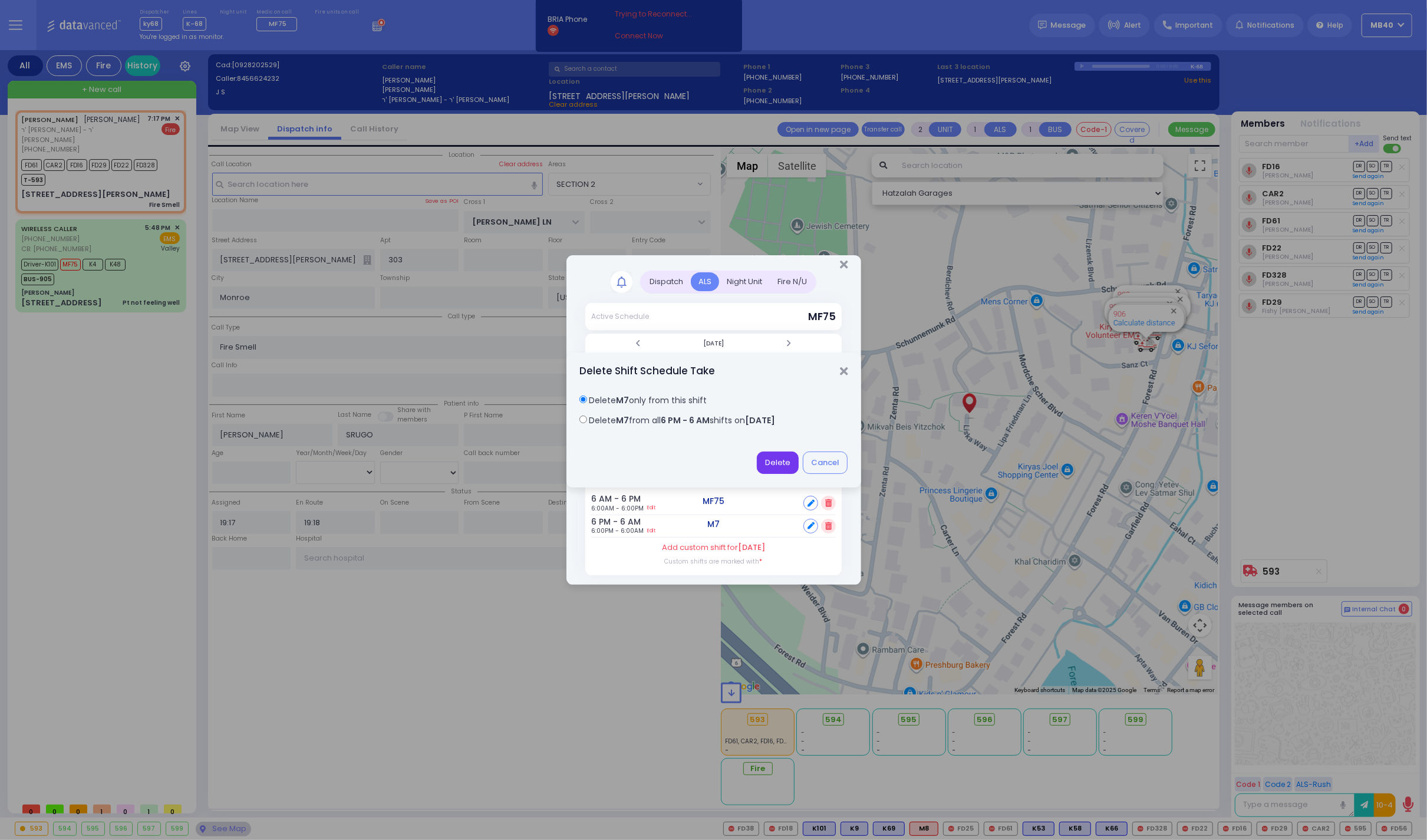
click at [780, 453] on button "Delete" at bounding box center [778, 462] width 42 height 23
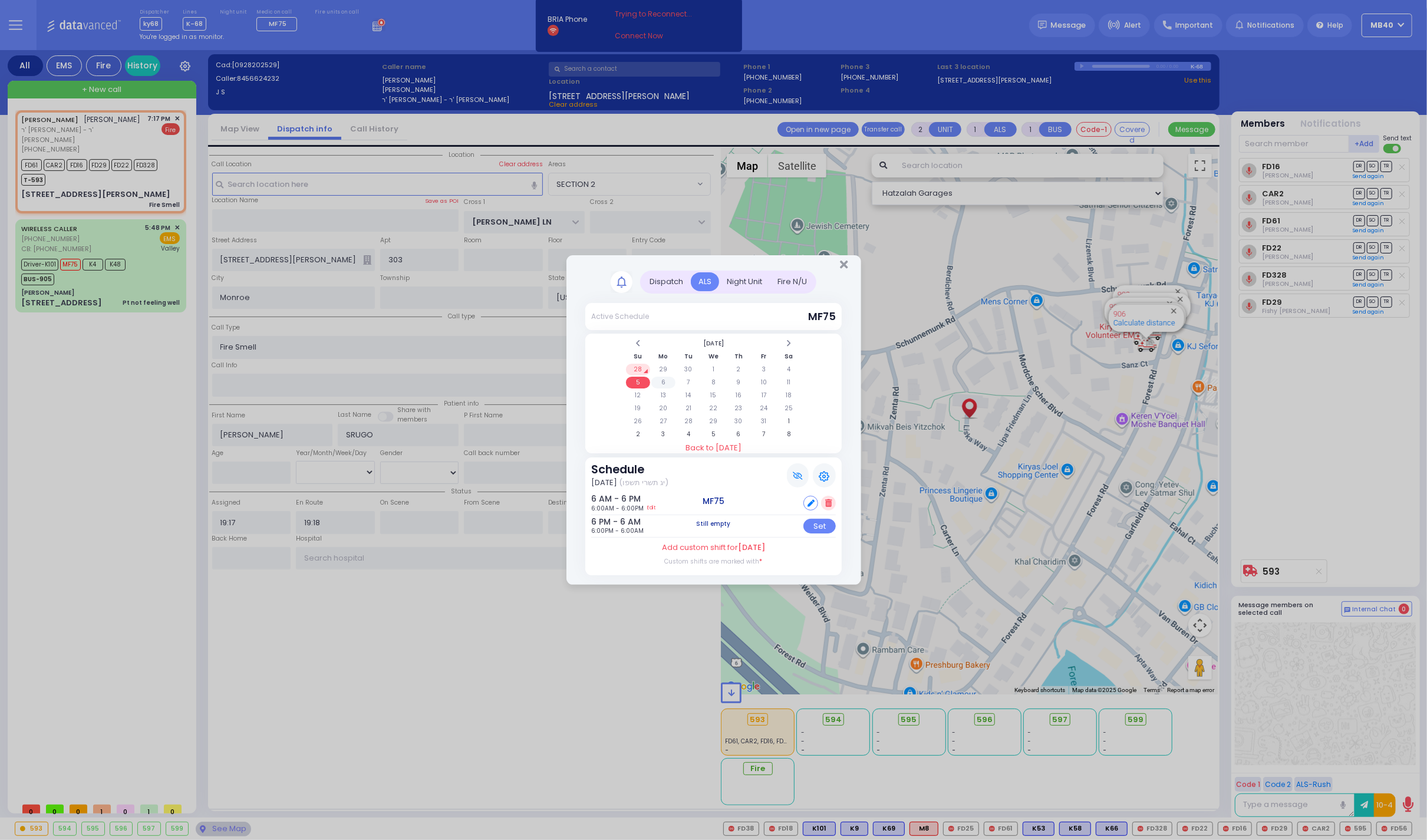
click at [661, 378] on td "6" at bounding box center [663, 383] width 24 height 12
click at [843, 262] on icon "Close" at bounding box center [843, 265] width 8 height 12
